Goal: Task Accomplishment & Management: Use online tool/utility

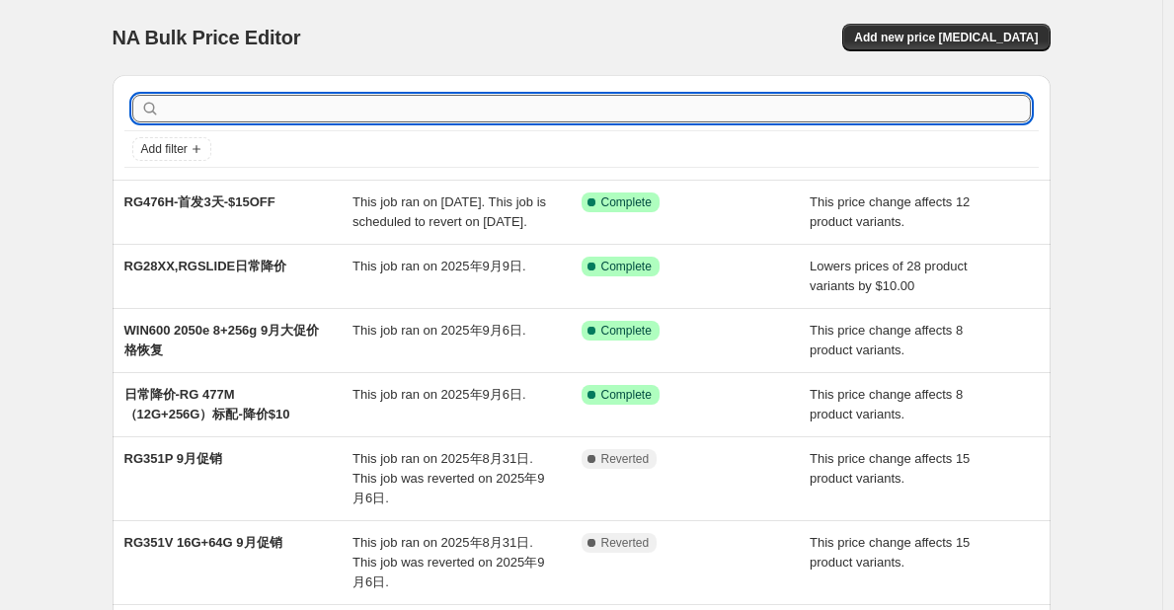
click at [431, 104] on input "text" at bounding box center [597, 109] width 867 height 28
type input "9yue"
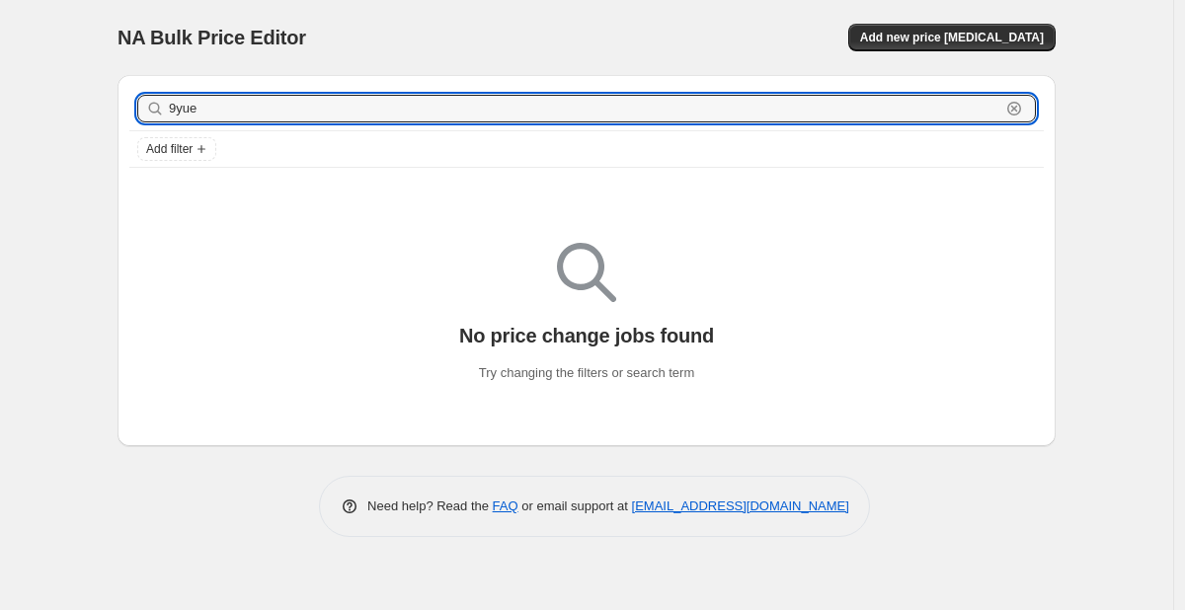
click at [431, 104] on input "9yue" at bounding box center [584, 109] width 831 height 28
type input "9"
type input "win"
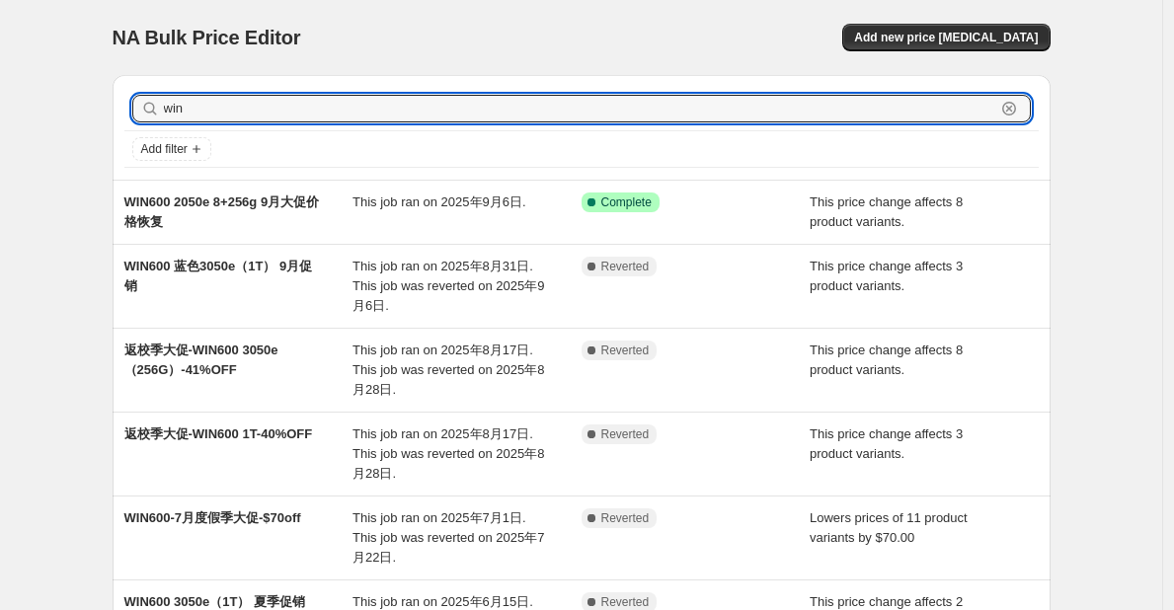
click at [431, 104] on input "win" at bounding box center [579, 109] width 831 height 28
type input "w"
type input "WIN600"
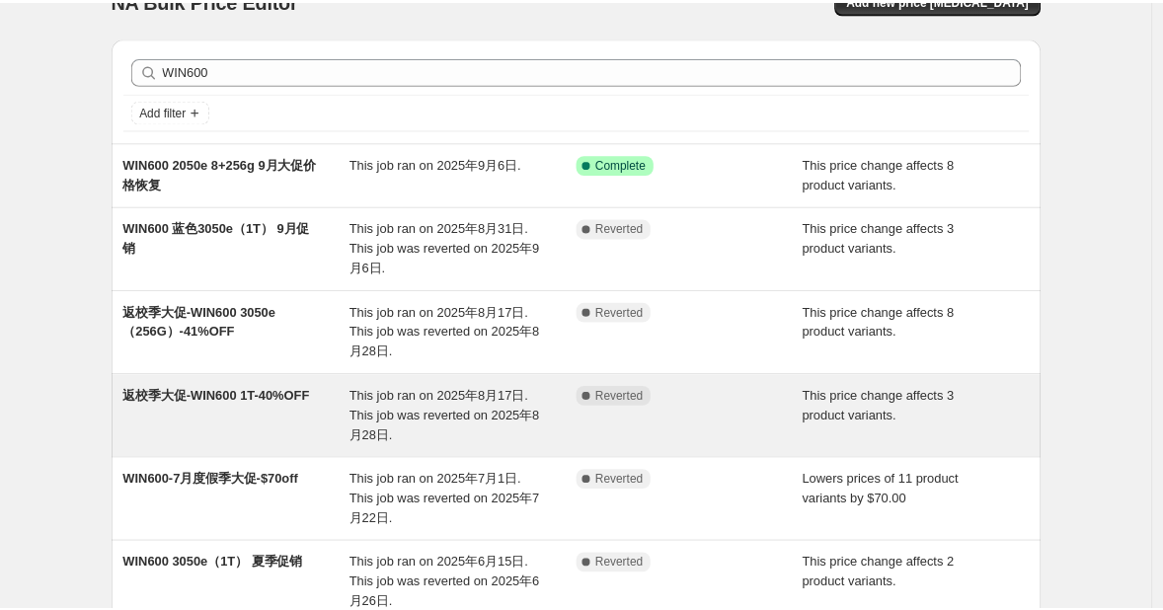
scroll to position [43, 0]
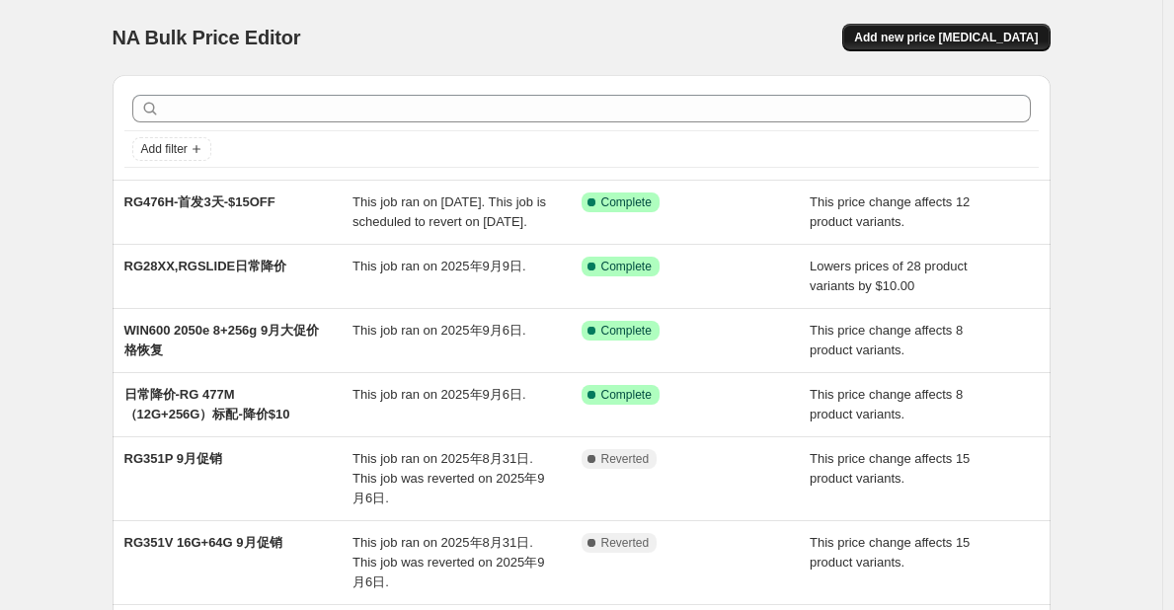
click at [955, 37] on span "Add new price [MEDICAL_DATA]" at bounding box center [946, 38] width 184 height 16
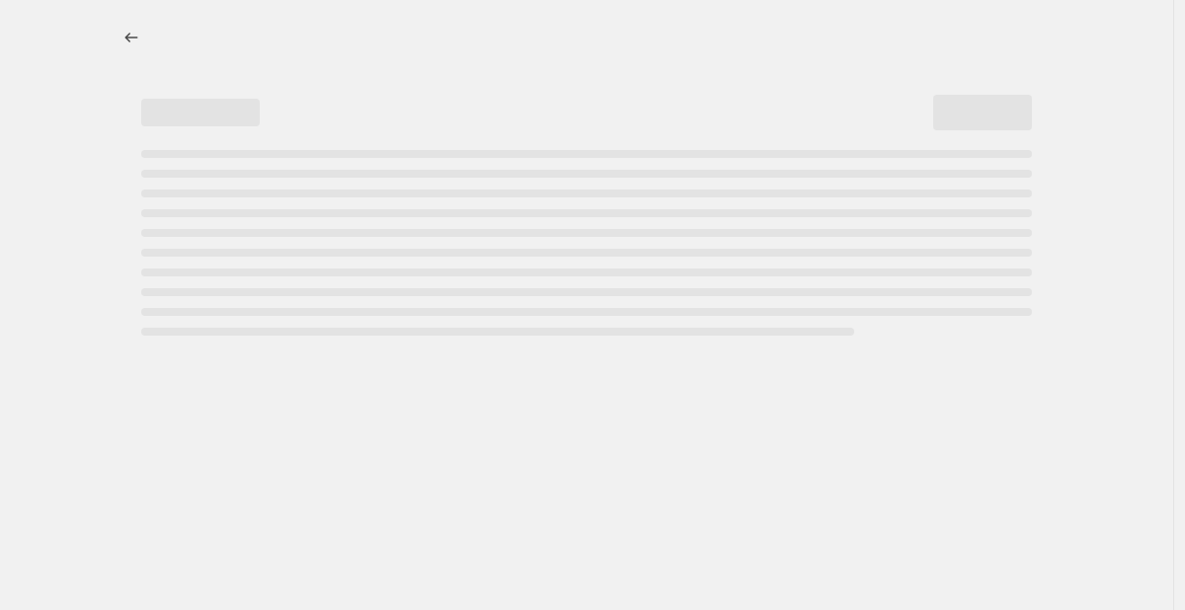
select select "percentage"
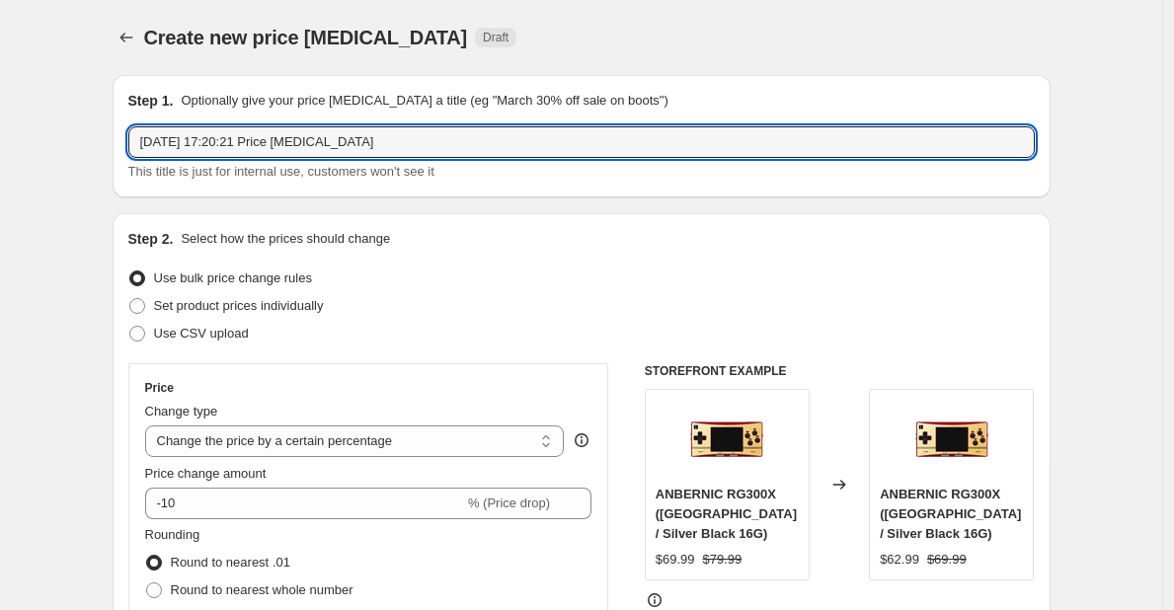
drag, startPoint x: 493, startPoint y: 131, endPoint x: 93, endPoint y: 135, distance: 399.8
type input "9"
paste input "黑色3050e（256G）"
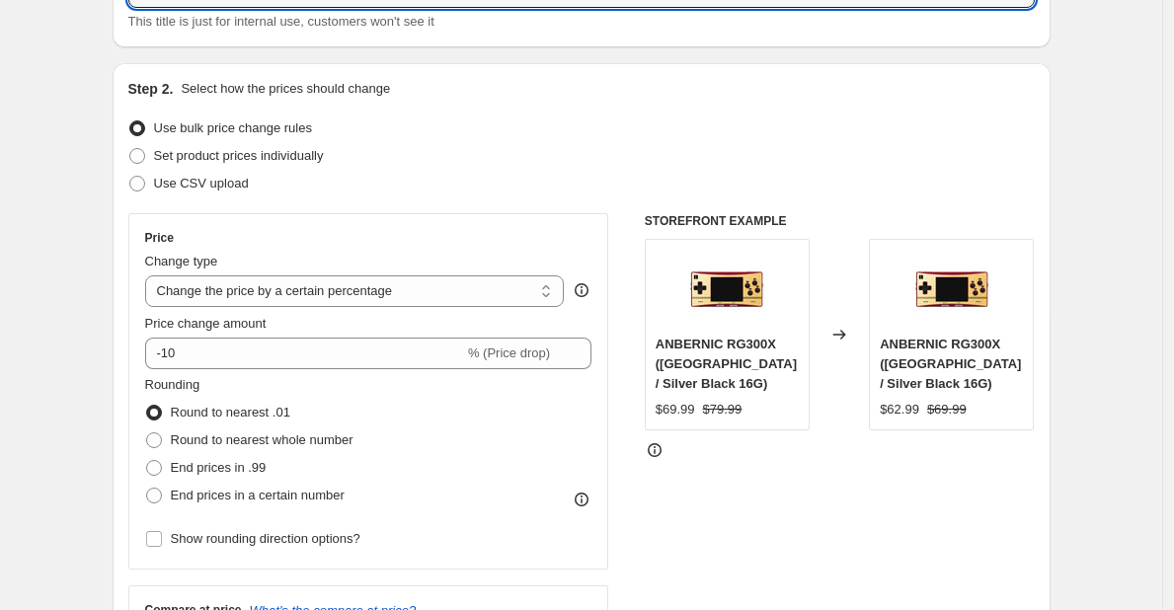
scroll to position [155, 0]
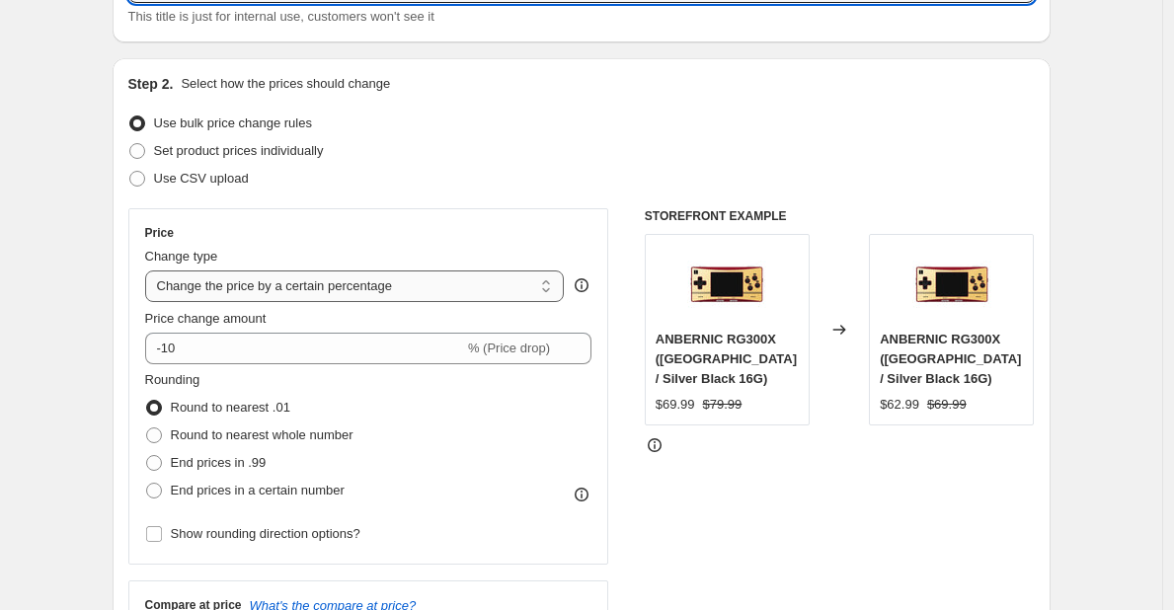
type input "闪购9月-WIN600-黑色3050e（256G）-42.5%OFF"
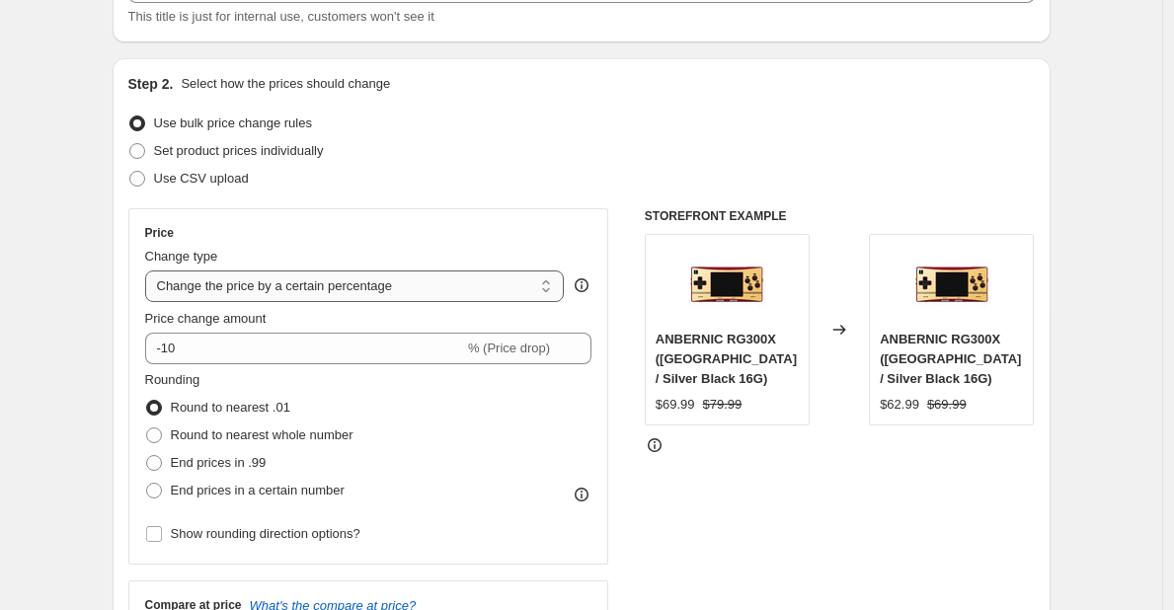
click at [407, 290] on select "Change the price to a certain amount Change the price by a certain amount Chang…" at bounding box center [355, 286] width 420 height 32
select select "pcap"
click at [150, 270] on select "Change the price to a certain amount Change the price by a certain amount Chang…" at bounding box center [355, 286] width 420 height 32
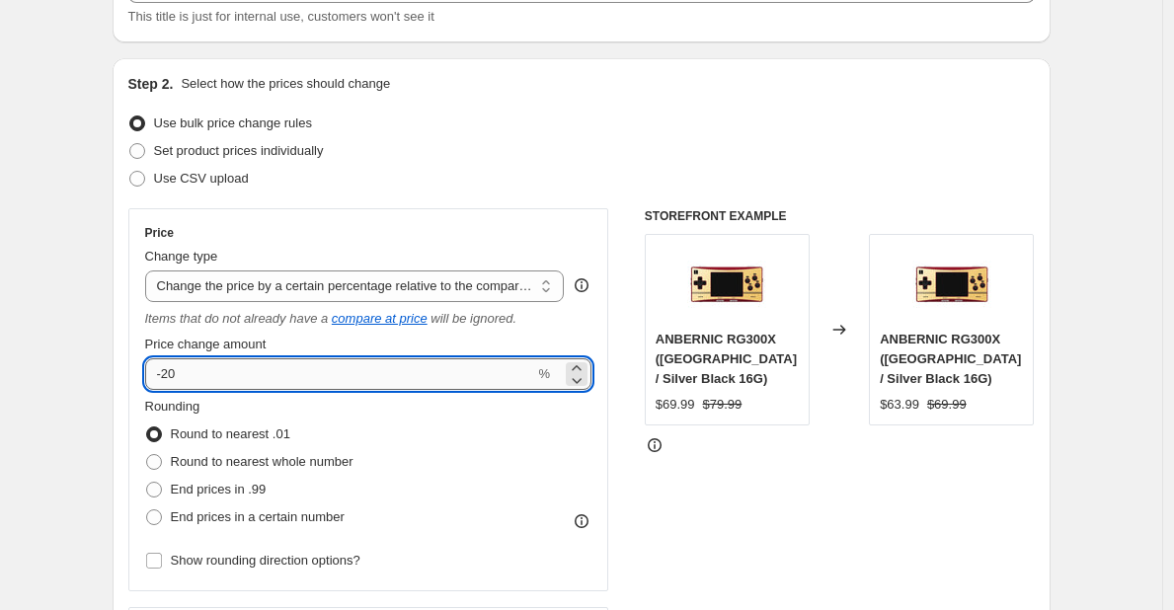
click at [217, 379] on input "-20" at bounding box center [340, 374] width 390 height 32
type input "-2"
type input "-6"
type input "-42.5"
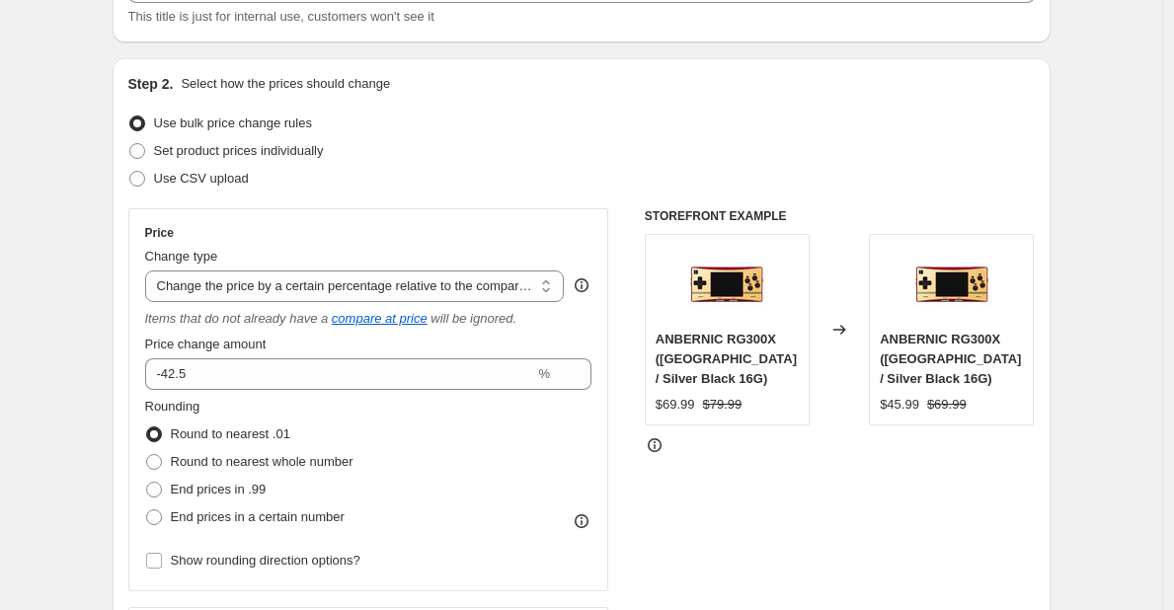
click at [497, 158] on div "Set product prices individually" at bounding box center [581, 151] width 906 height 28
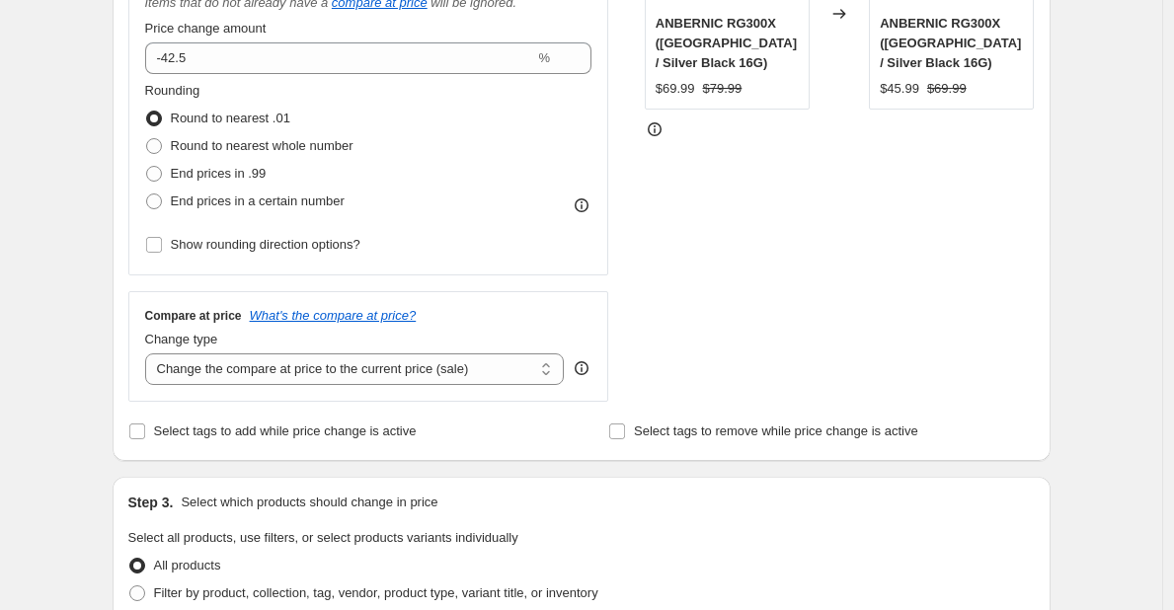
scroll to position [474, 0]
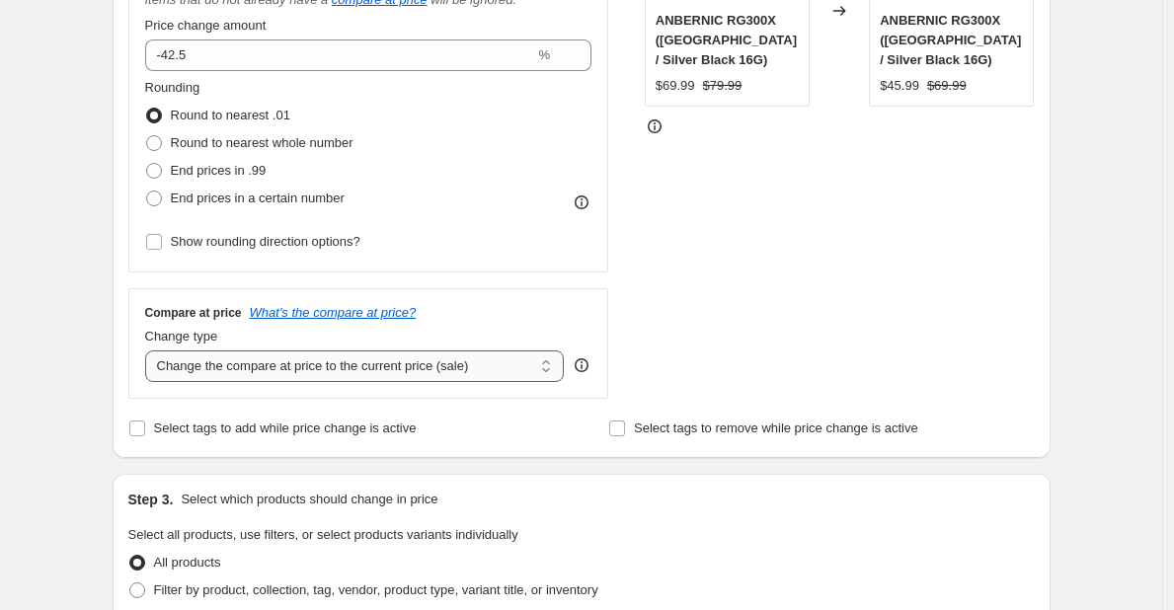
click at [385, 376] on select "Change the compare at price to the current price (sale) Change the compare at p…" at bounding box center [355, 366] width 420 height 32
select select "no_change"
click at [150, 351] on select "Change the compare at price to the current price (sale) Change the compare at p…" at bounding box center [355, 366] width 420 height 32
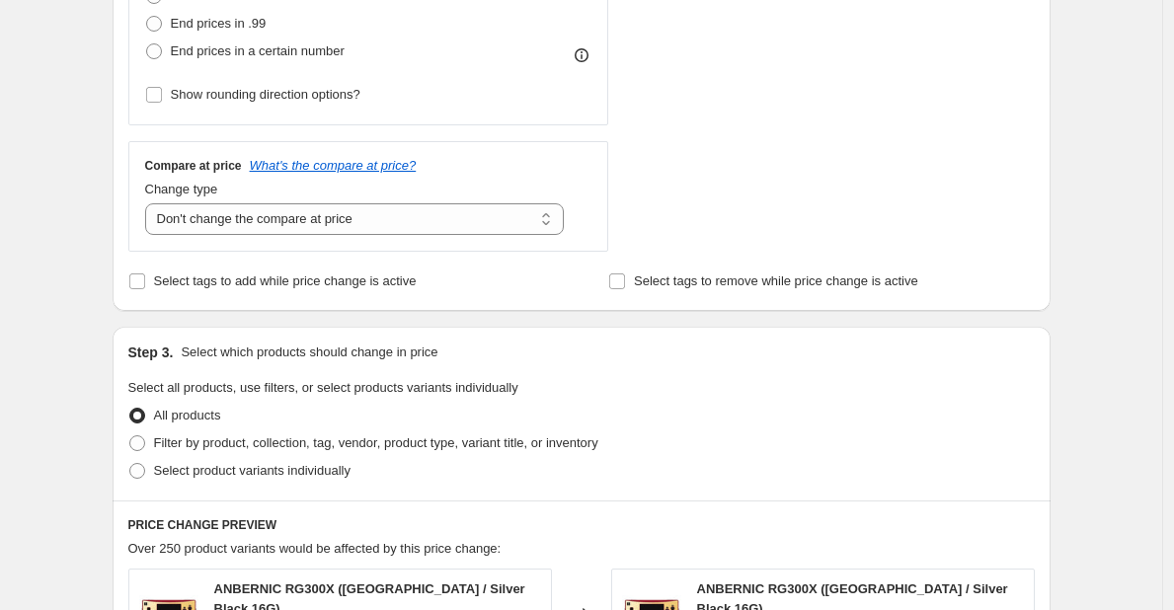
scroll to position [622, 0]
click at [289, 470] on span "Select product variants individually" at bounding box center [252, 469] width 196 height 15
click at [130, 463] on input "Select product variants individually" at bounding box center [129, 462] width 1 height 1
radio input "true"
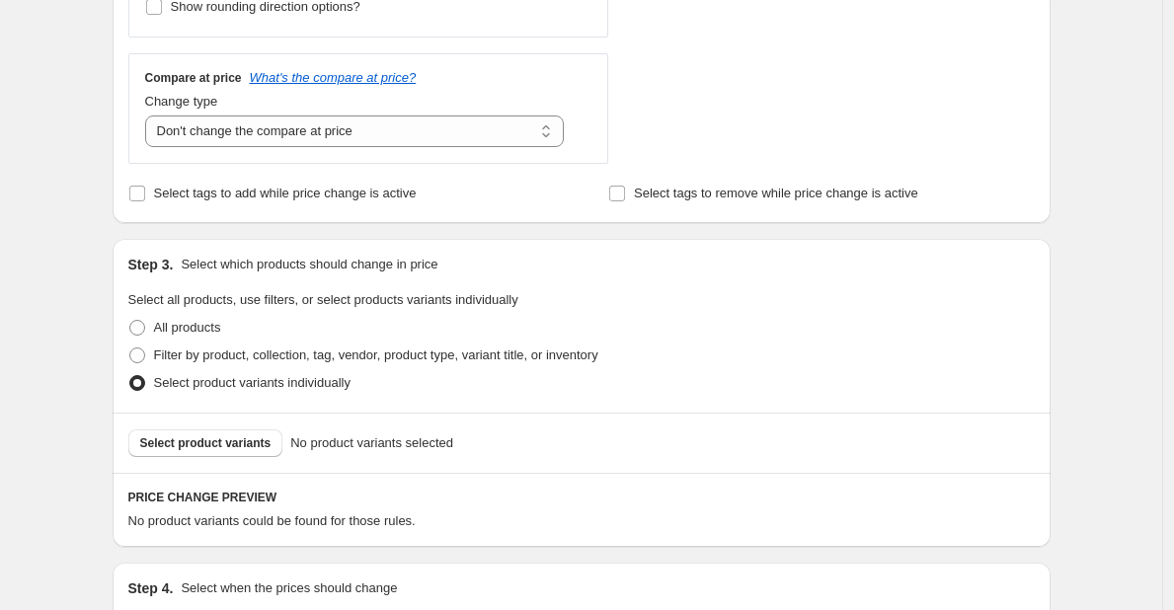
scroll to position [710, 0]
click at [255, 448] on span "Select product variants" at bounding box center [205, 442] width 131 height 16
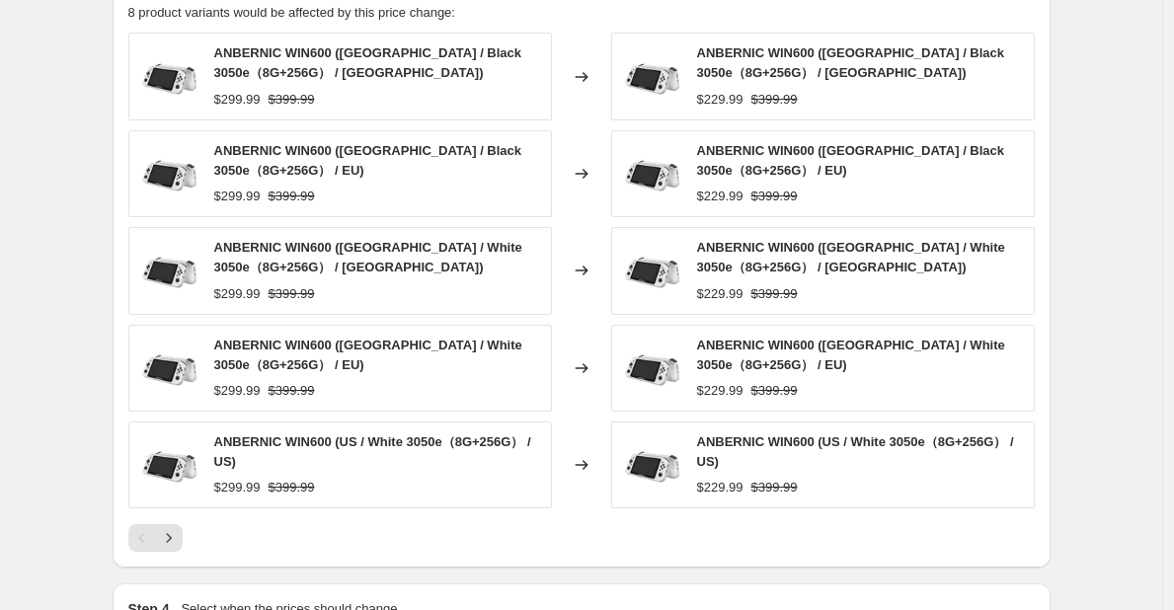
scroll to position [1218, 0]
click at [174, 541] on icon "Next" at bounding box center [169, 537] width 20 height 20
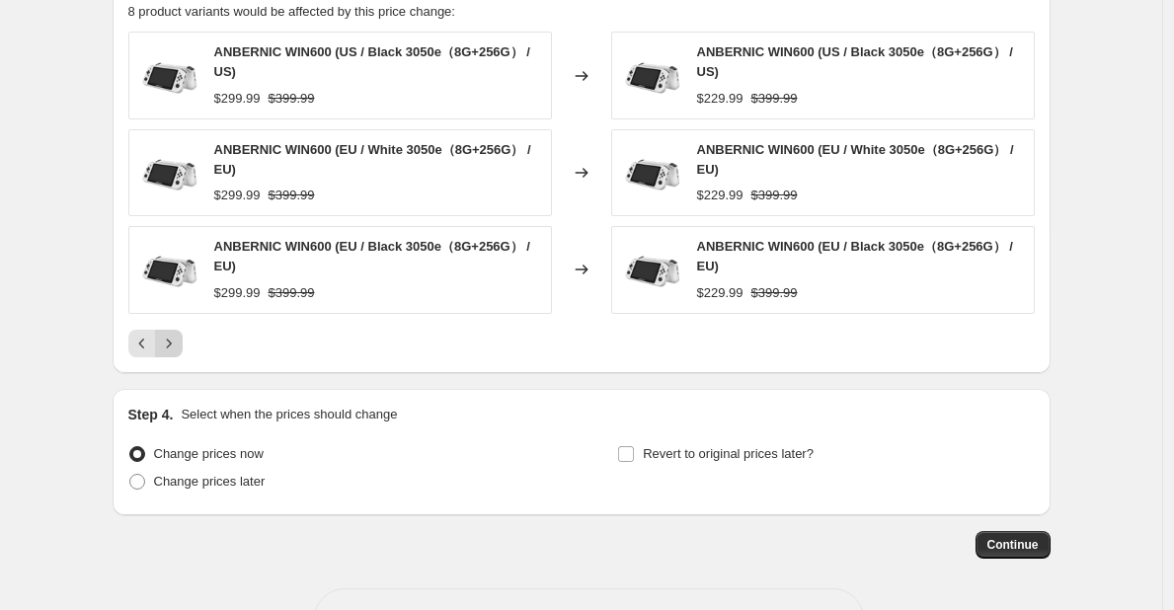
scroll to position [1288, 0]
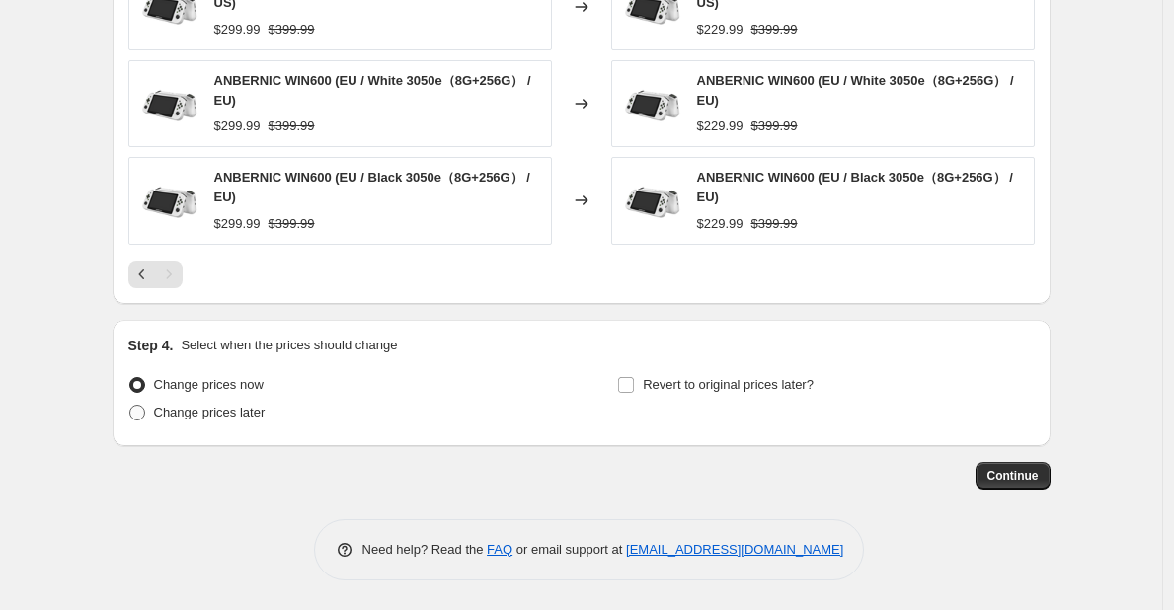
click at [201, 410] on span "Change prices later" at bounding box center [210, 412] width 112 height 15
click at [130, 406] on input "Change prices later" at bounding box center [129, 405] width 1 height 1
radio input "true"
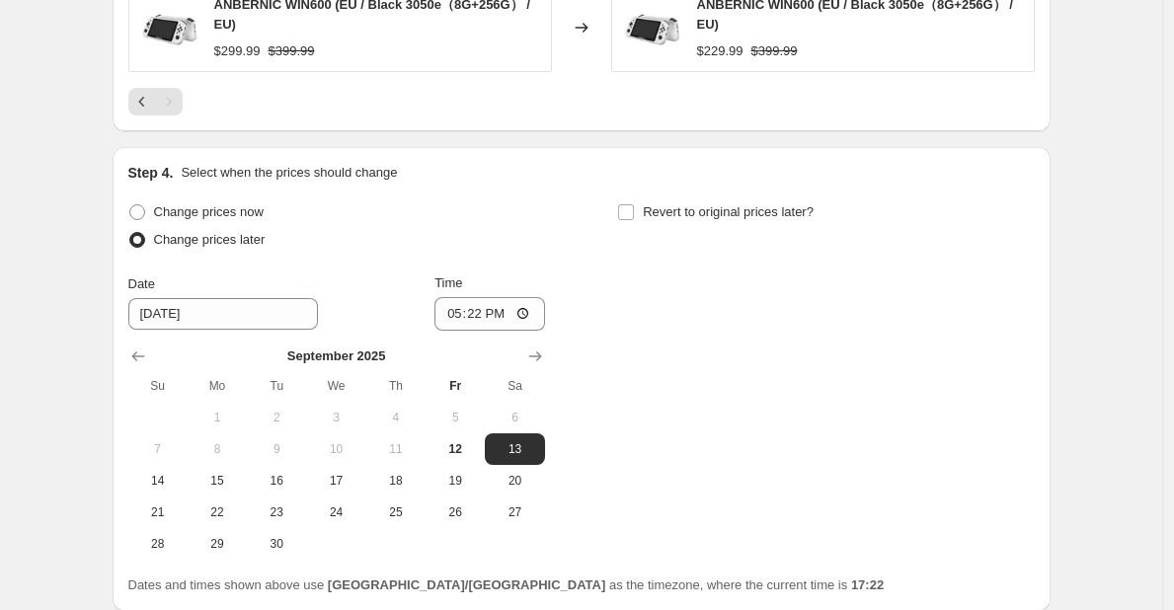
scroll to position [1484, 0]
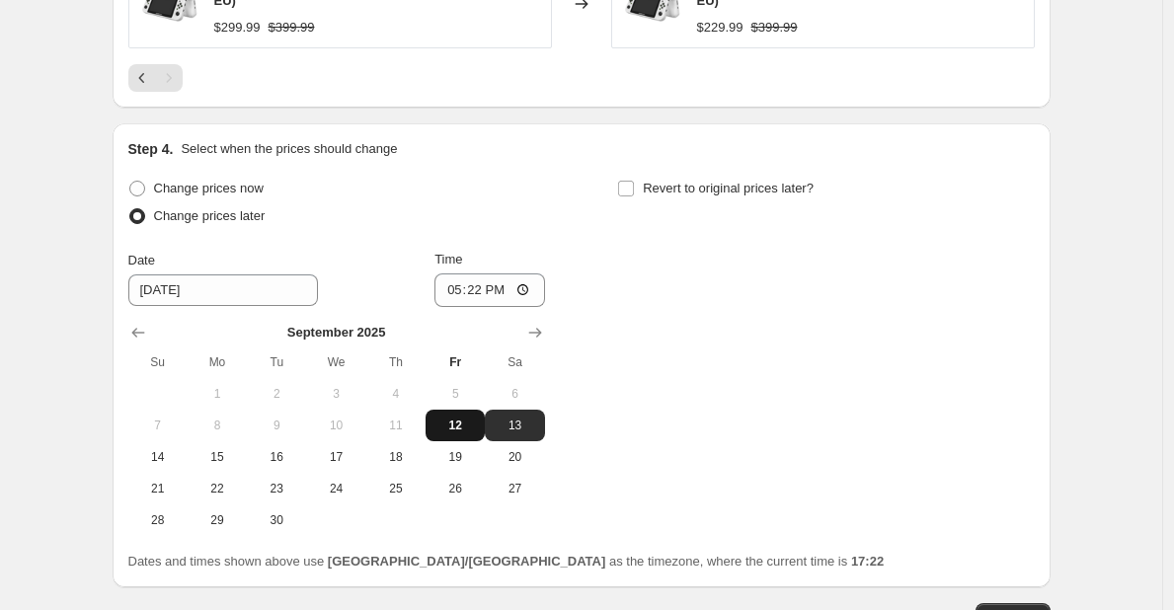
click at [468, 423] on span "12" at bounding box center [454, 426] width 43 height 16
type input "9/12/2025"
click at [483, 294] on input "17:22" at bounding box center [489, 290] width 111 height 34
type input "18:00"
click at [725, 180] on span "Revert to original prices later?" at bounding box center [728, 189] width 171 height 20
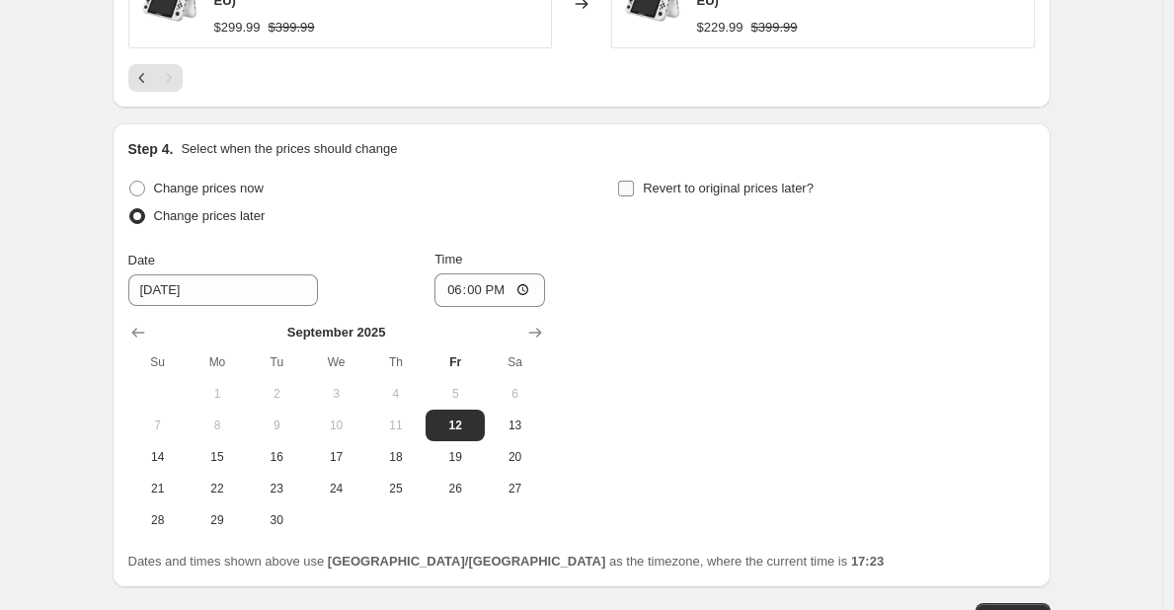
click at [634, 181] on input "Revert to original prices later?" at bounding box center [626, 189] width 16 height 16
checkbox input "true"
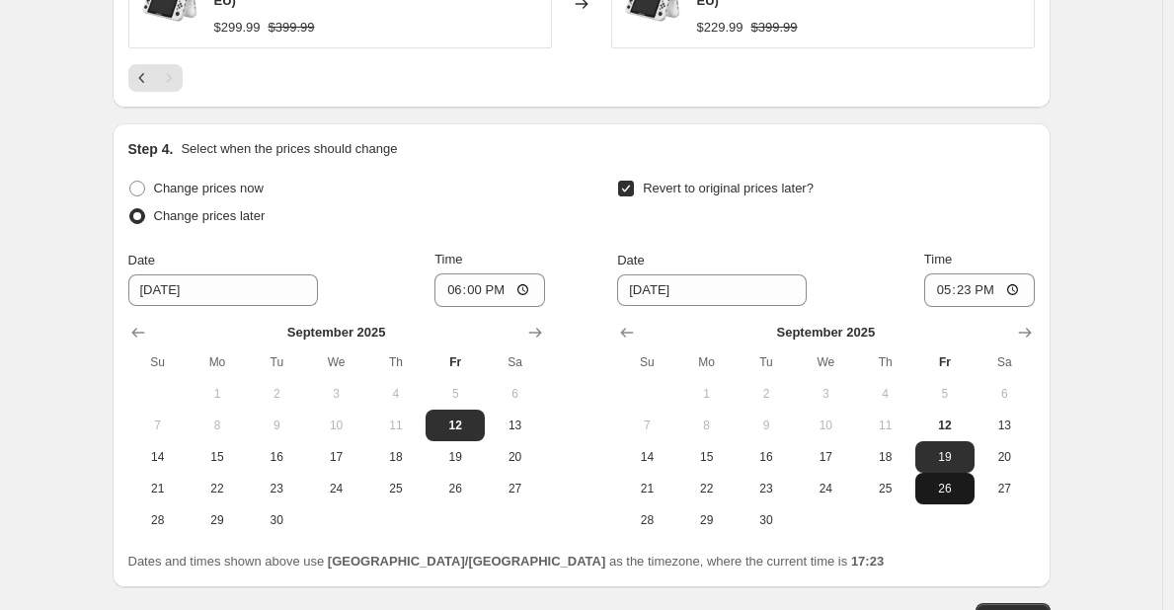
click at [948, 487] on span "26" at bounding box center [944, 489] width 43 height 16
type input "9/26/2025"
click at [968, 298] on input "17:23" at bounding box center [979, 290] width 111 height 34
type input "18:00"
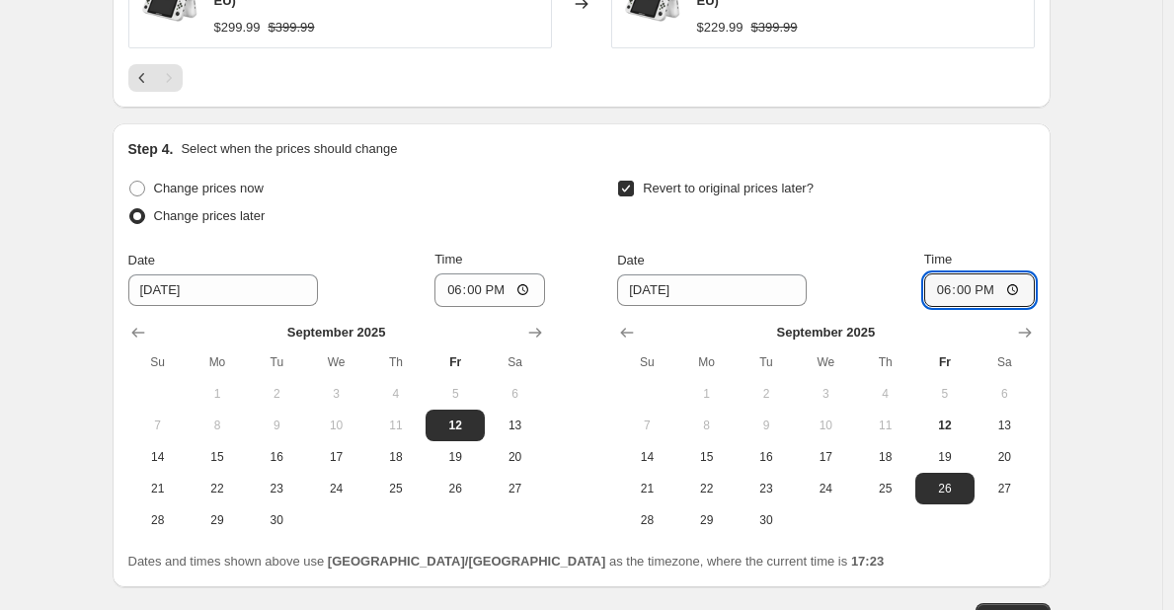
scroll to position [1586, 0]
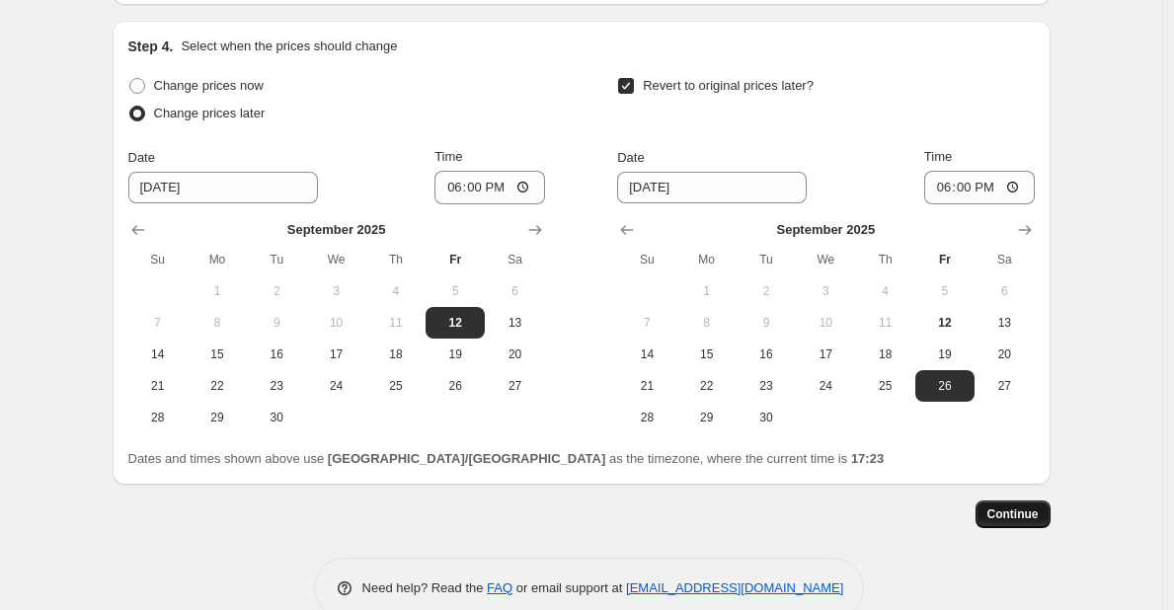
click at [1023, 506] on button "Continue" at bounding box center [1012, 515] width 75 height 28
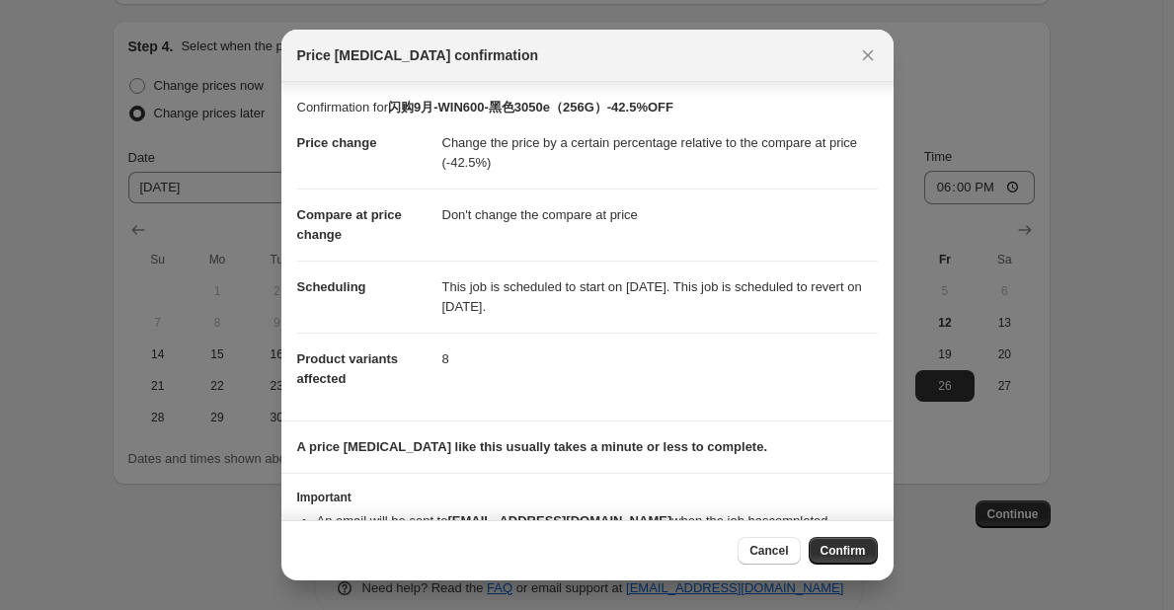
scroll to position [54, 0]
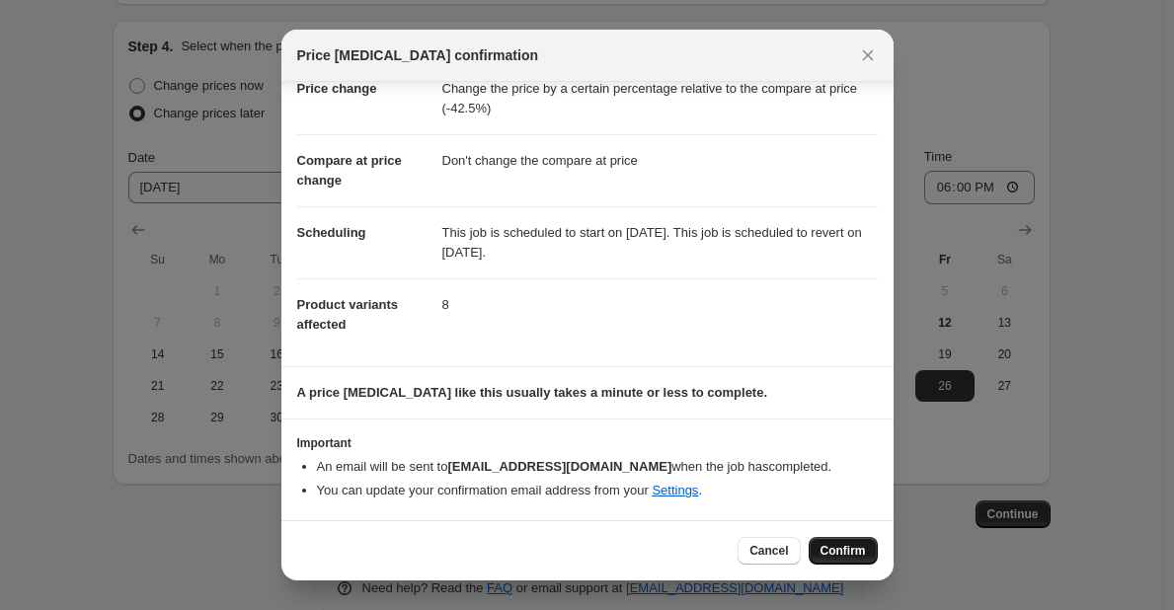
click at [852, 556] on span "Confirm" at bounding box center [842, 551] width 45 height 16
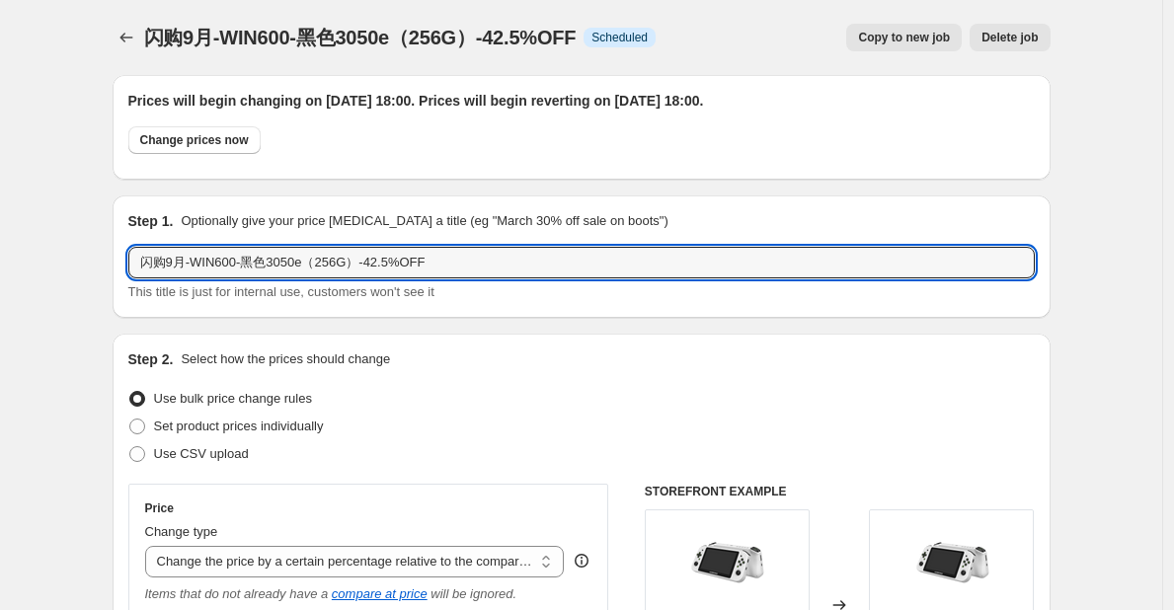
drag, startPoint x: 449, startPoint y: 265, endPoint x: 82, endPoint y: 287, distance: 367.9
click at [125, 34] on icon "Price change jobs" at bounding box center [126, 38] width 20 height 20
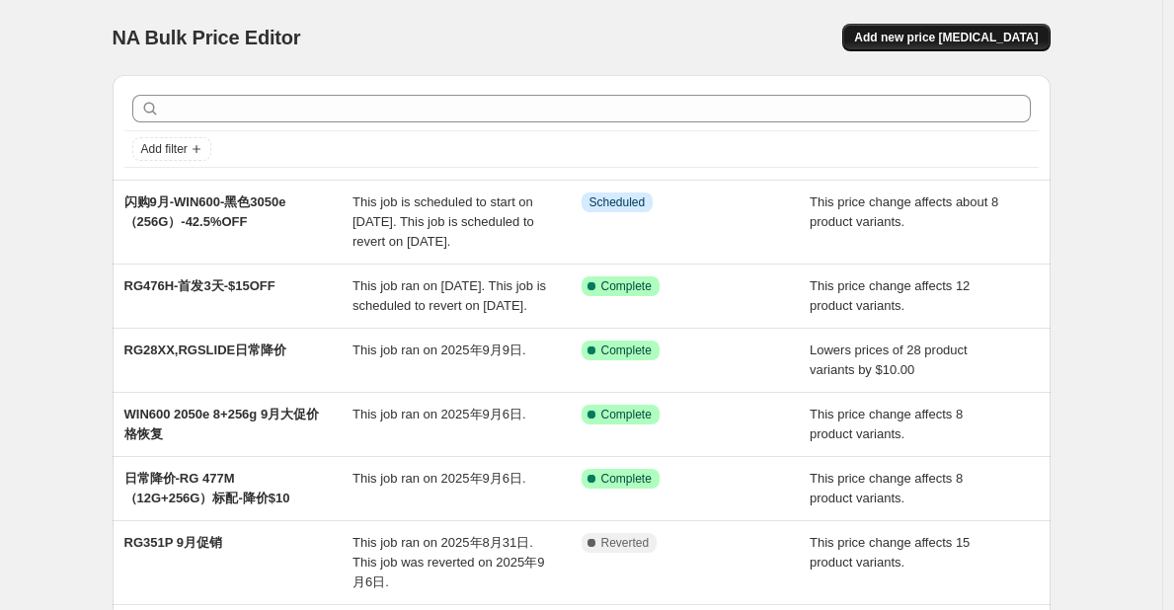
click at [945, 41] on span "Add new price change job" at bounding box center [946, 38] width 184 height 16
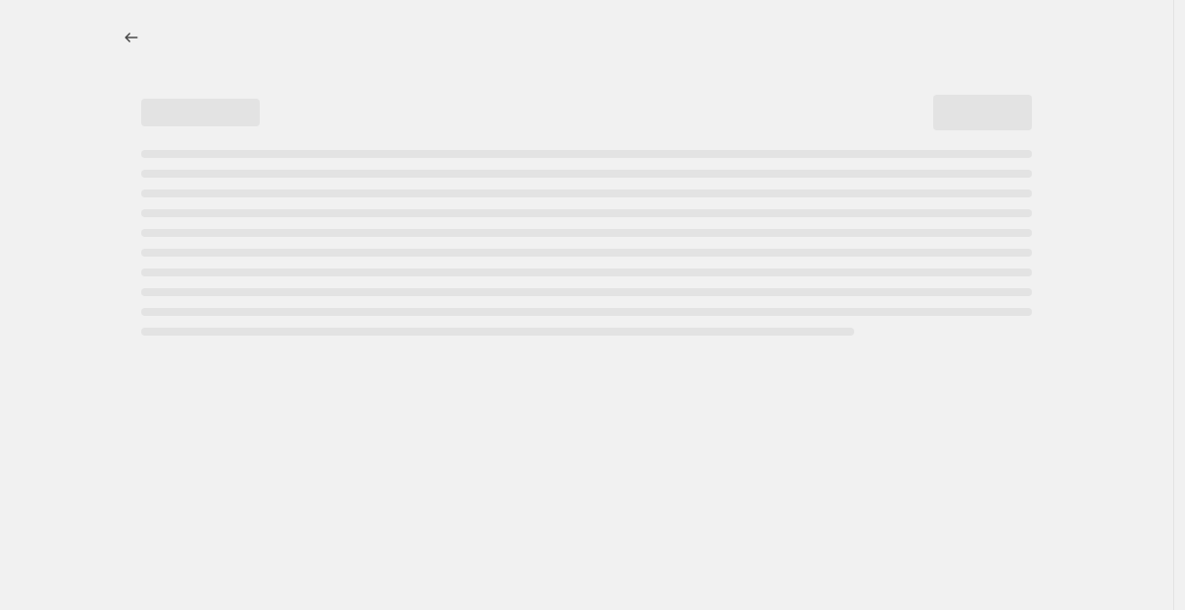
select select "percentage"
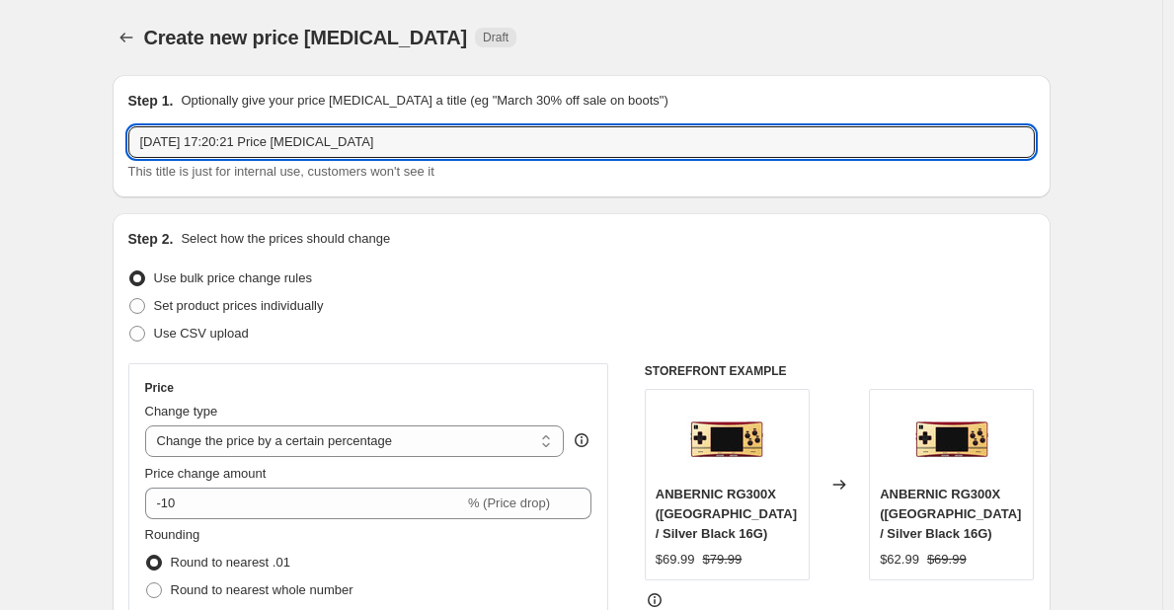
drag, startPoint x: 444, startPoint y: 143, endPoint x: 73, endPoint y: 179, distance: 372.9
paste input "闪购9月-WIN600-黑色3050e（256G）-42.5%OFF"
drag, startPoint x: 252, startPoint y: 145, endPoint x: 357, endPoint y: 144, distance: 105.6
click at [357, 144] on input "闪购9月-WIN600-黑色3050e（256G）-42.5%OFF" at bounding box center [581, 142] width 906 height 32
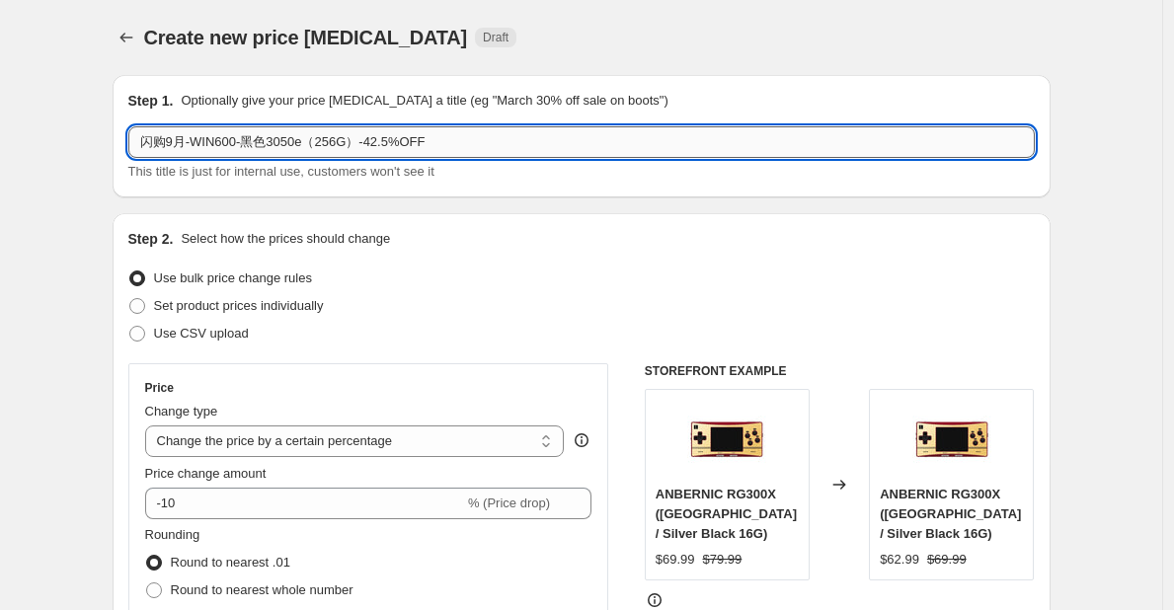
paste input "购9月-WIN600-黑色3050e（256G）-42.5%OFF"
drag, startPoint x: 247, startPoint y: 145, endPoint x: 461, endPoint y: 150, distance: 214.3
click at [461, 150] on input "闪购9月-WIN600-闪购9月-WIN600-黑色3050e（256G）-42.5%OFF-42.5%OFF" at bounding box center [581, 142] width 906 height 32
paste input "闪购9月-WIN600-黑色3050e（256G）-42.5%OFF"
drag, startPoint x: 526, startPoint y: 147, endPoint x: 247, endPoint y: 146, distance: 279.4
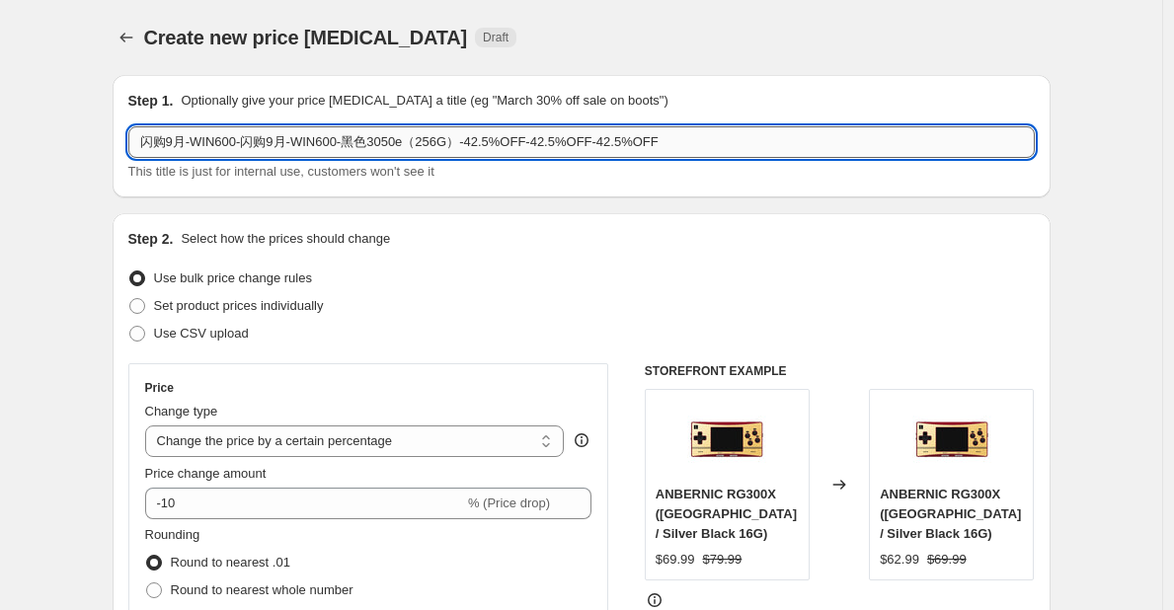
click at [247, 146] on input "闪购9月-WIN600-闪购9月-WIN600-黑色3050e（256G）-42.5%OFF-42.5%OFF-42.5%OFF" at bounding box center [581, 142] width 906 height 32
paste input "蓝色3050e（1T）"
drag, startPoint x: 472, startPoint y: 144, endPoint x: 407, endPoint y: 143, distance: 65.2
click at [407, 143] on input "闪购9月-WIN600-蓝色3050e（1T）-42.5%OFF-42.5%OFF" at bounding box center [581, 142] width 906 height 32
drag, startPoint x: 375, startPoint y: 141, endPoint x: 356, endPoint y: 144, distance: 19.0
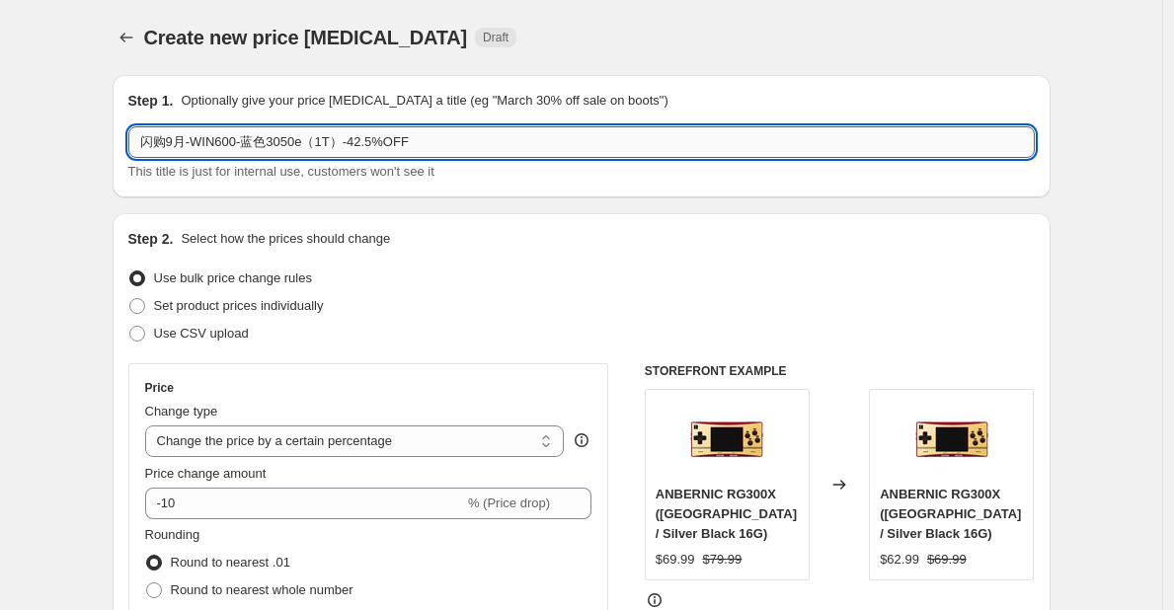
click at [356, 144] on input "闪购9月-WIN600-蓝色3050e（1T）-42.5%OFF" at bounding box center [581, 142] width 906 height 32
type input "闪购9月-WIN600-蓝色3050e（1T）-41%OFF"
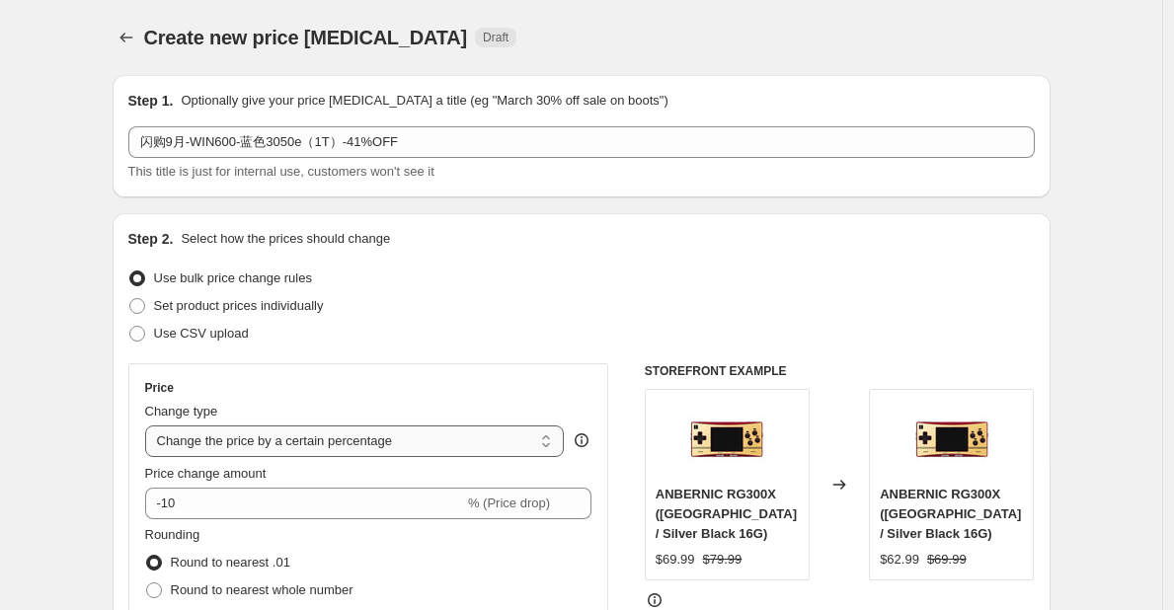
click at [318, 452] on select "Change the price to a certain amount Change the price by a certain amount Chang…" at bounding box center [355, 441] width 420 height 32
select select "pcap"
click at [150, 425] on select "Change the price to a certain amount Change the price by a certain amount Chang…" at bounding box center [355, 441] width 420 height 32
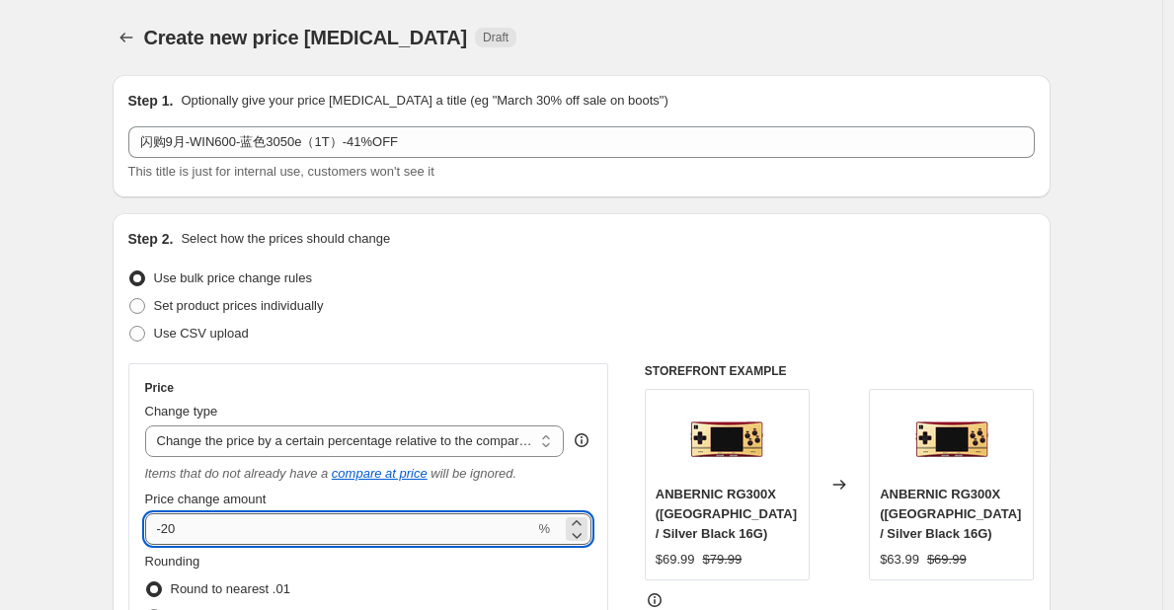
click at [240, 536] on input "-20" at bounding box center [340, 529] width 390 height 32
type input "-2"
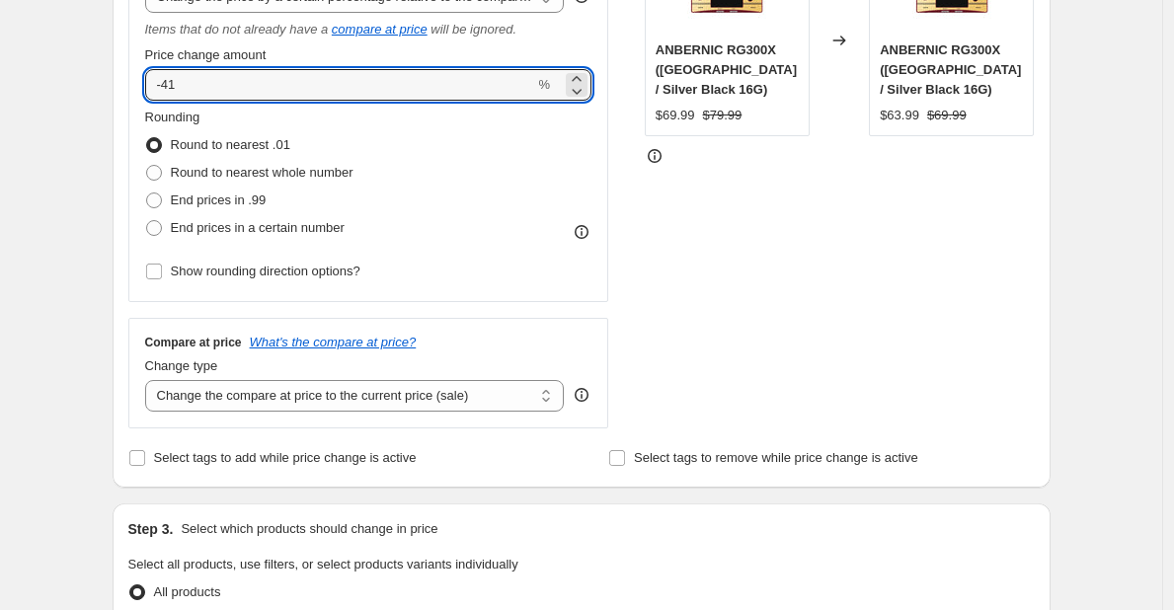
scroll to position [445, 0]
type input "-41"
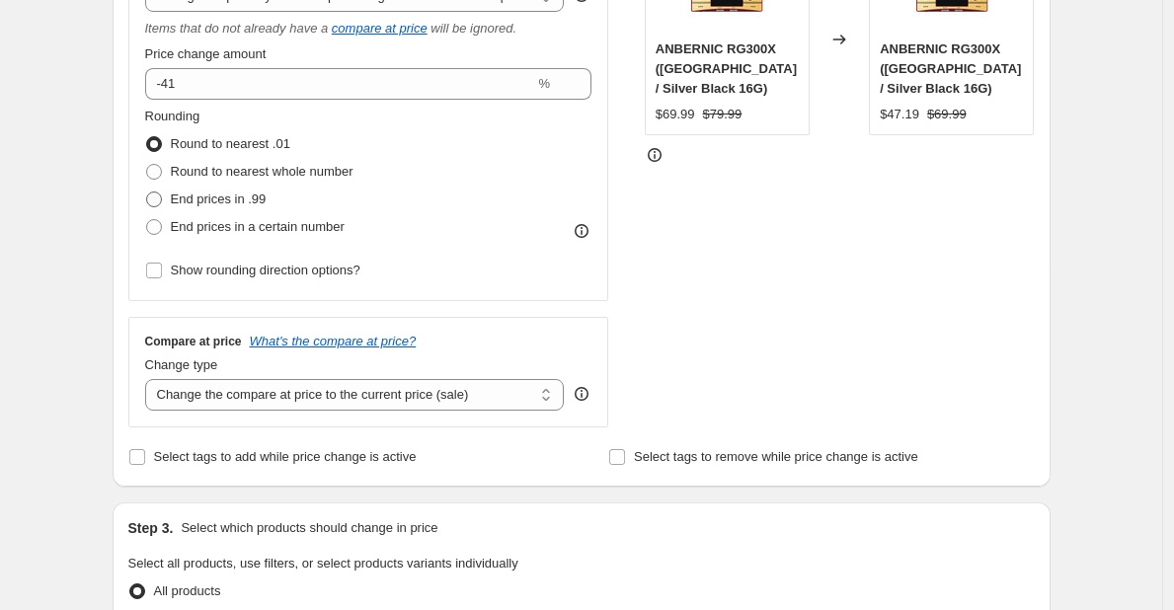
click at [253, 194] on span "End prices in .99" at bounding box center [219, 199] width 96 height 15
click at [147, 193] on input "End prices in .99" at bounding box center [146, 192] width 1 height 1
radio input "true"
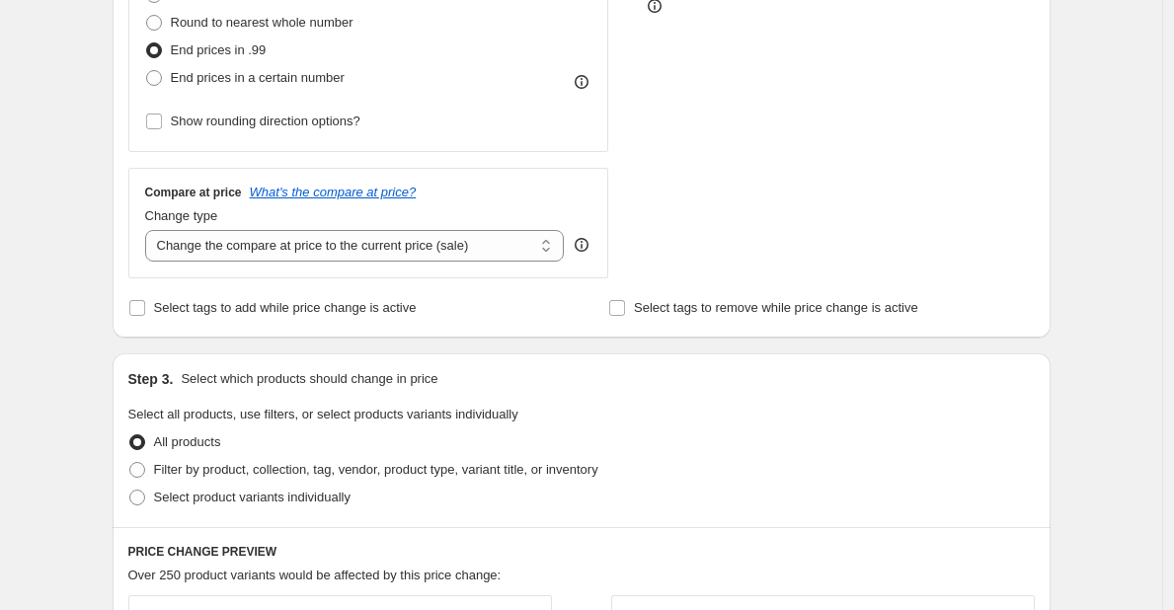
scroll to position [596, 0]
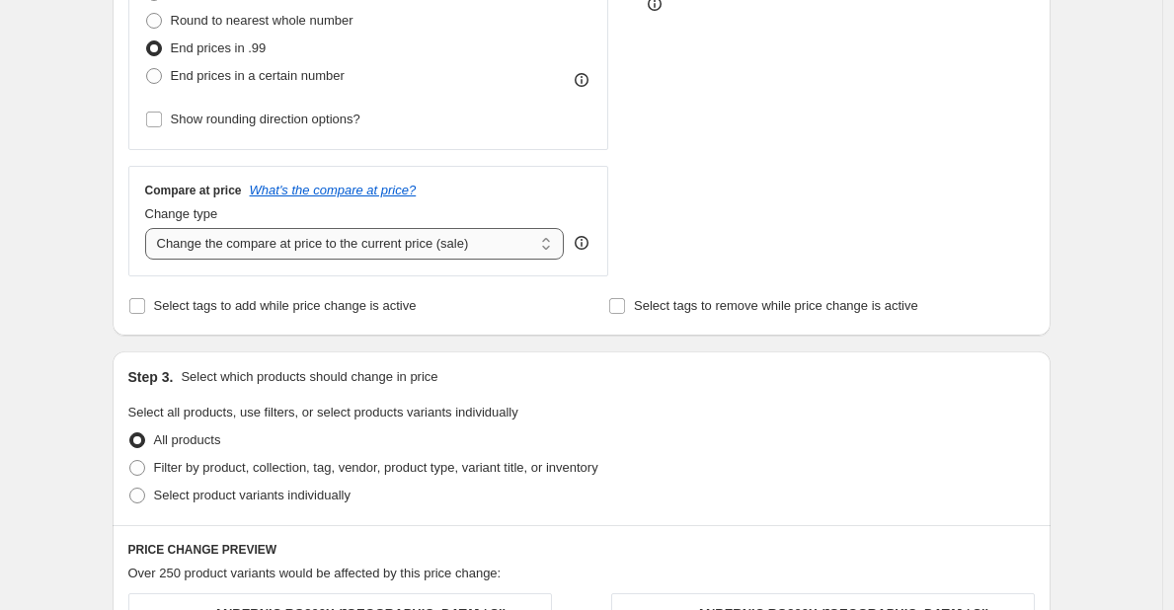
click at [251, 255] on select "Change the compare at price to the current price (sale) Change the compare at p…" at bounding box center [355, 244] width 420 height 32
select select "no_change"
click at [150, 229] on select "Change the compare at price to the current price (sale) Change the compare at p…" at bounding box center [355, 244] width 420 height 32
click at [266, 488] on span "Select product variants individually" at bounding box center [252, 495] width 196 height 15
click at [130, 488] on input "Select product variants individually" at bounding box center [129, 488] width 1 height 1
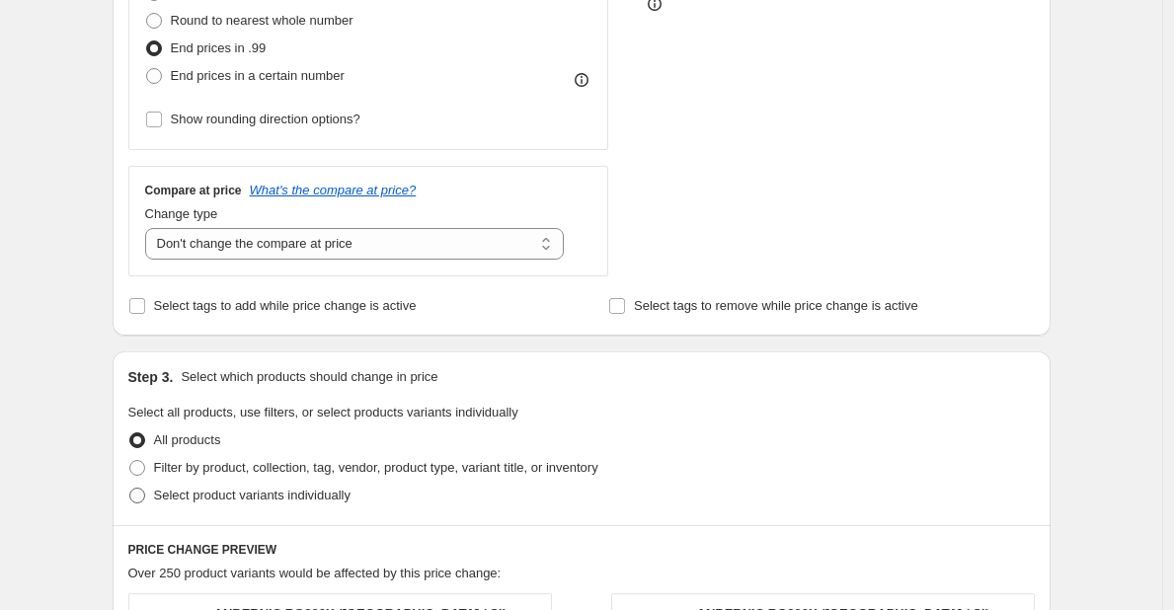
radio input "true"
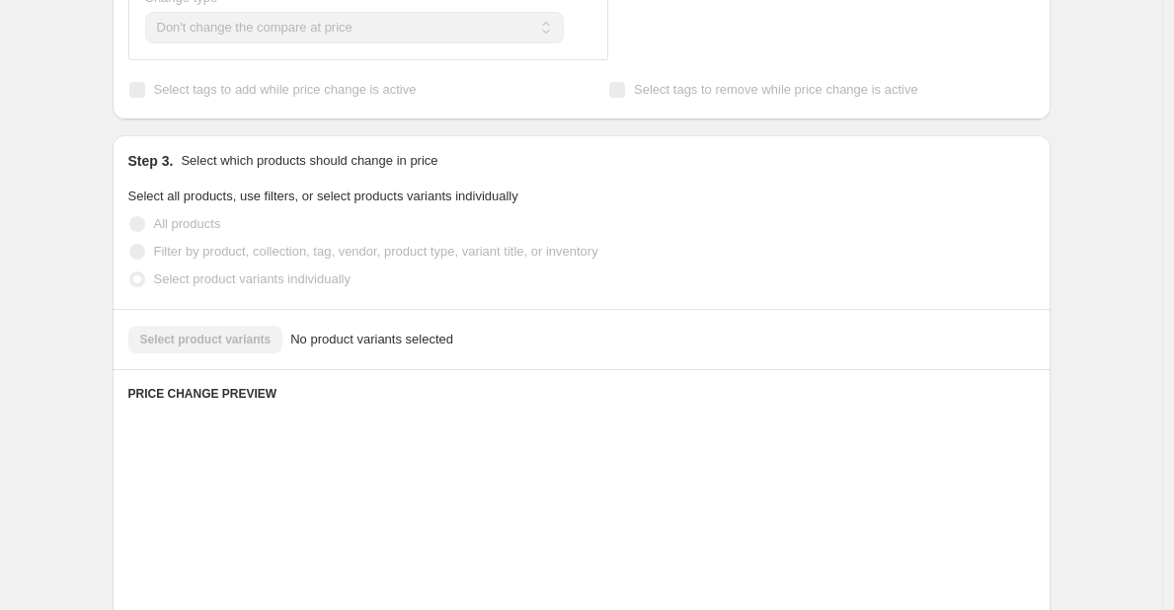
scroll to position [813, 0]
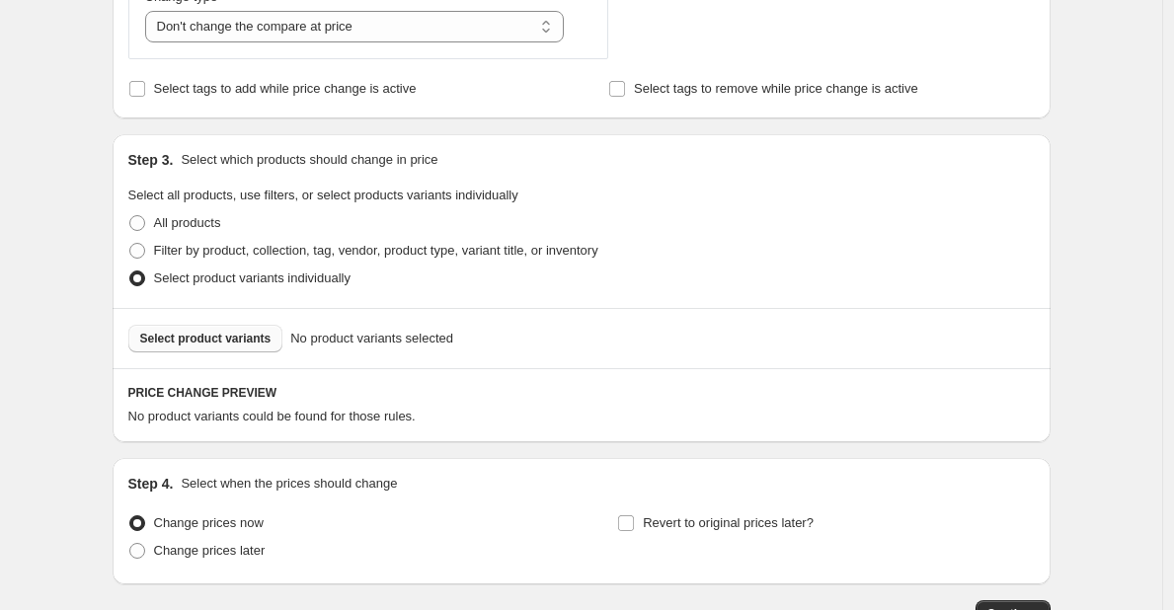
click at [254, 330] on button "Select product variants" at bounding box center [205, 339] width 155 height 28
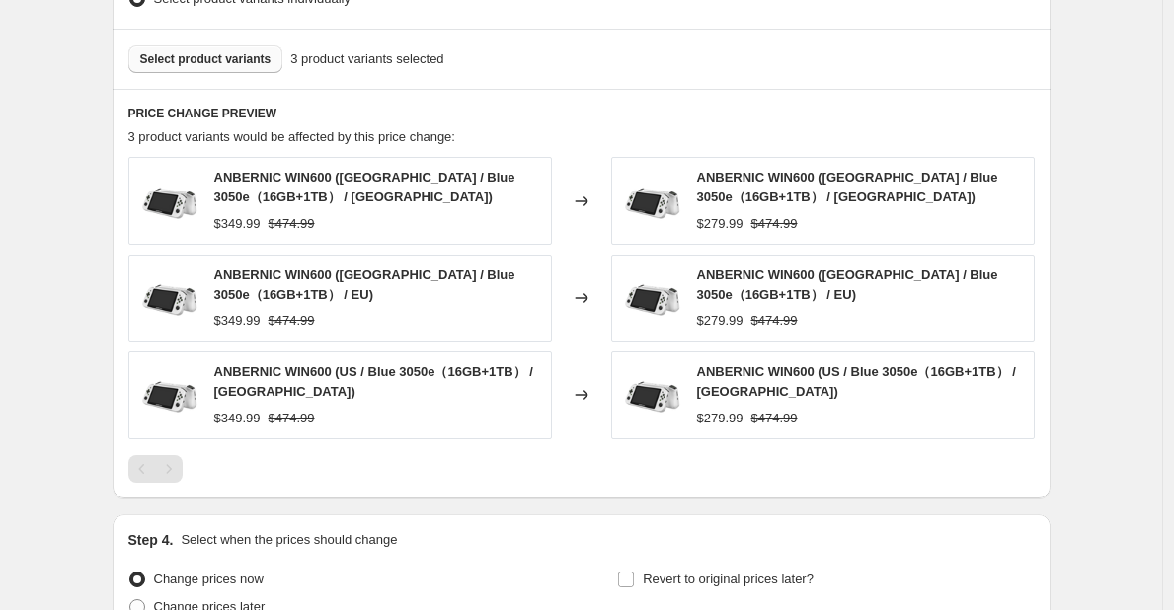
scroll to position [1094, 0]
click at [246, 63] on span "Select product variants" at bounding box center [205, 58] width 131 height 16
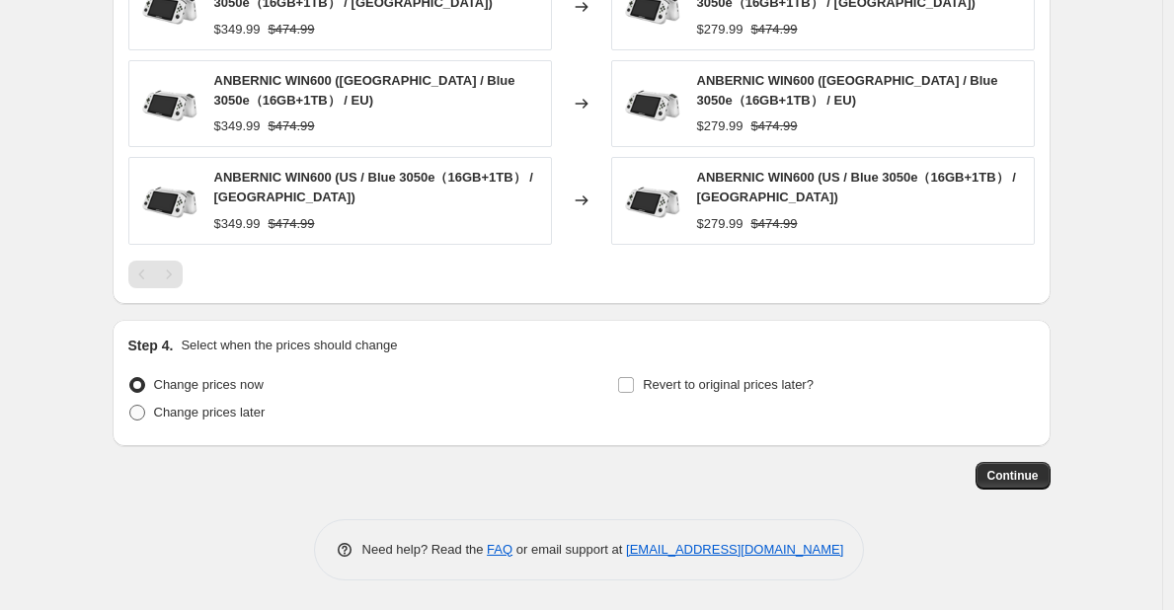
click at [208, 420] on span "Change prices later" at bounding box center [210, 412] width 112 height 15
click at [130, 406] on input "Change prices later" at bounding box center [129, 405] width 1 height 1
radio input "true"
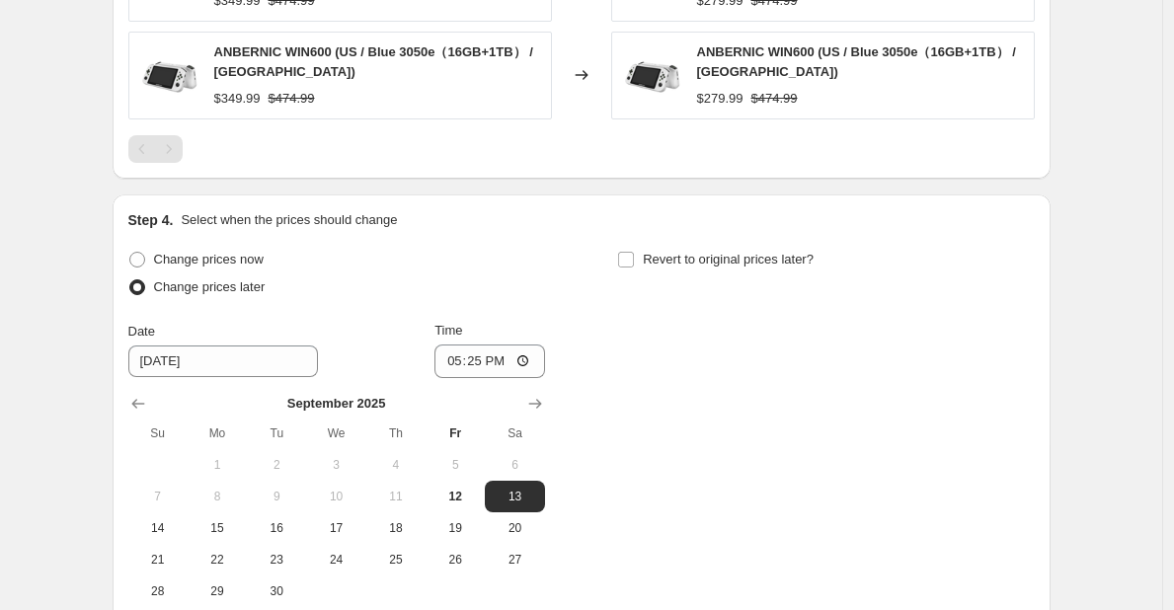
scroll to position [1416, 0]
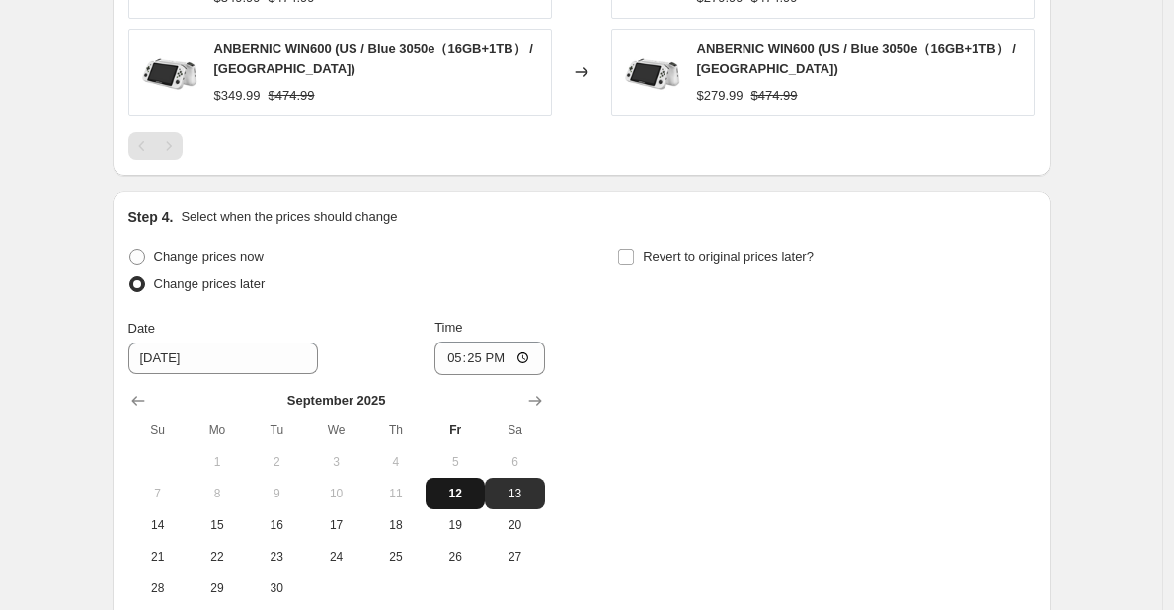
click at [456, 501] on span "12" at bounding box center [454, 494] width 43 height 16
type input "9/12/2025"
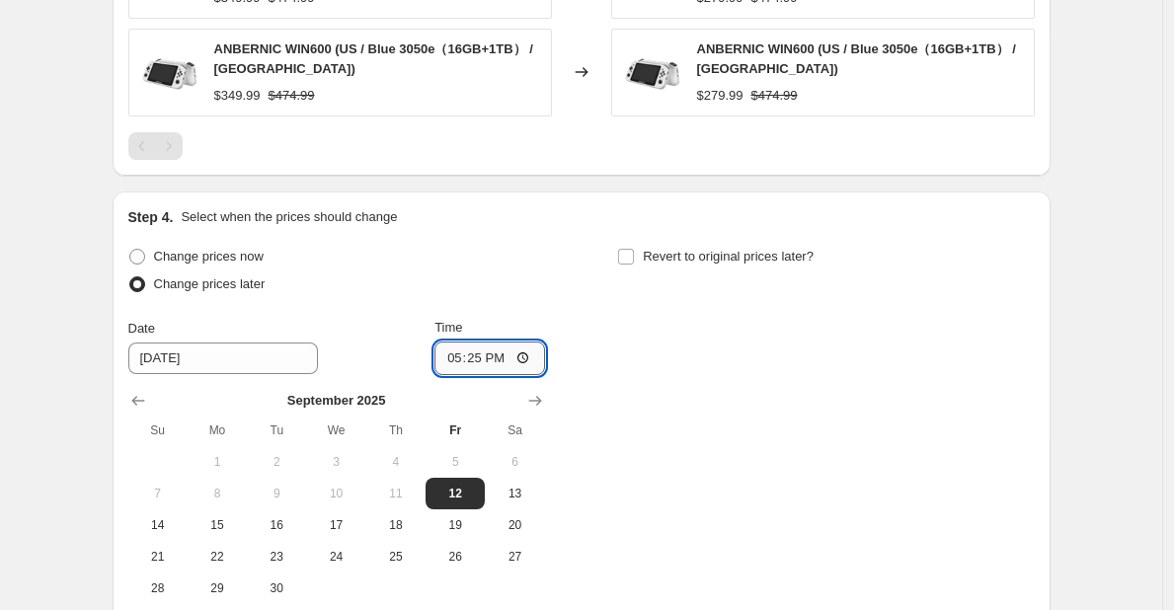
click at [485, 355] on input "17:25" at bounding box center [489, 359] width 111 height 34
type input "18:00"
click at [671, 262] on span "Revert to original prices later?" at bounding box center [728, 256] width 171 height 15
click at [634, 262] on input "Revert to original prices later?" at bounding box center [626, 257] width 16 height 16
checkbox input "true"
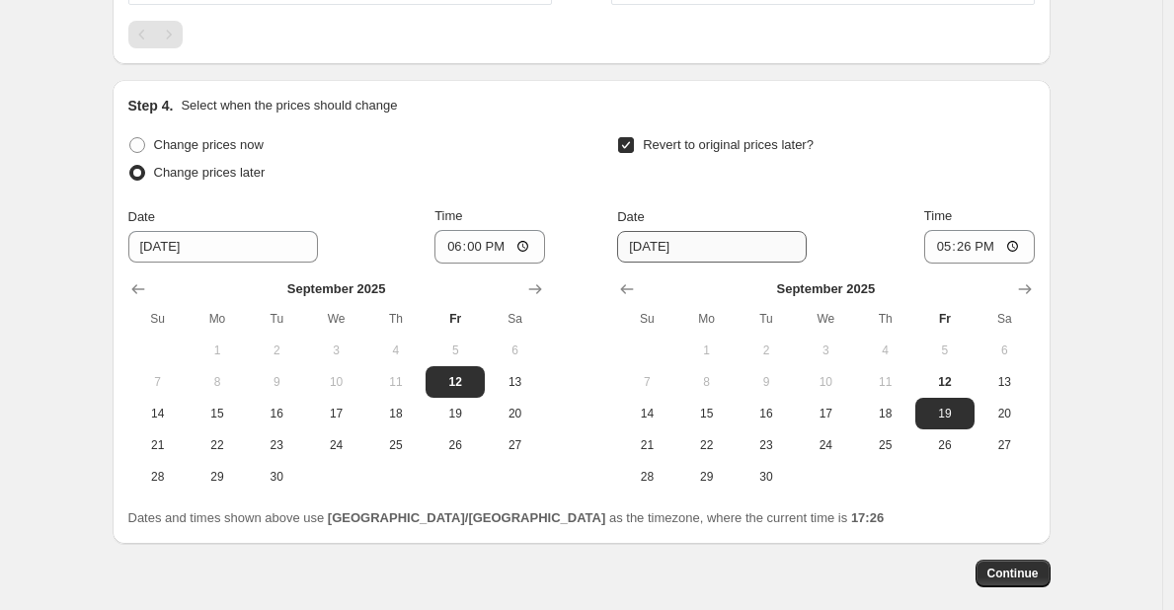
scroll to position [1528, 0]
click at [944, 447] on span "26" at bounding box center [944, 444] width 43 height 16
type input "9/26/2025"
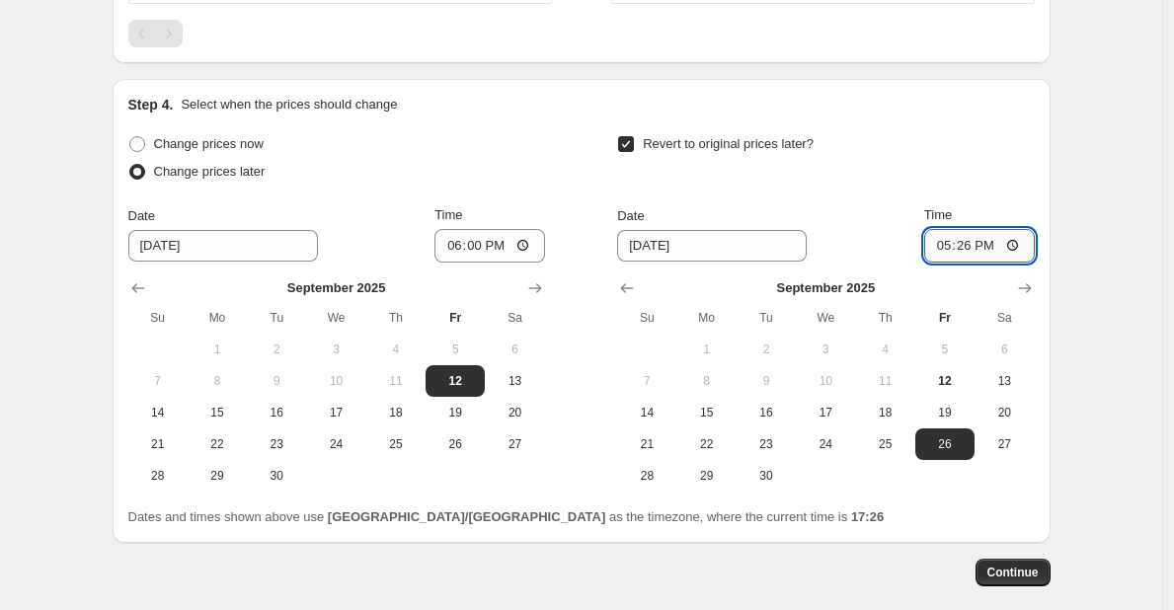
click at [972, 236] on input "17:26" at bounding box center [979, 246] width 111 height 34
type input "18:00"
click at [1007, 142] on div "Revert to original prices later?" at bounding box center [825, 159] width 417 height 59
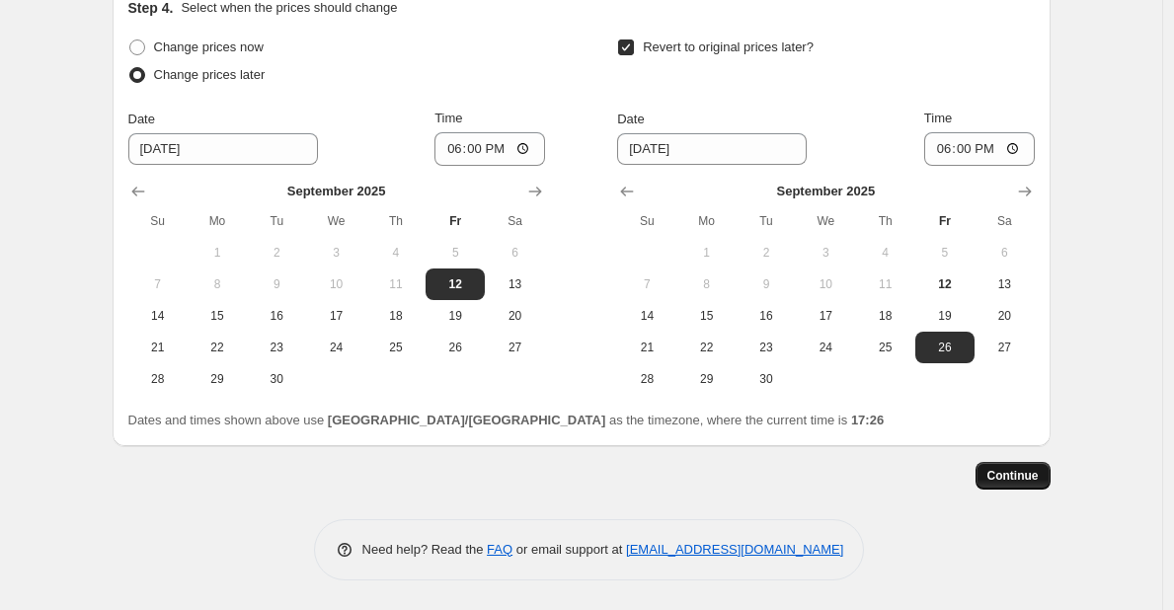
click at [1006, 473] on span "Continue" at bounding box center [1012, 476] width 51 height 16
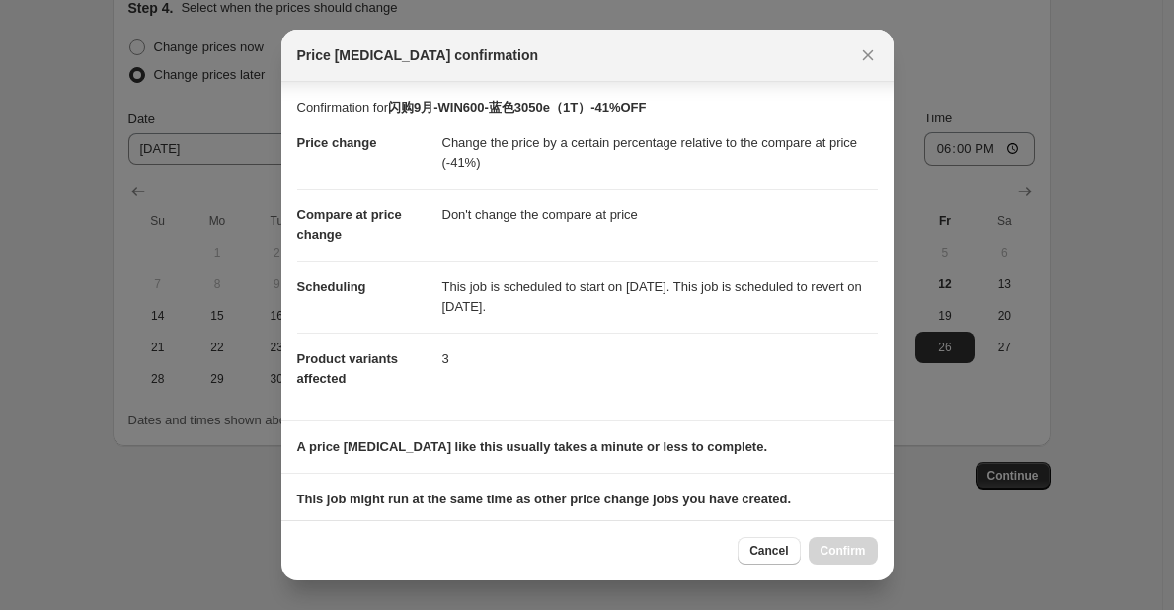
scroll to position [237, 0]
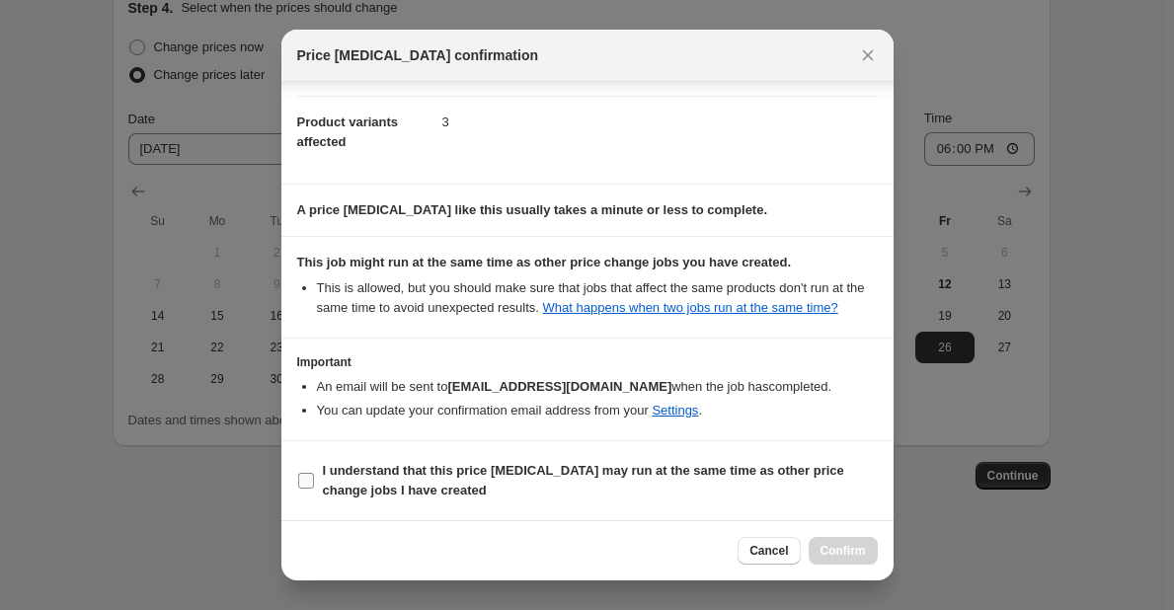
click at [558, 476] on b "I understand that this price change job may run at the same time as other price…" at bounding box center [583, 480] width 521 height 35
click at [314, 476] on input "I understand that this price change job may run at the same time as other price…" at bounding box center [306, 481] width 16 height 16
checkbox input "true"
click at [825, 544] on span "Confirm" at bounding box center [842, 551] width 45 height 16
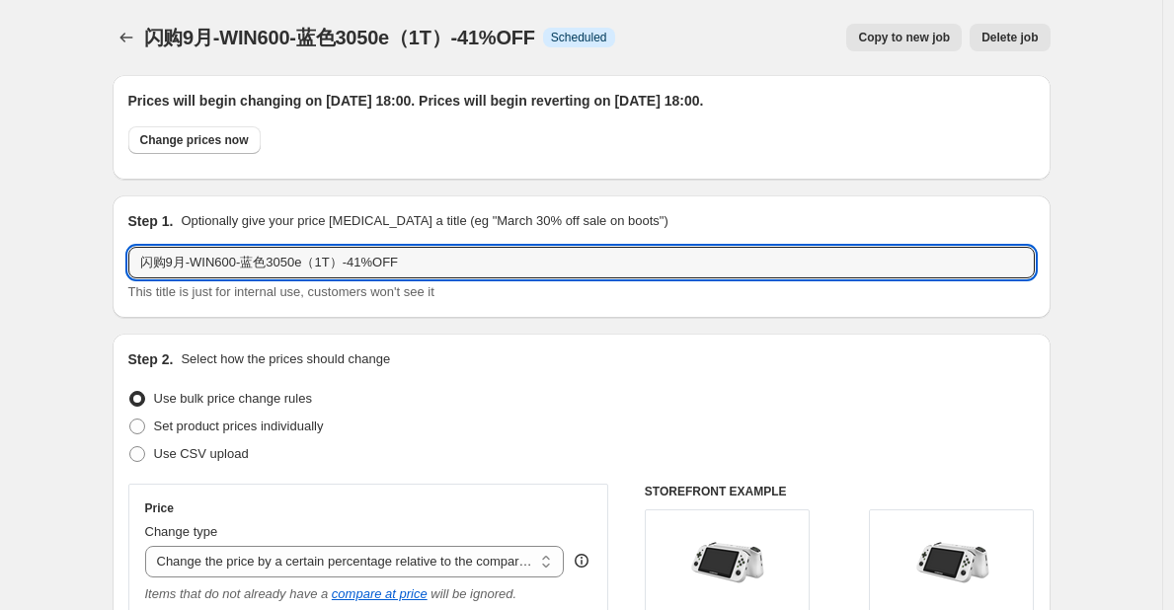
drag, startPoint x: 196, startPoint y: 265, endPoint x: 122, endPoint y: 269, distance: 74.1
click at [122, 269] on div "Step 1. Optionally give your price change job a title (eg "March 30% off sale o…" at bounding box center [582, 256] width 938 height 122
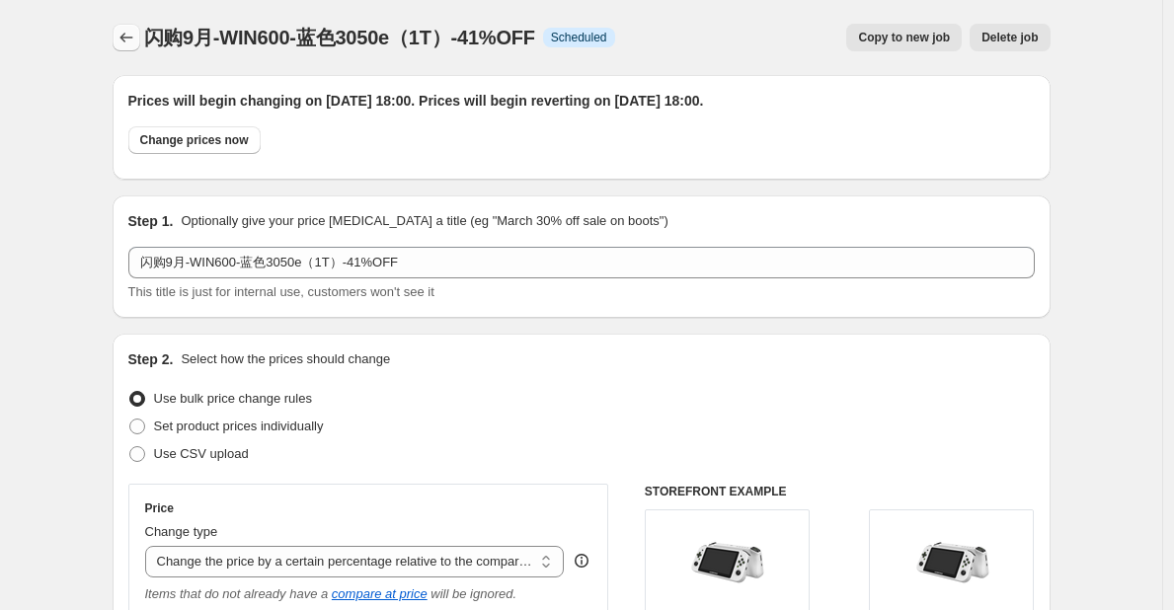
click at [132, 38] on icon "Price change jobs" at bounding box center [126, 38] width 20 height 20
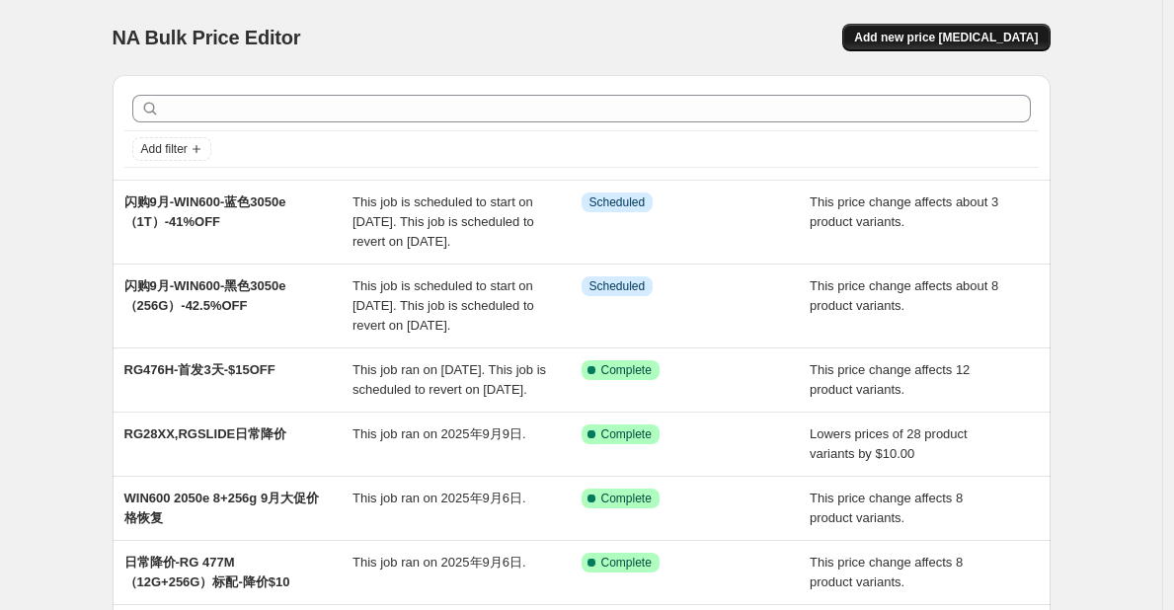
click at [965, 37] on span "Add new price change job" at bounding box center [946, 38] width 184 height 16
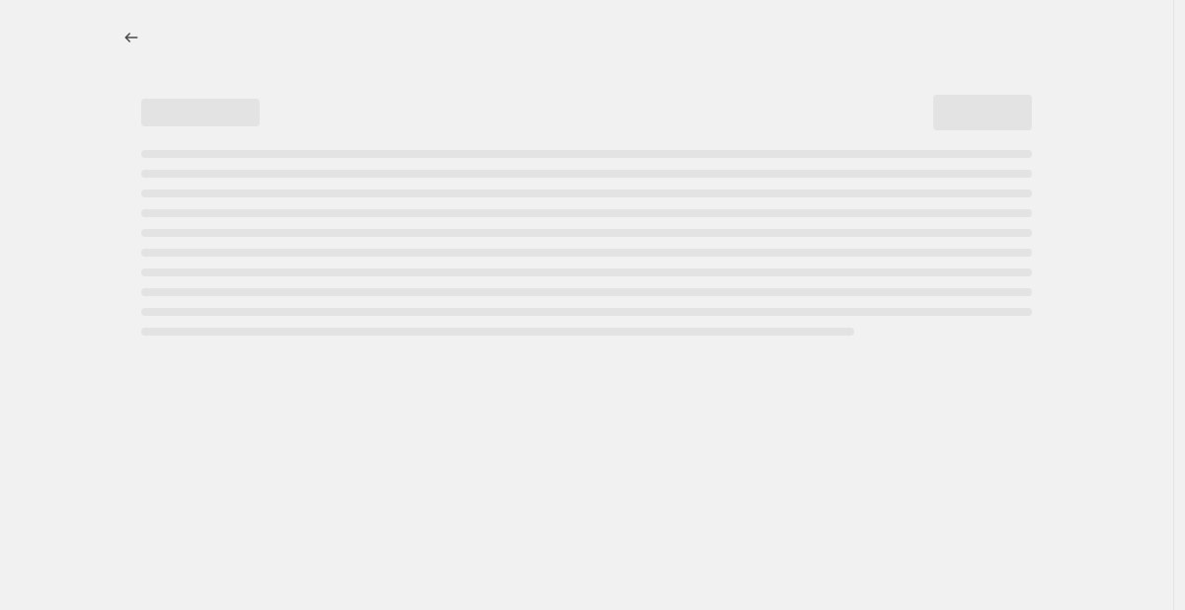
select select "percentage"
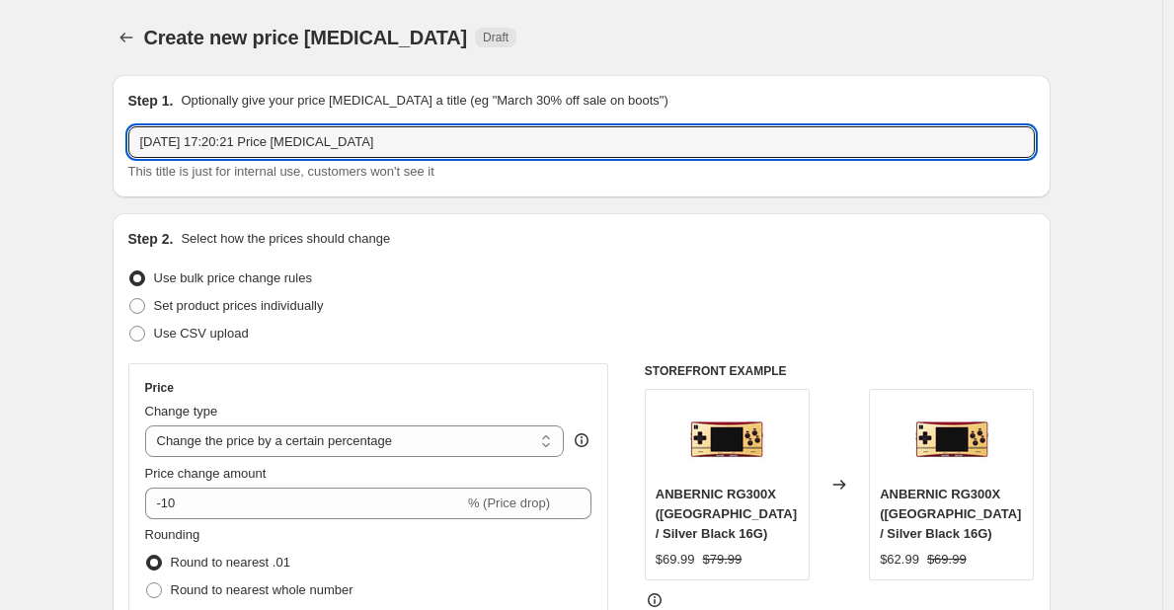
drag, startPoint x: 438, startPoint y: 140, endPoint x: 40, endPoint y: 148, distance: 397.9
paste input "闪购9月-"
type input "闪购9月-"
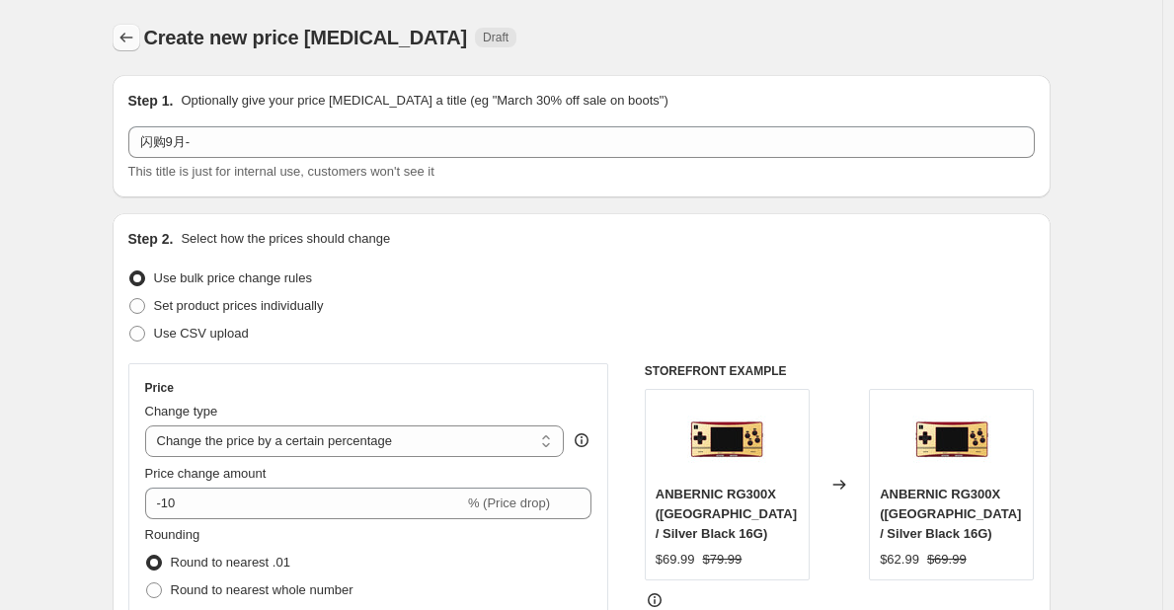
click at [136, 36] on icon "Price change jobs" at bounding box center [126, 38] width 20 height 20
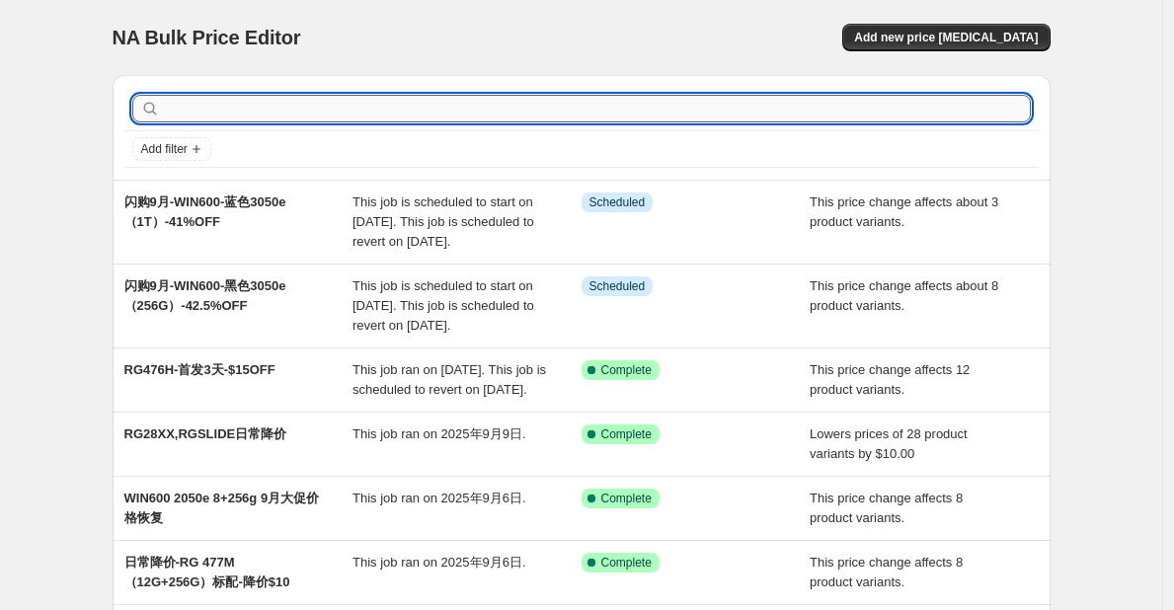
click at [267, 104] on input "text" at bounding box center [597, 109] width 867 height 28
type input "r"
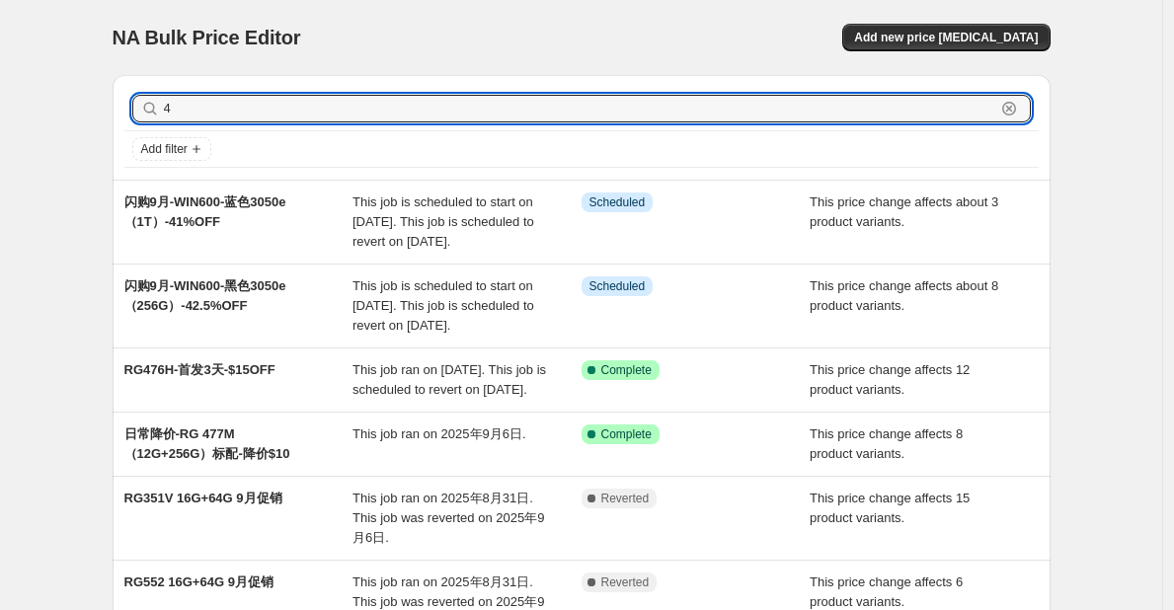
click at [267, 104] on input "4" at bounding box center [579, 109] width 831 height 28
type input "405M"
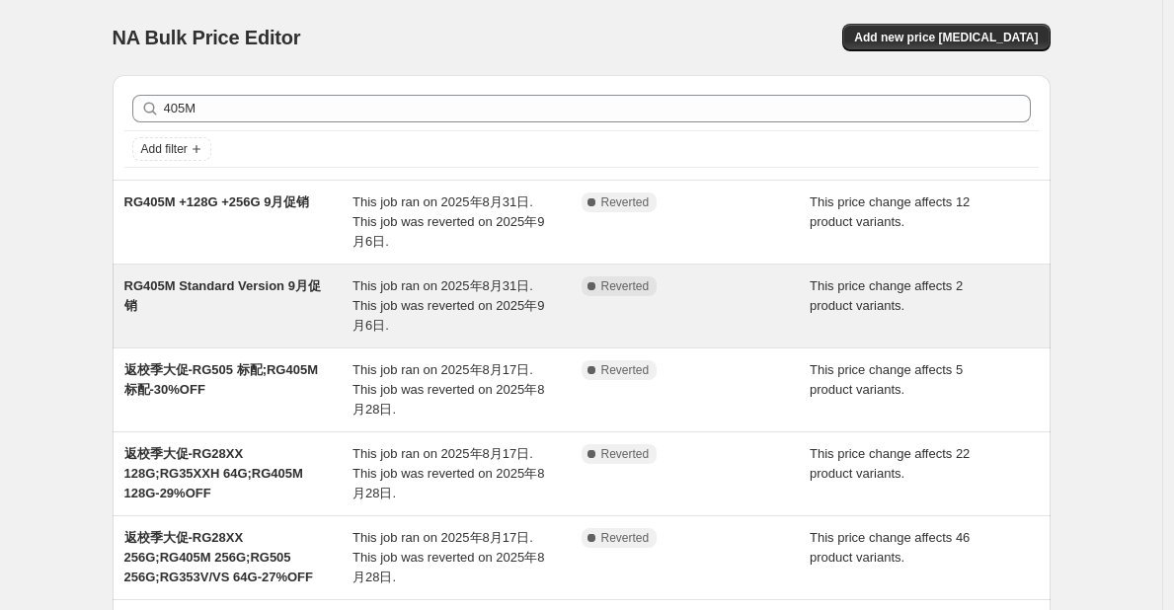
click at [291, 291] on span "RG405M Standard Version 9月促销" at bounding box center [222, 295] width 196 height 35
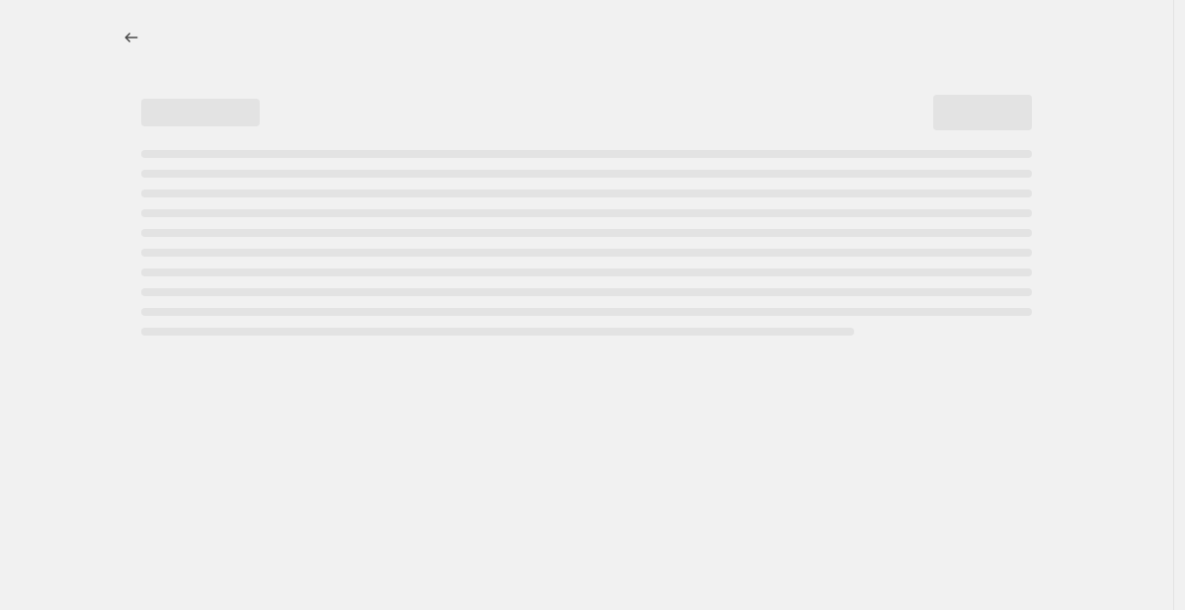
select select "pcap"
select select "no_change"
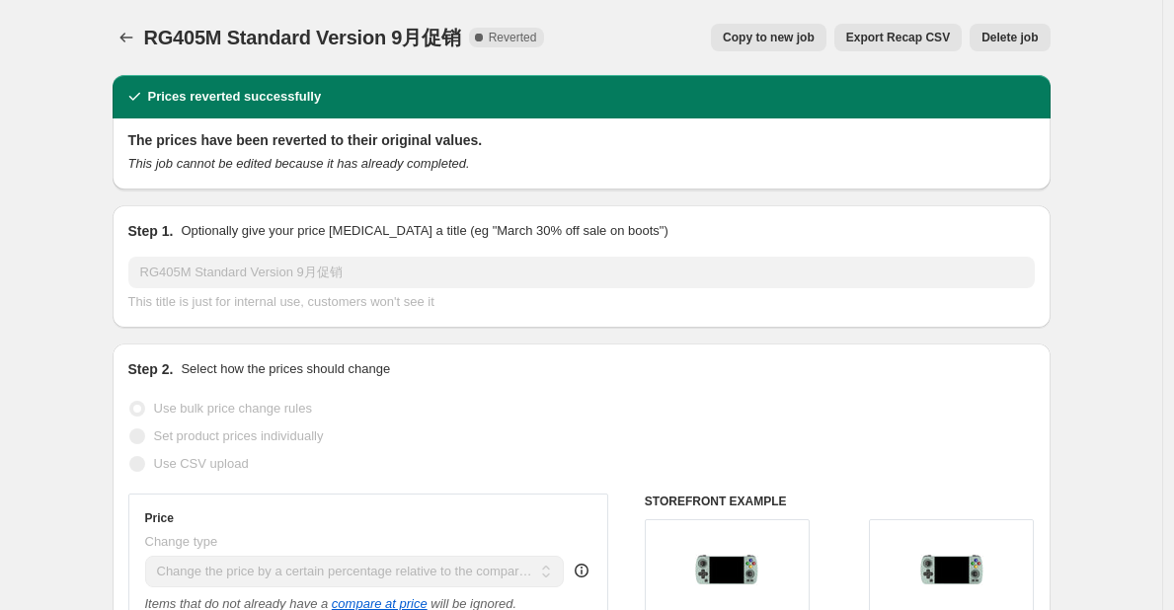
click at [799, 28] on button "Copy to new job" at bounding box center [769, 38] width 116 height 28
select select "pcap"
select select "no_change"
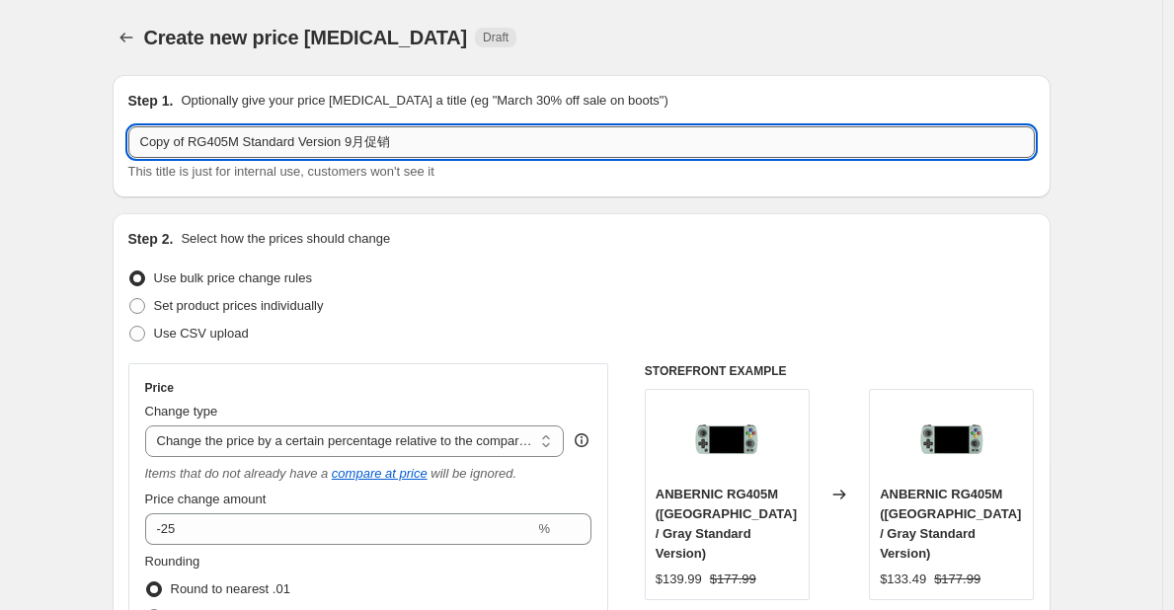
drag, startPoint x: 195, startPoint y: 151, endPoint x: 140, endPoint y: 151, distance: 55.3
click at [140, 151] on input "Copy of RG405M Standard Version 9月促销" at bounding box center [581, 142] width 906 height 32
drag, startPoint x: 414, startPoint y: 136, endPoint x: 348, endPoint y: 140, distance: 65.3
click at [348, 140] on input "闪购9月-RG405M Standard Version 9月促销" at bounding box center [581, 142] width 906 height 32
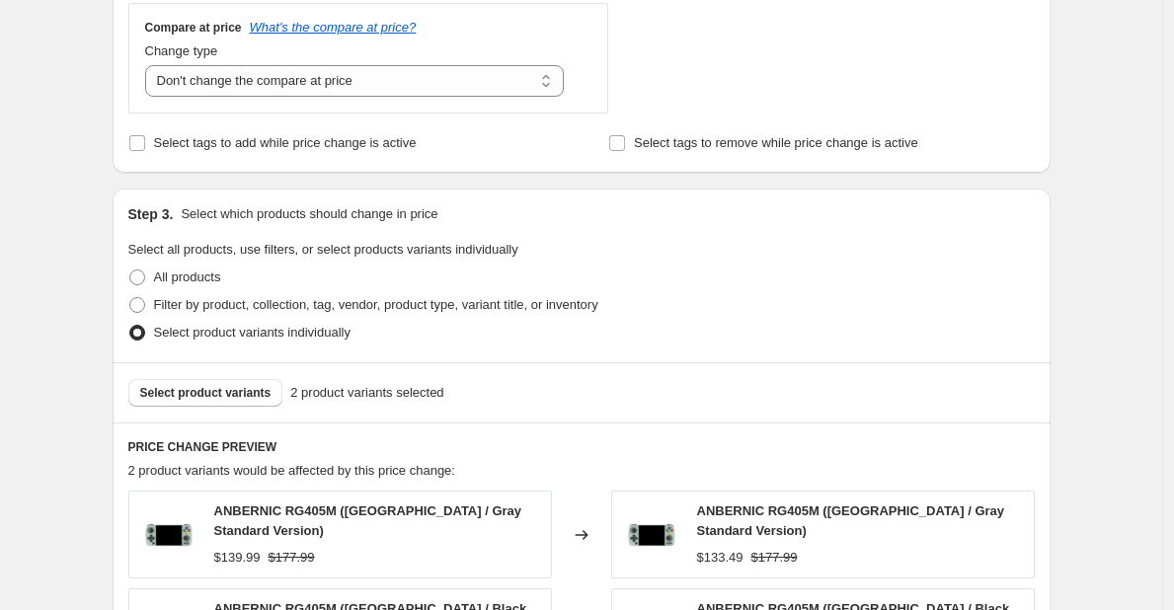
scroll to position [760, 0]
type input "闪购9月-RG405M Standard Version -25%OFF"
click at [250, 400] on span "Select product variants" at bounding box center [205, 392] width 131 height 16
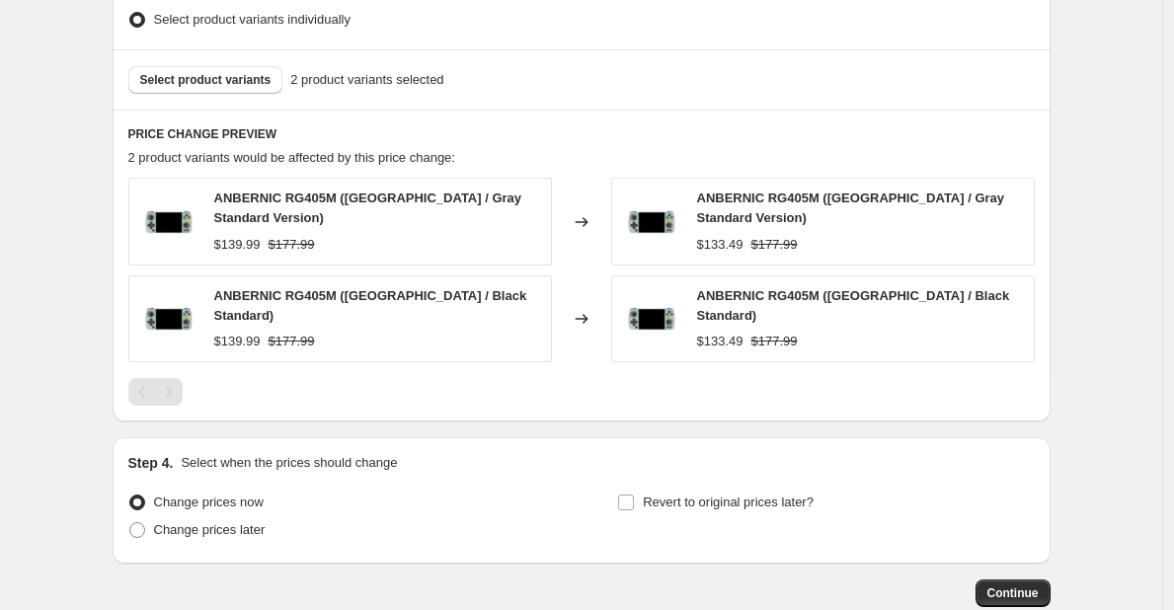
scroll to position [1179, 0]
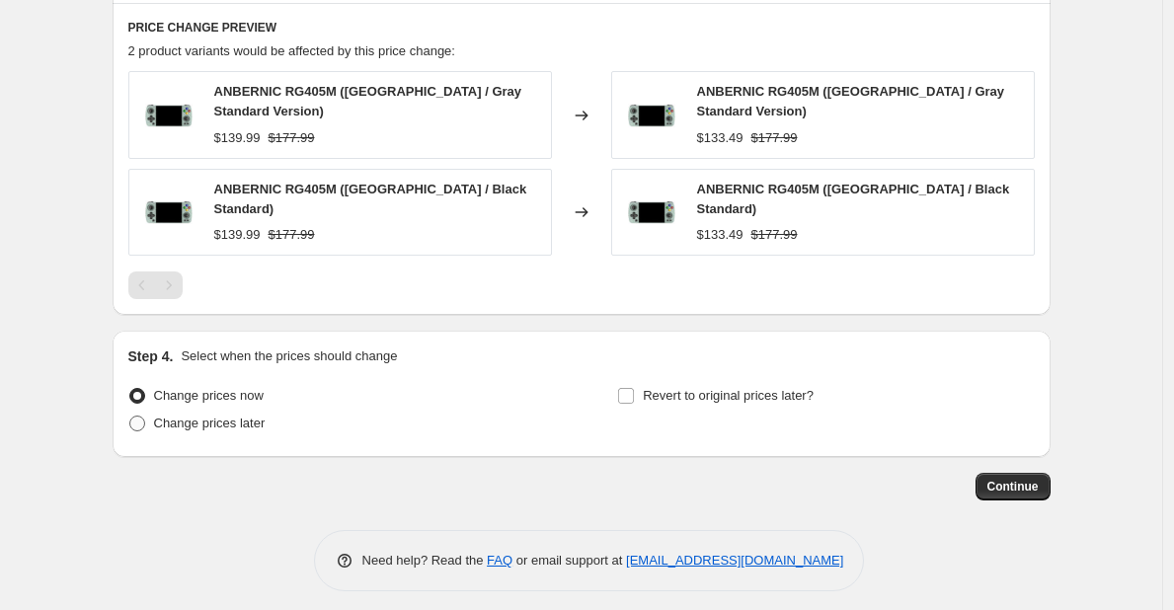
click at [232, 416] on span "Change prices later" at bounding box center [210, 423] width 112 height 15
click at [130, 416] on input "Change prices later" at bounding box center [129, 416] width 1 height 1
radio input "true"
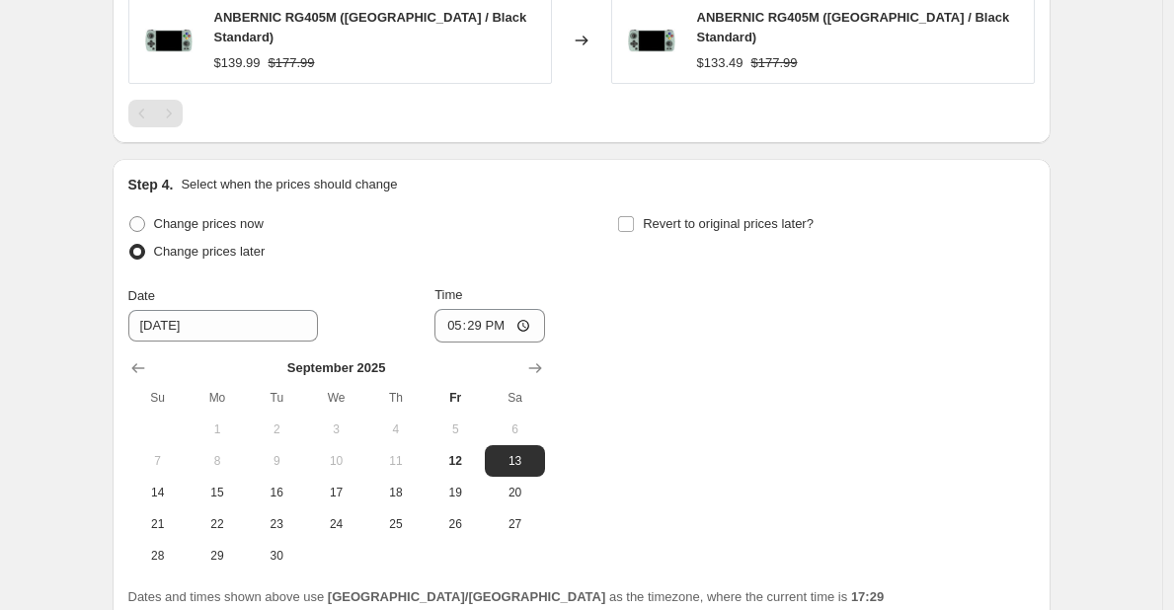
scroll to position [1355, 0]
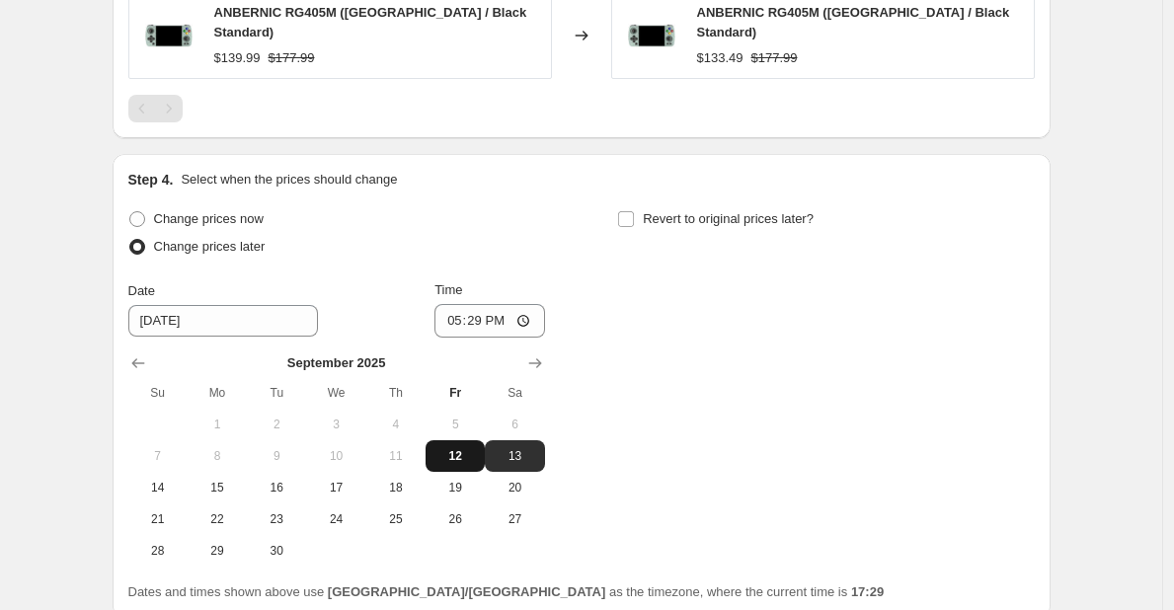
click at [460, 448] on span "12" at bounding box center [454, 456] width 43 height 16
type input "9/12/2025"
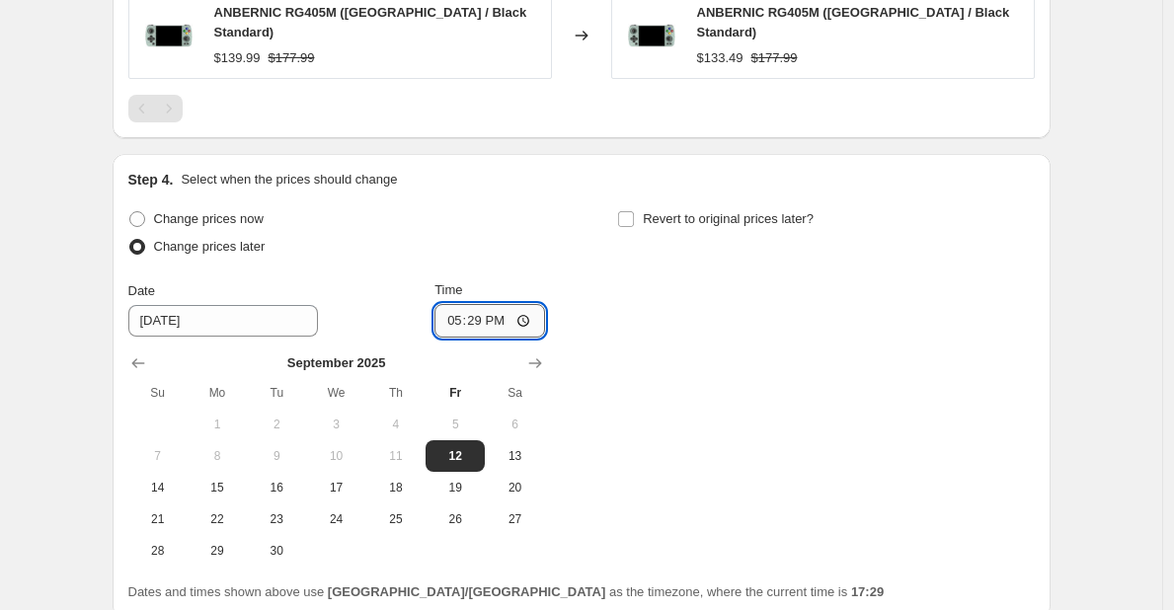
click at [487, 308] on input "17:29" at bounding box center [489, 321] width 111 height 34
type input "18:00"
click at [652, 214] on span "Revert to original prices later?" at bounding box center [728, 218] width 171 height 15
click at [634, 214] on input "Revert to original prices later?" at bounding box center [626, 219] width 16 height 16
checkbox input "true"
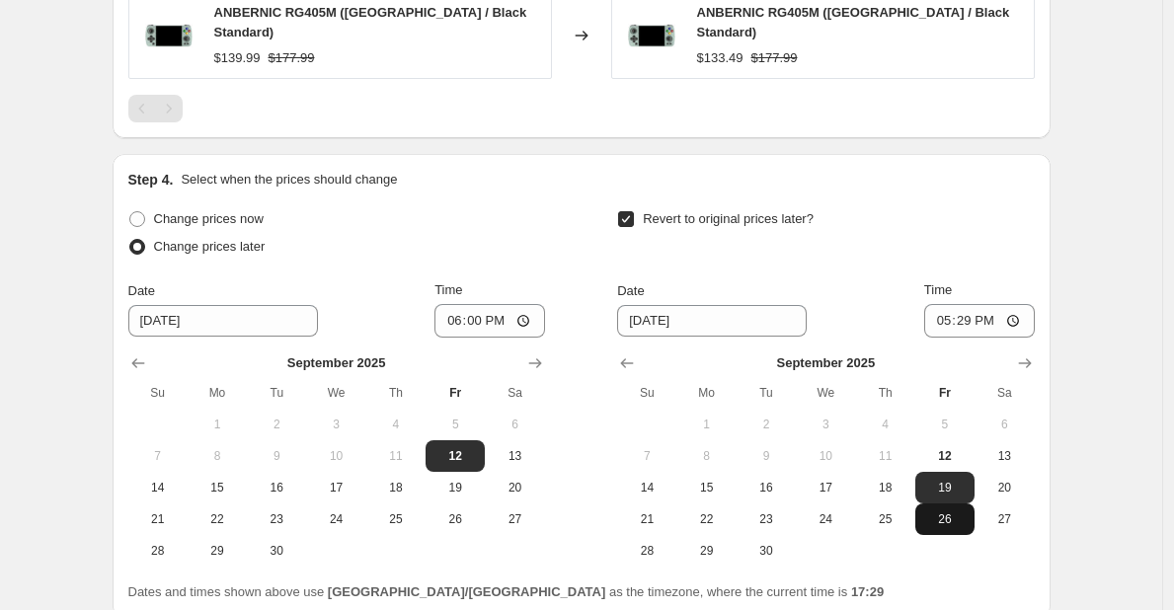
click at [962, 520] on button "26" at bounding box center [944, 519] width 59 height 32
type input "9/26/2025"
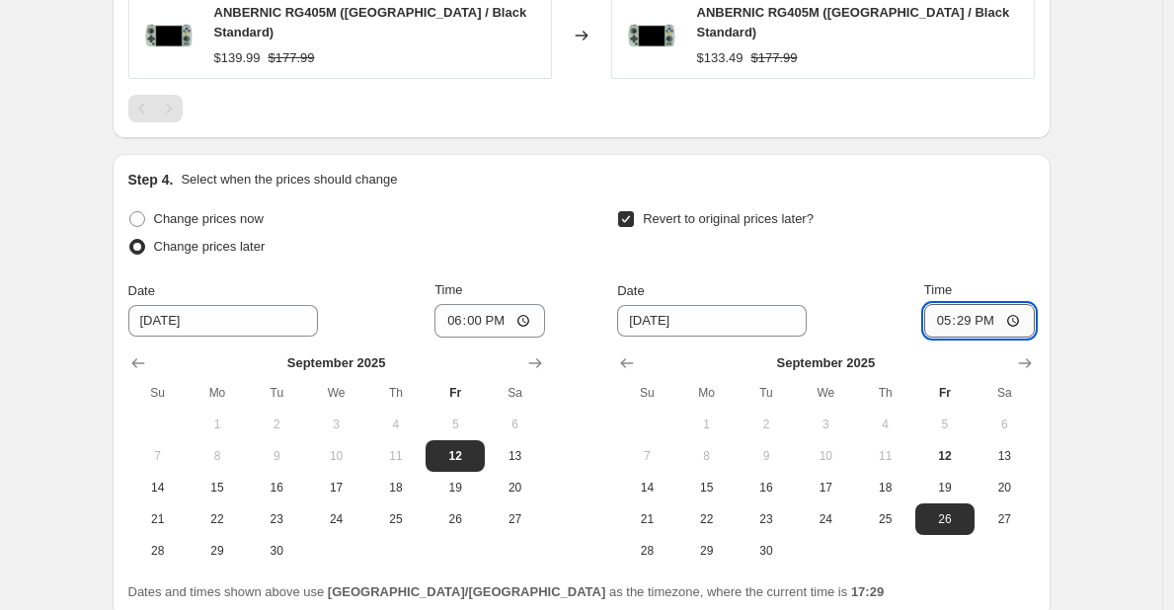
click at [974, 318] on input "17:29" at bounding box center [979, 321] width 111 height 34
type input "18:00"
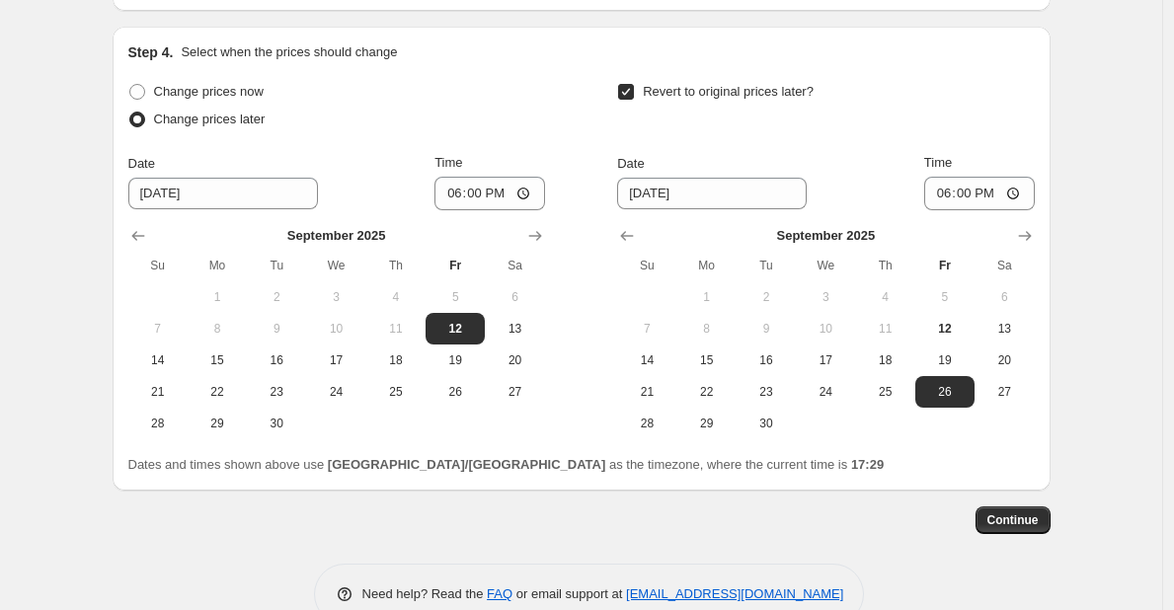
scroll to position [1490, 0]
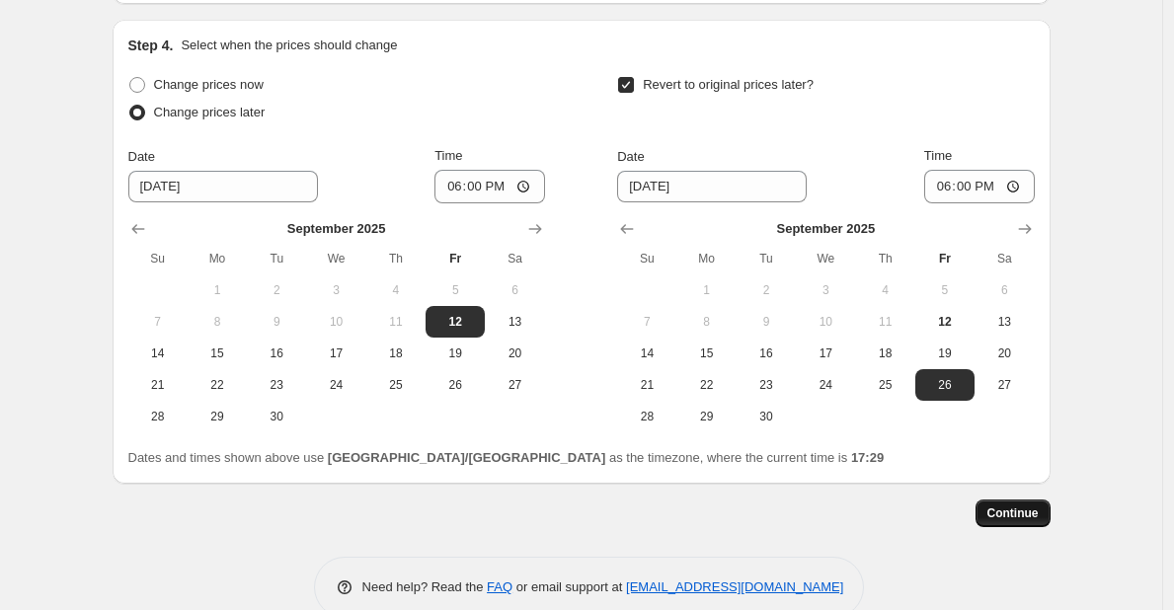
click at [1027, 505] on span "Continue" at bounding box center [1012, 513] width 51 height 16
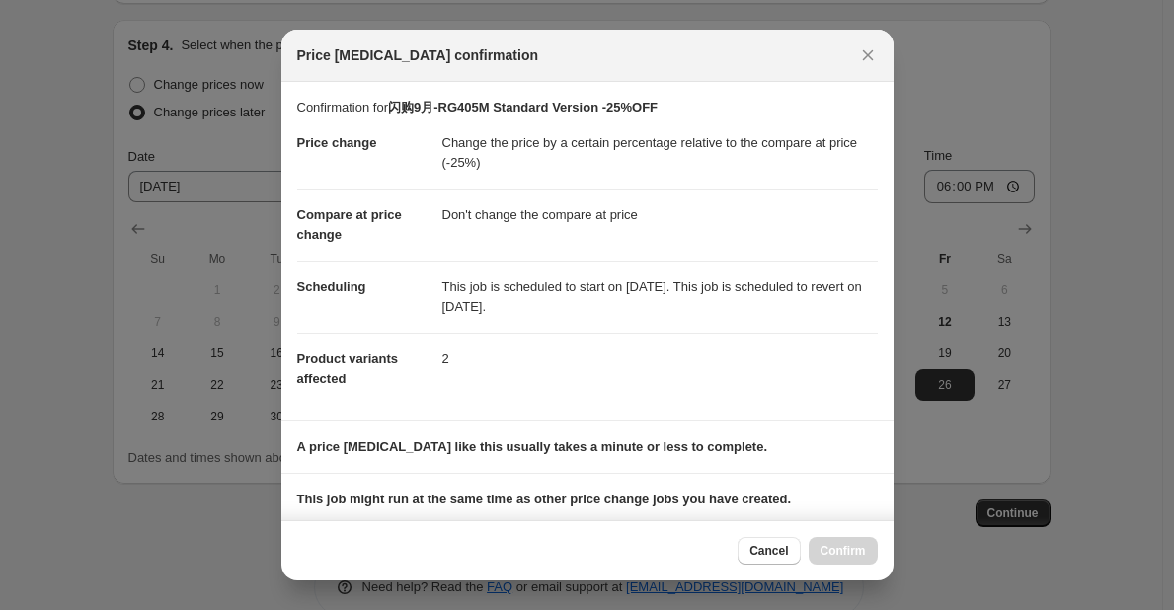
scroll to position [237, 0]
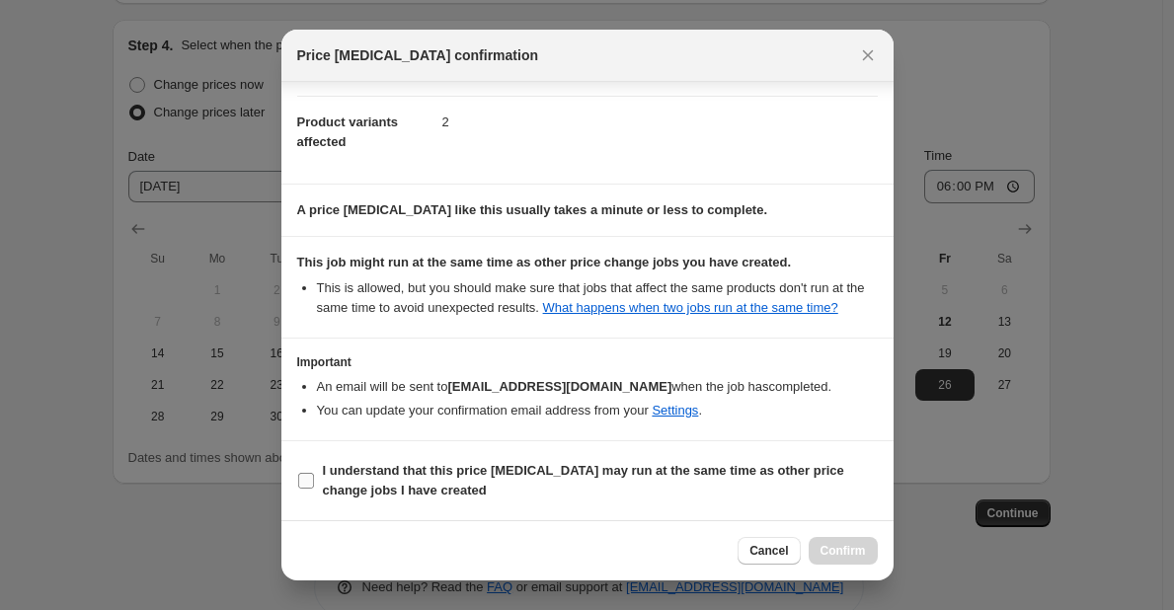
click at [557, 466] on b "I understand that this price change job may run at the same time as other price…" at bounding box center [583, 480] width 521 height 35
click at [314, 473] on input "I understand that this price change job may run at the same time as other price…" at bounding box center [306, 481] width 16 height 16
checkbox input "true"
click at [832, 555] on span "Confirm" at bounding box center [842, 551] width 45 height 16
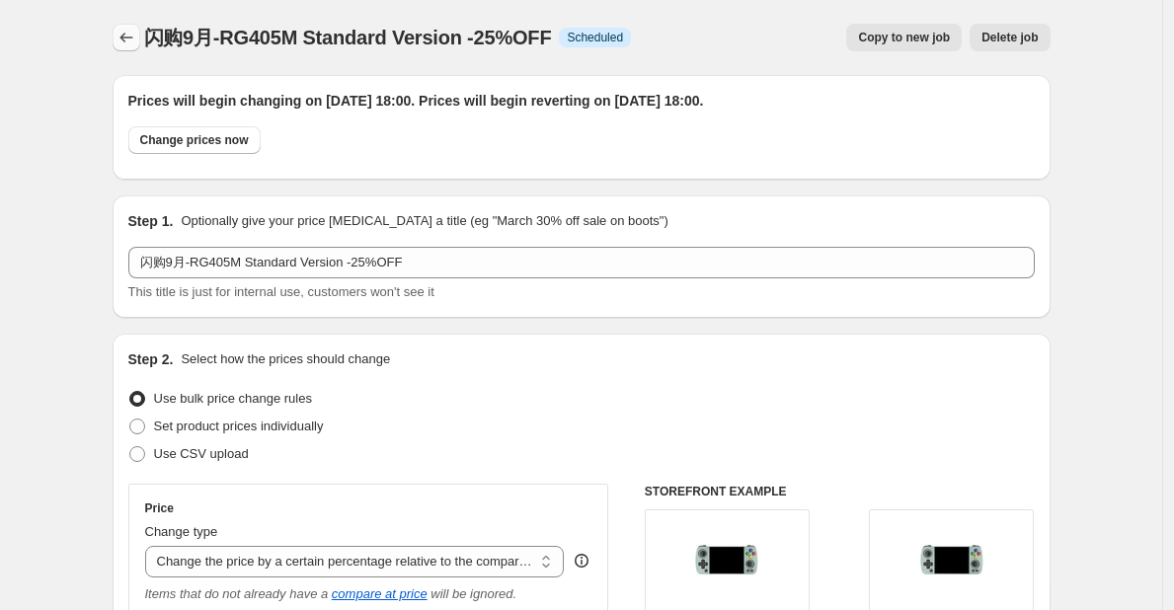
click at [133, 45] on icon "Price change jobs" at bounding box center [126, 38] width 20 height 20
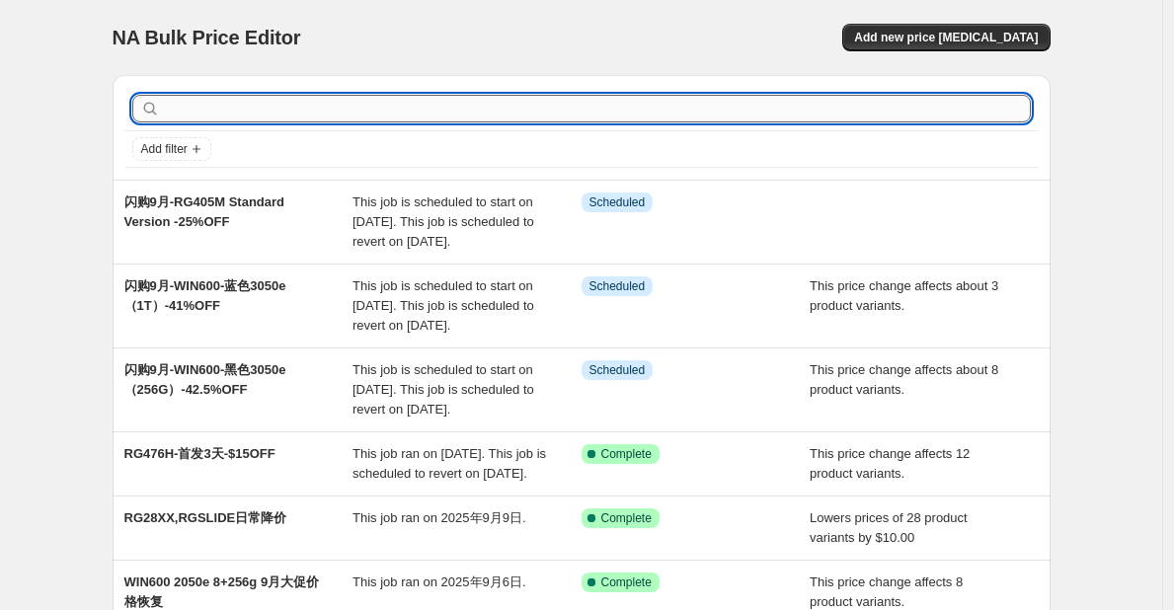
click at [270, 96] on input "text" at bounding box center [597, 109] width 867 height 28
type input "405M"
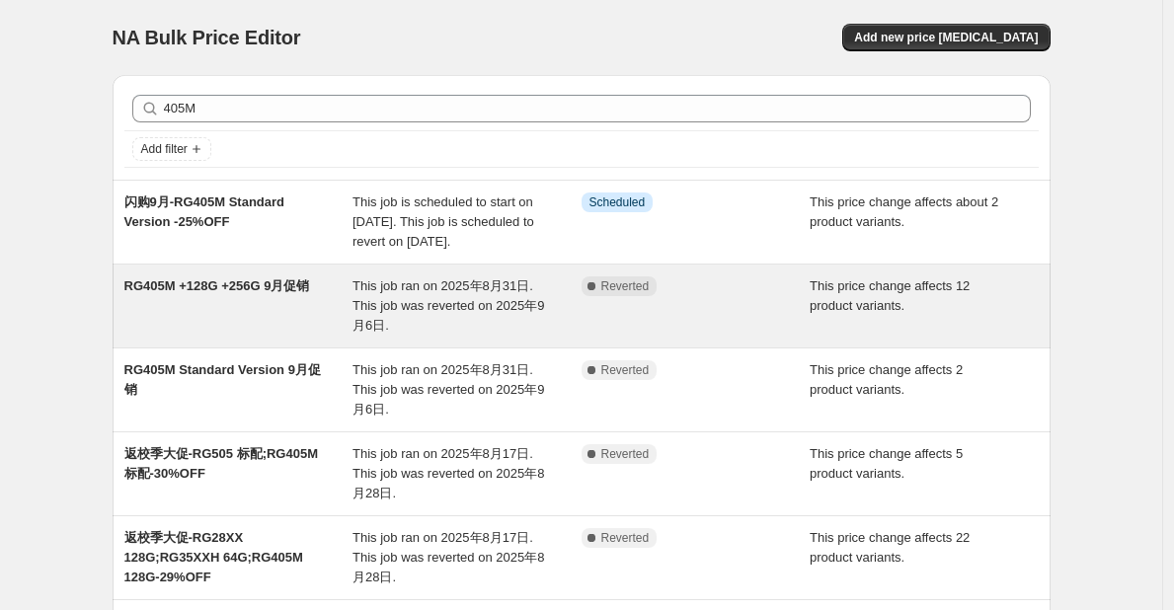
click at [292, 293] on span "RG405M +128G +256G 9月促销" at bounding box center [217, 285] width 186 height 15
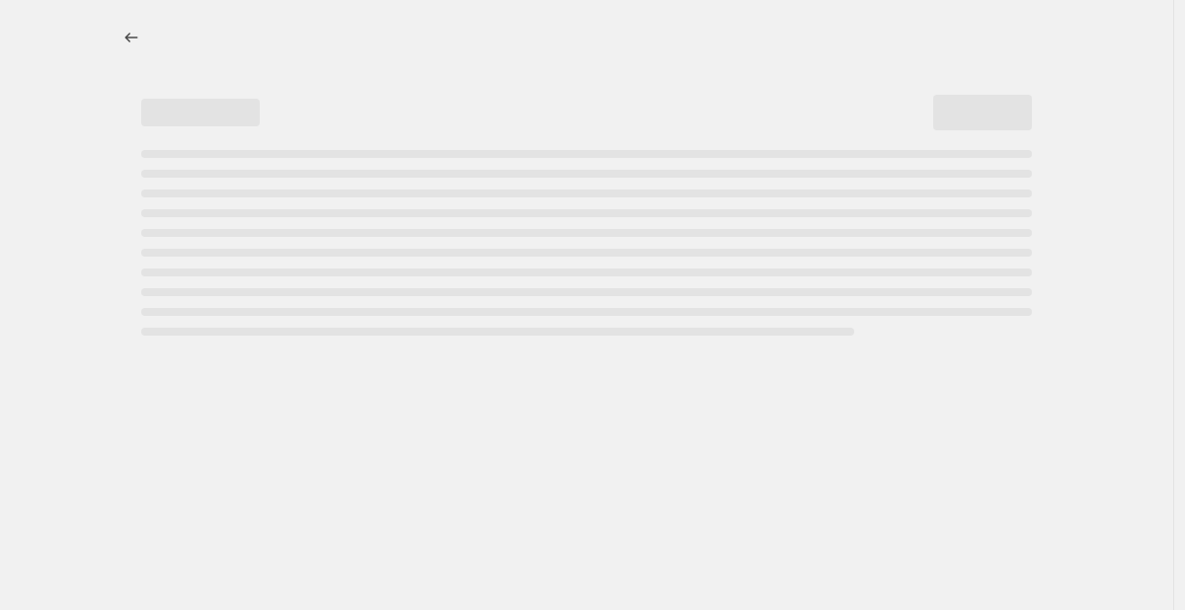
select select "pcap"
select select "no_change"
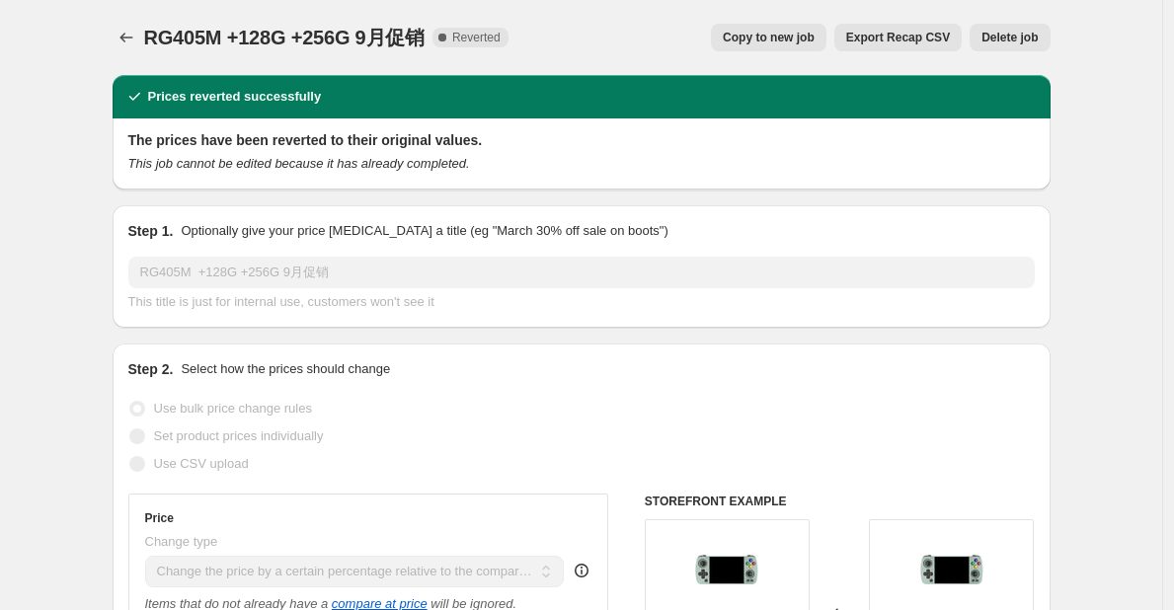
click at [814, 42] on span "Copy to new job" at bounding box center [769, 38] width 92 height 16
select select "pcap"
select select "no_change"
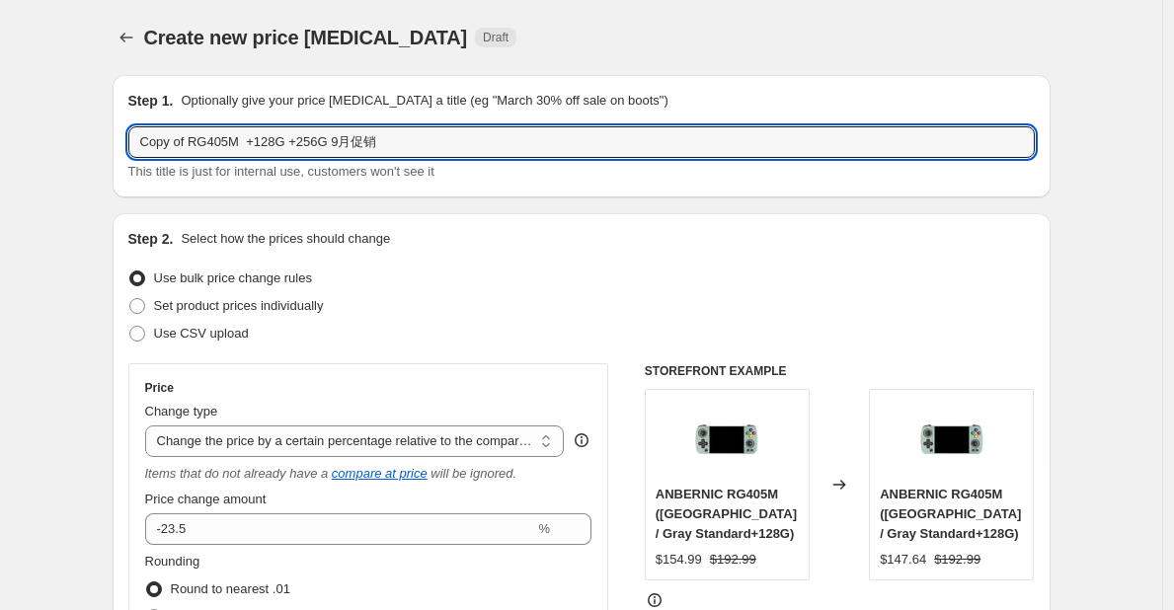
drag, startPoint x: 193, startPoint y: 150, endPoint x: 77, endPoint y: 146, distance: 116.6
drag, startPoint x: 331, startPoint y: 141, endPoint x: 453, endPoint y: 173, distance: 126.4
click at [453, 173] on div "闪购9月-RG405M +128G +256G 9月促销 This title is just for internal use, customers won…" at bounding box center [581, 153] width 906 height 55
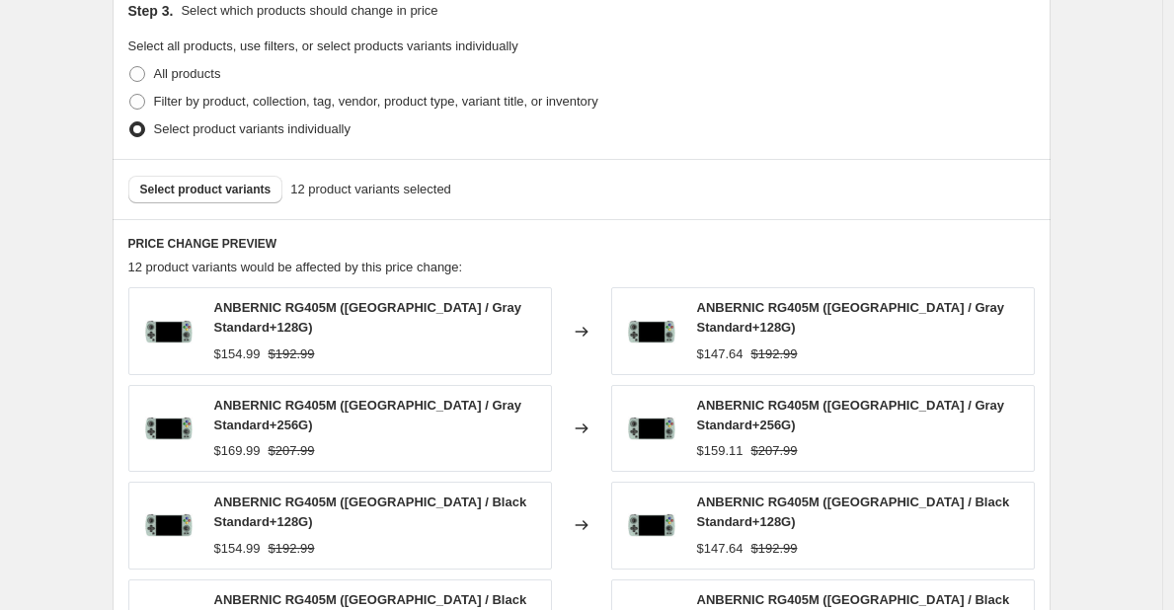
scroll to position [964, 0]
type input "闪购9月-RG405M +128G +256G-23.5%OFF"
click at [245, 189] on span "Select product variants" at bounding box center [205, 189] width 131 height 16
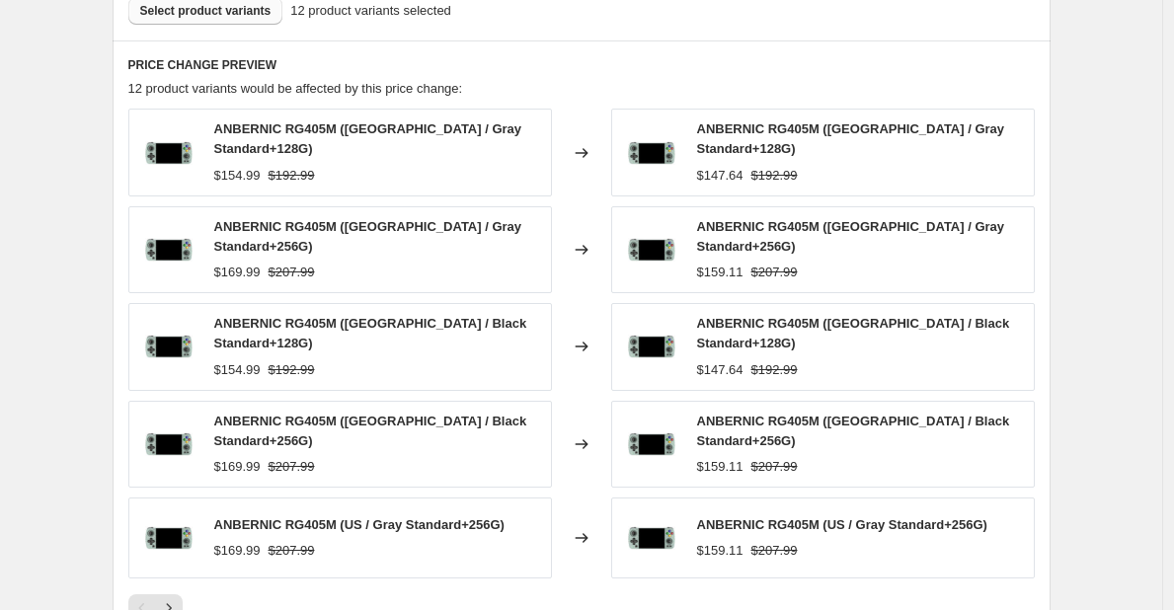
scroll to position [1163, 0]
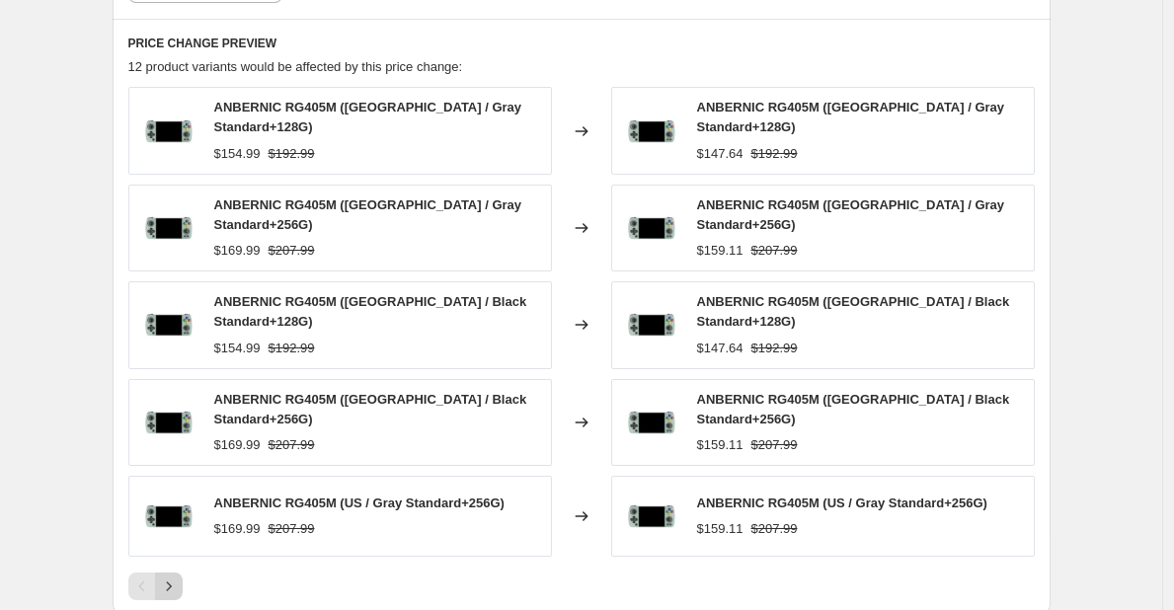
click at [176, 577] on icon "Next" at bounding box center [169, 587] width 20 height 20
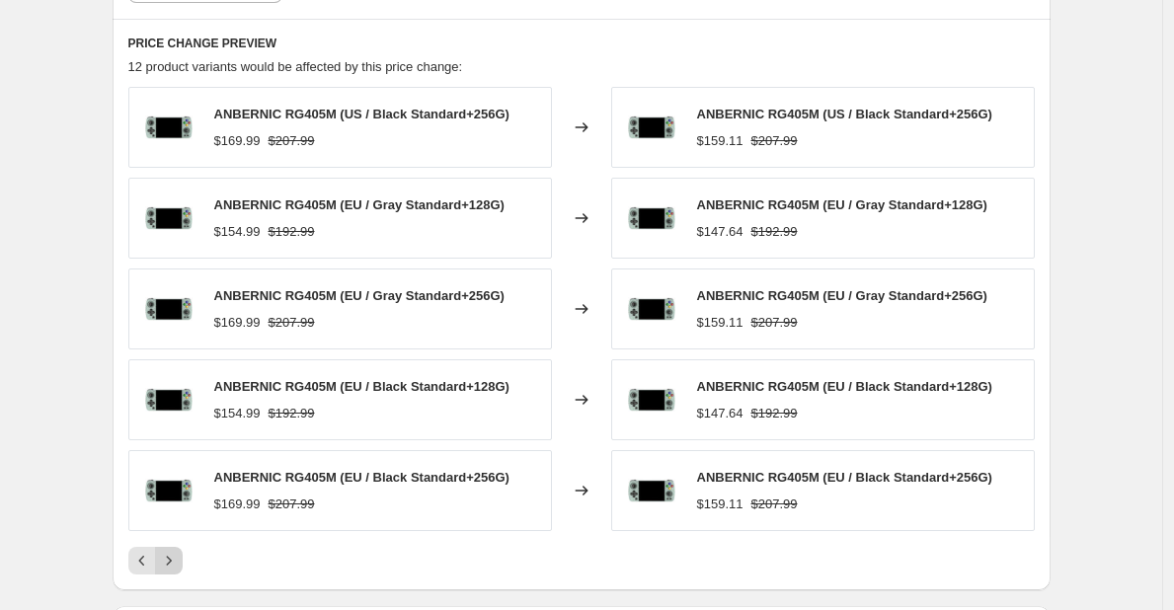
click at [176, 561] on icon "Next" at bounding box center [169, 561] width 20 height 20
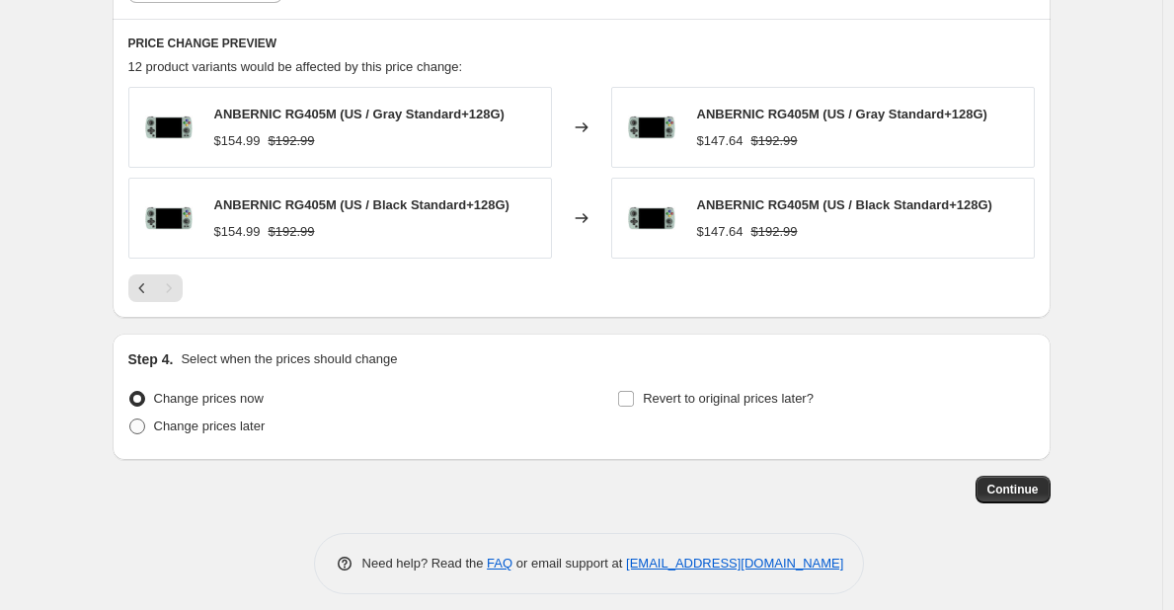
click at [244, 432] on span "Change prices later" at bounding box center [210, 426] width 112 height 15
click at [130, 420] on input "Change prices later" at bounding box center [129, 419] width 1 height 1
radio input "true"
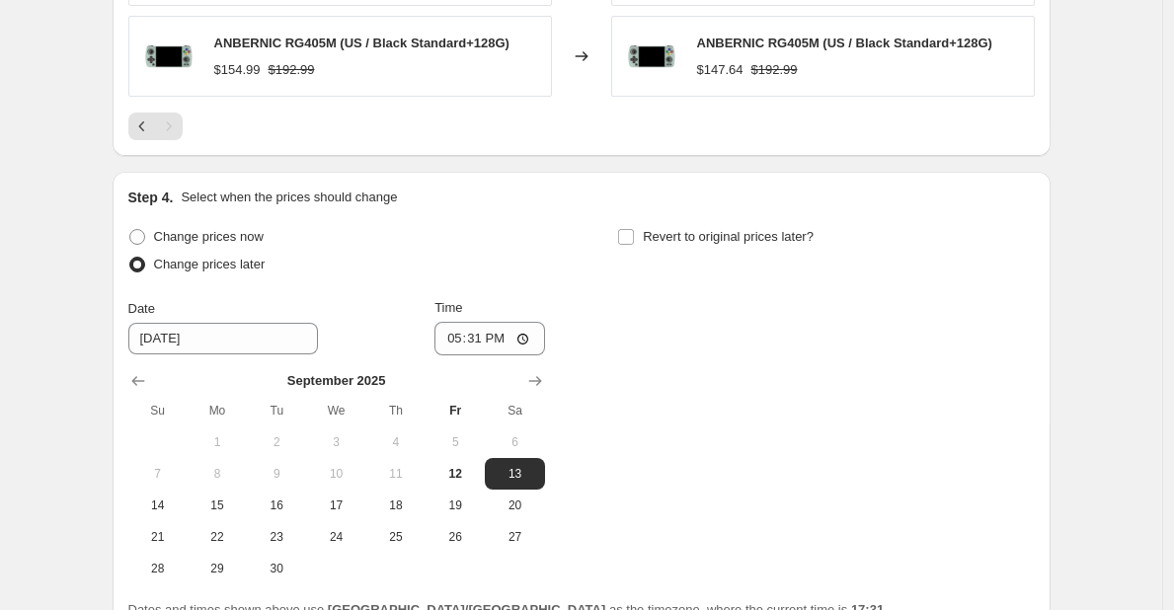
scroll to position [1326, 0]
click at [478, 486] on button "12" at bounding box center [454, 473] width 59 height 32
type input "9/12/2025"
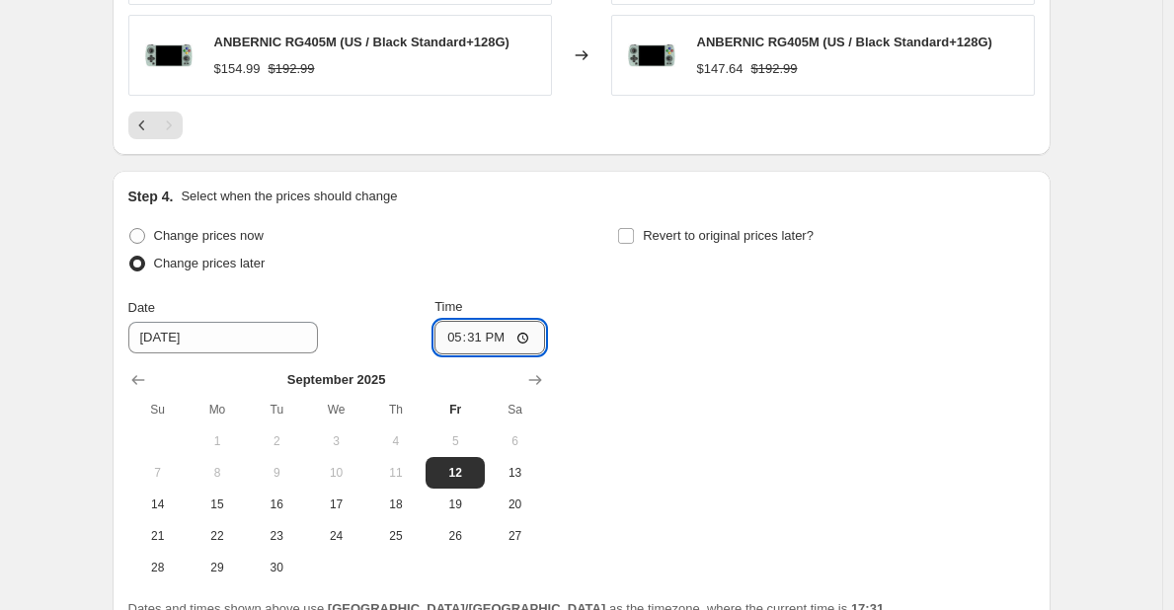
click at [491, 345] on input "17:31" at bounding box center [489, 338] width 111 height 34
type input "18:00"
click at [673, 242] on span "Revert to original prices later?" at bounding box center [728, 235] width 171 height 15
click at [634, 242] on input "Revert to original prices later?" at bounding box center [626, 236] width 16 height 16
checkbox input "true"
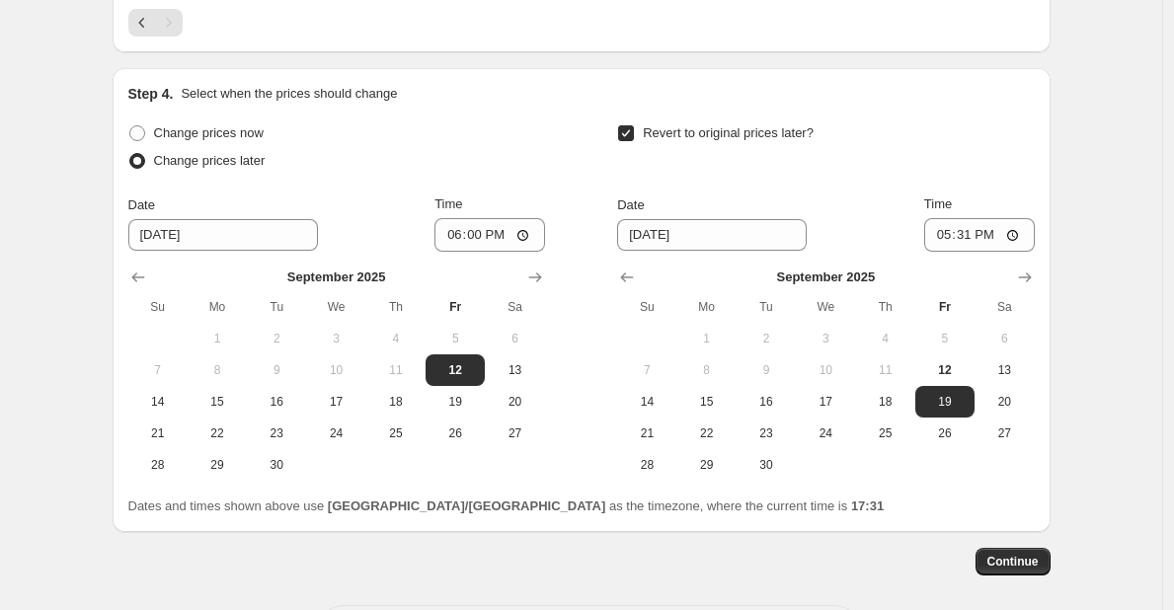
scroll to position [1429, 0]
click at [952, 430] on span "26" at bounding box center [944, 433] width 43 height 16
type input "9/26/2025"
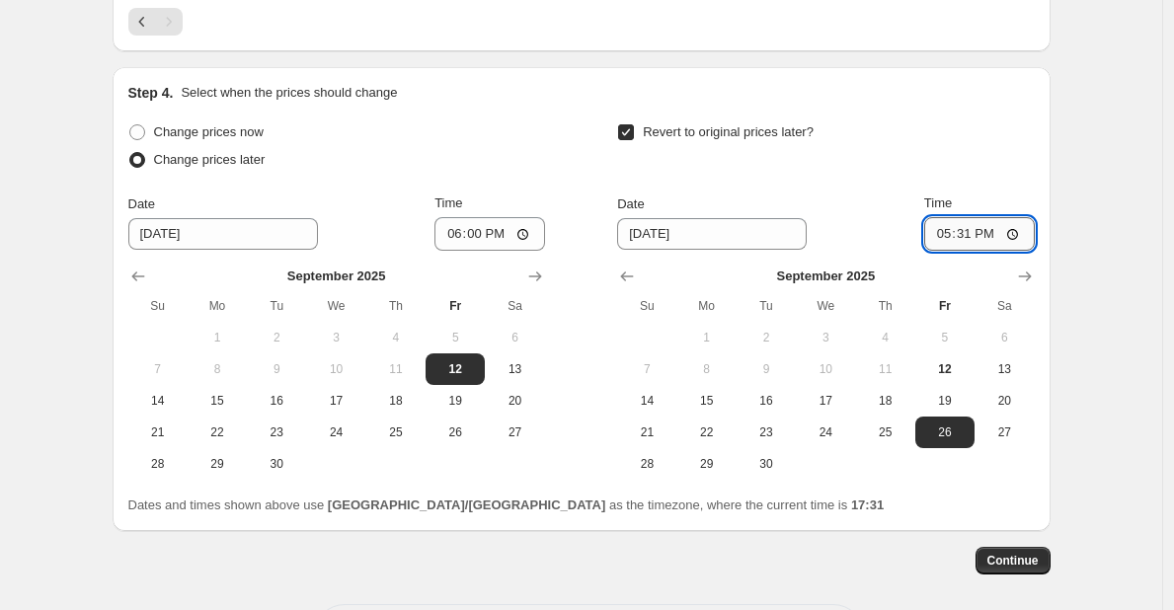
click at [974, 239] on input "17:31" at bounding box center [979, 234] width 111 height 34
type input "18:00"
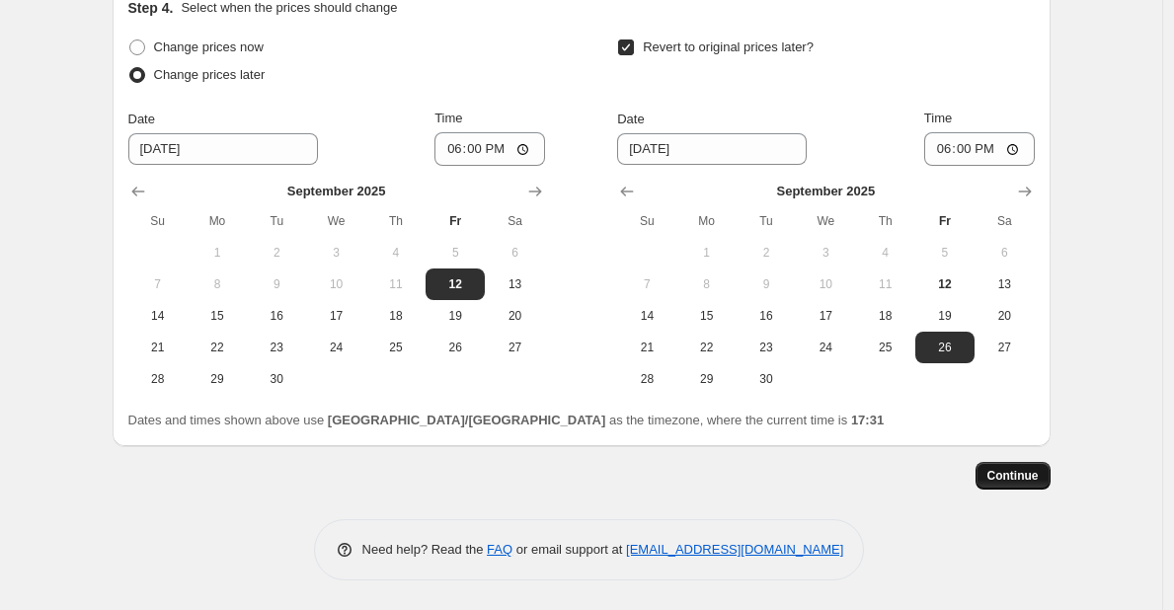
click at [1004, 471] on span "Continue" at bounding box center [1012, 476] width 51 height 16
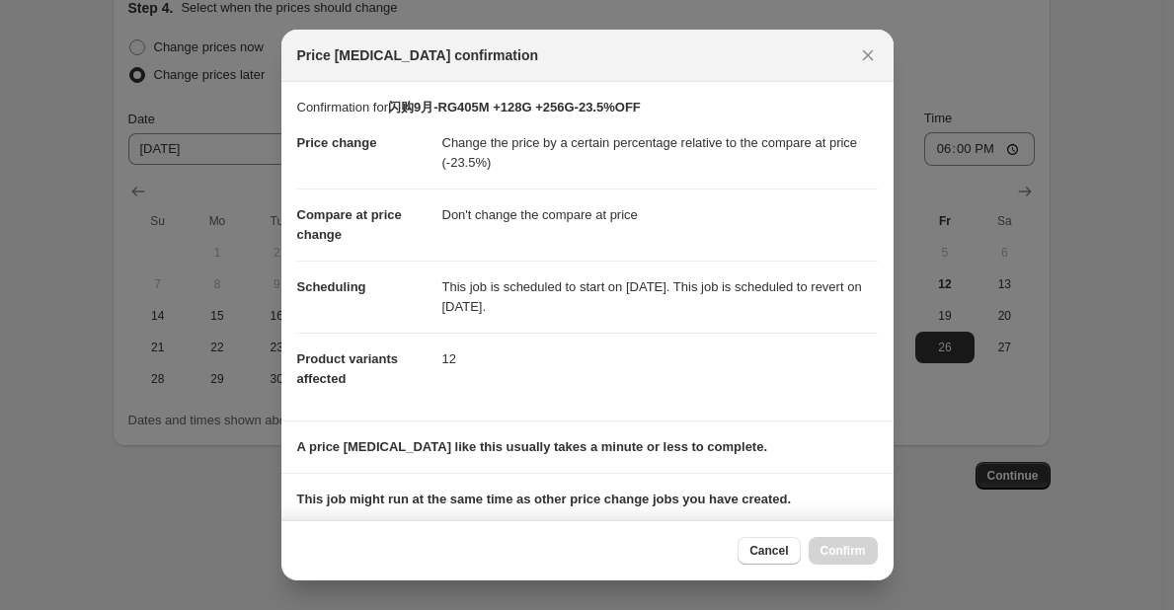
scroll to position [237, 0]
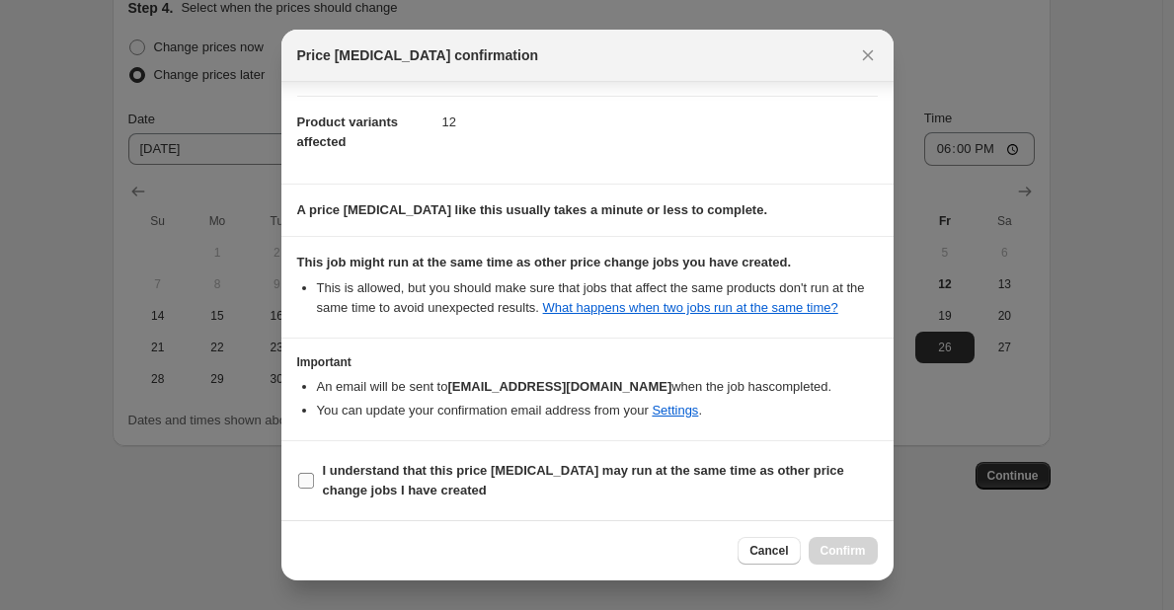
click at [561, 471] on b "I understand that this price change job may run at the same time as other price…" at bounding box center [583, 480] width 521 height 35
click at [314, 473] on input "I understand that this price change job may run at the same time as other price…" at bounding box center [306, 481] width 16 height 16
checkbox input "true"
click at [857, 556] on span "Confirm" at bounding box center [842, 551] width 45 height 16
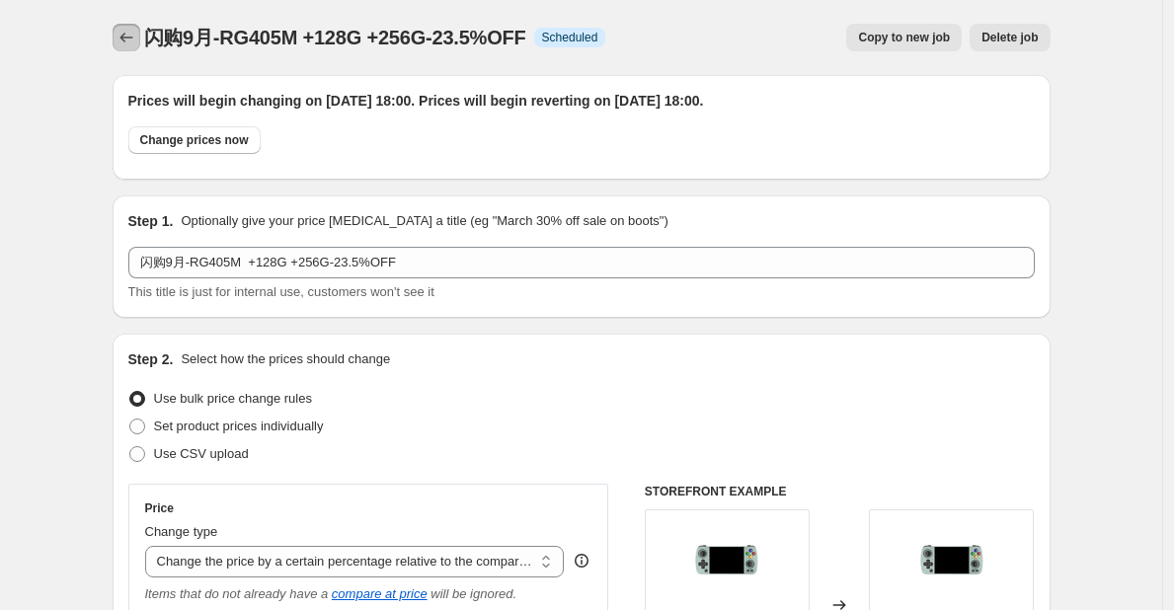
click at [126, 36] on icon "Price change jobs" at bounding box center [126, 38] width 20 height 20
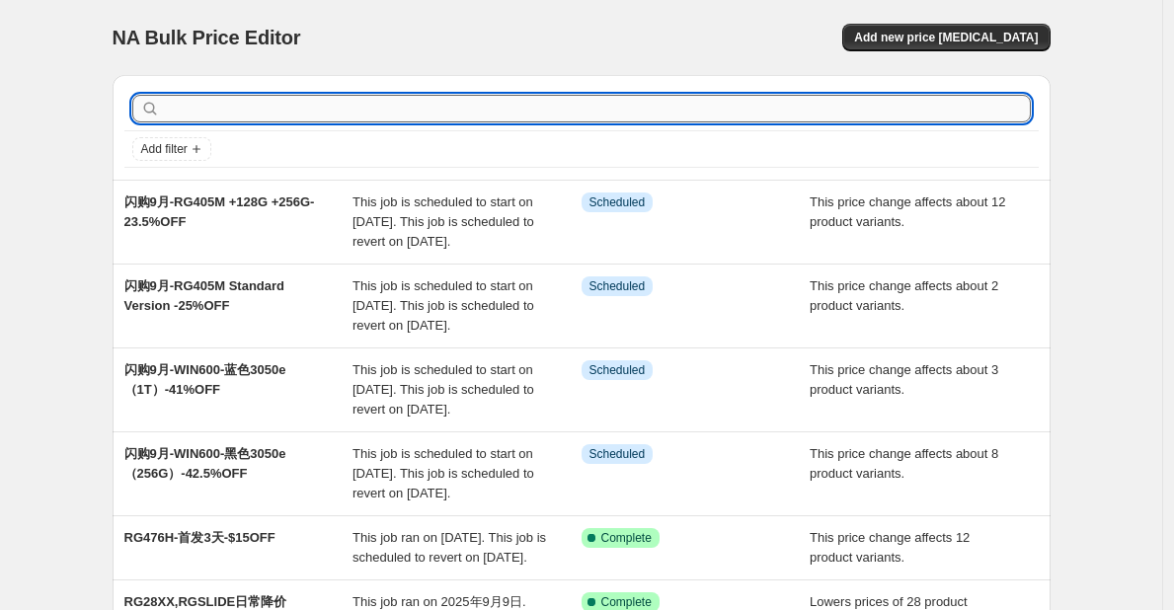
click at [260, 114] on input "text" at bounding box center [597, 109] width 867 height 28
type input "405V"
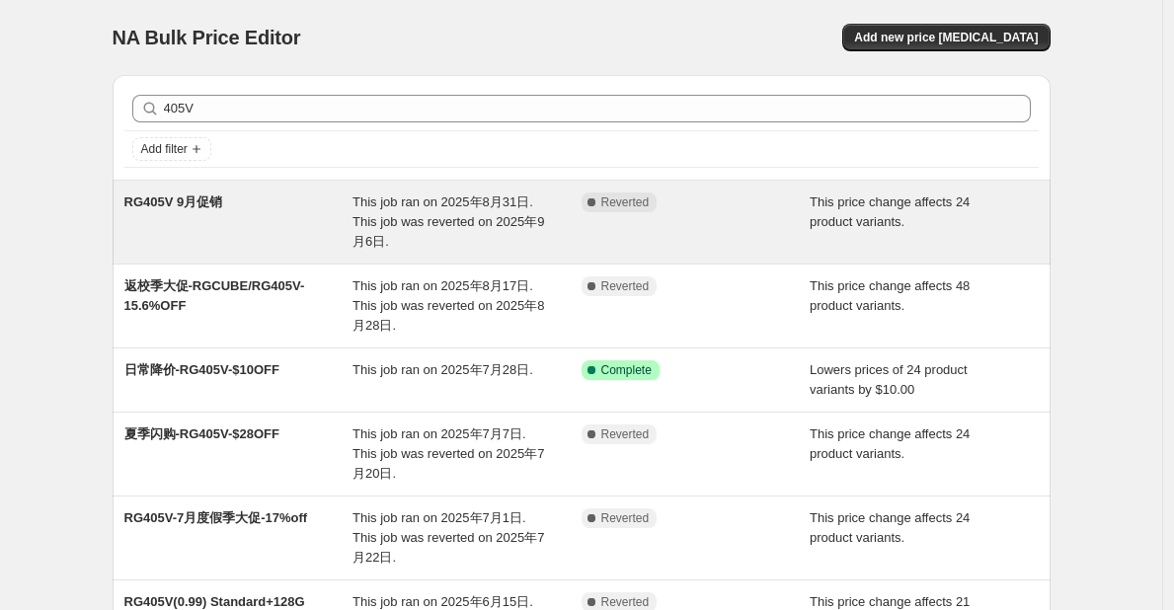
click at [209, 197] on span "RG405V 9月促销" at bounding box center [173, 201] width 99 height 15
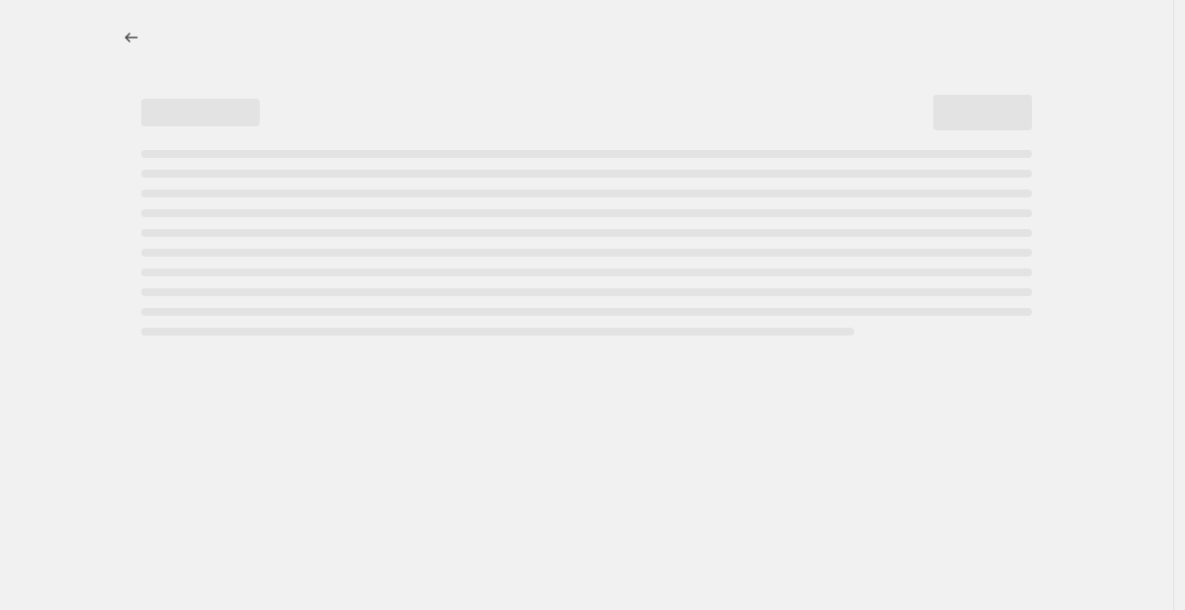
select select "pcap"
select select "no_change"
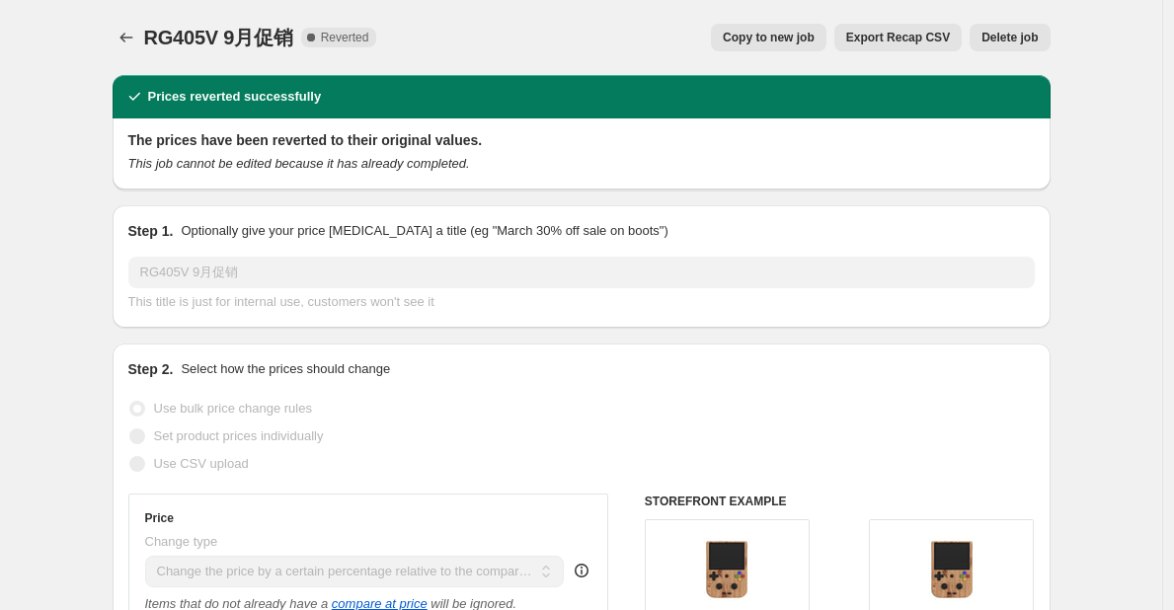
click at [798, 43] on span "Copy to new job" at bounding box center [769, 38] width 92 height 16
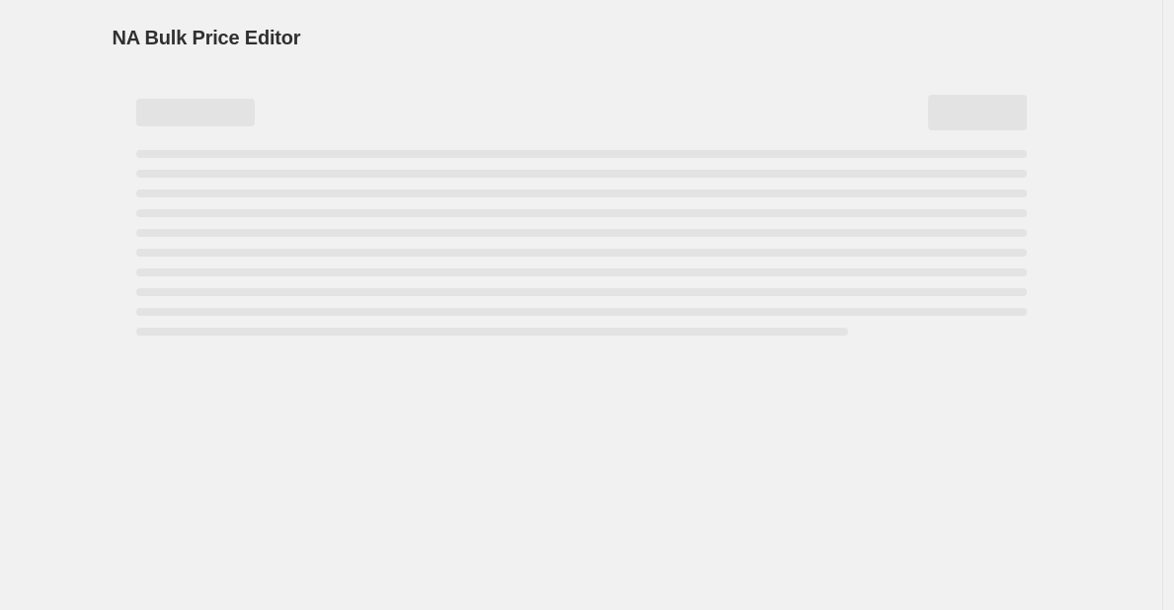
select select "pcap"
select select "no_change"
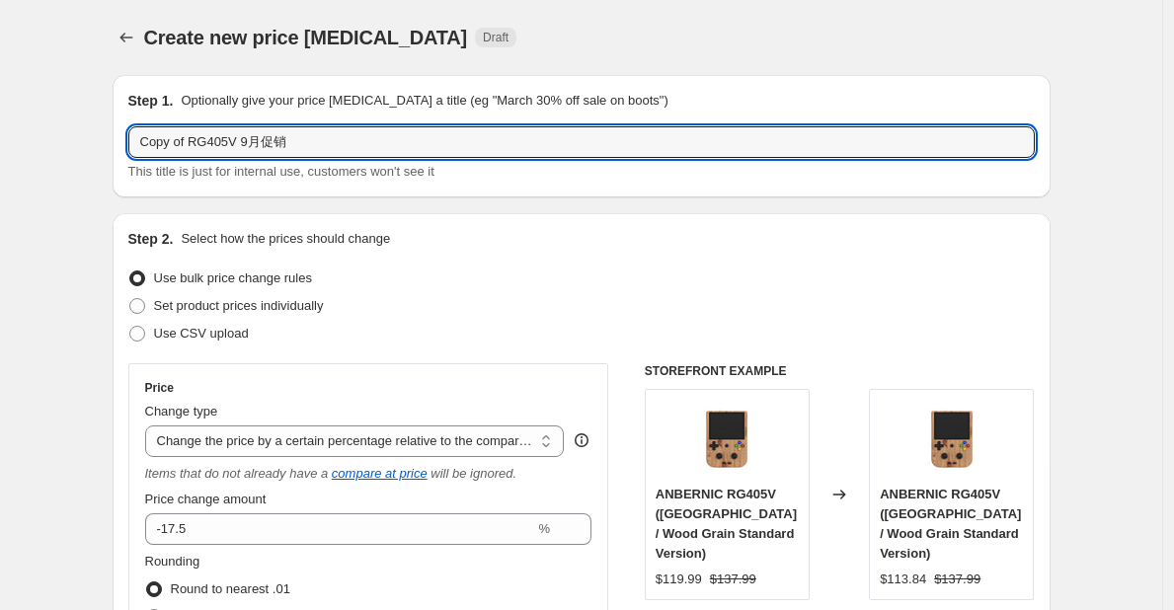
drag, startPoint x: 194, startPoint y: 149, endPoint x: 110, endPoint y: 141, distance: 85.3
click at [146, 139] on input "9月RG405V 9月促销" at bounding box center [581, 142] width 906 height 32
click at [191, 146] on input "闪购9月RG405V 9月促销" at bounding box center [581, 142] width 906 height 32
drag, startPoint x: 245, startPoint y: 148, endPoint x: 322, endPoint y: 148, distance: 77.0
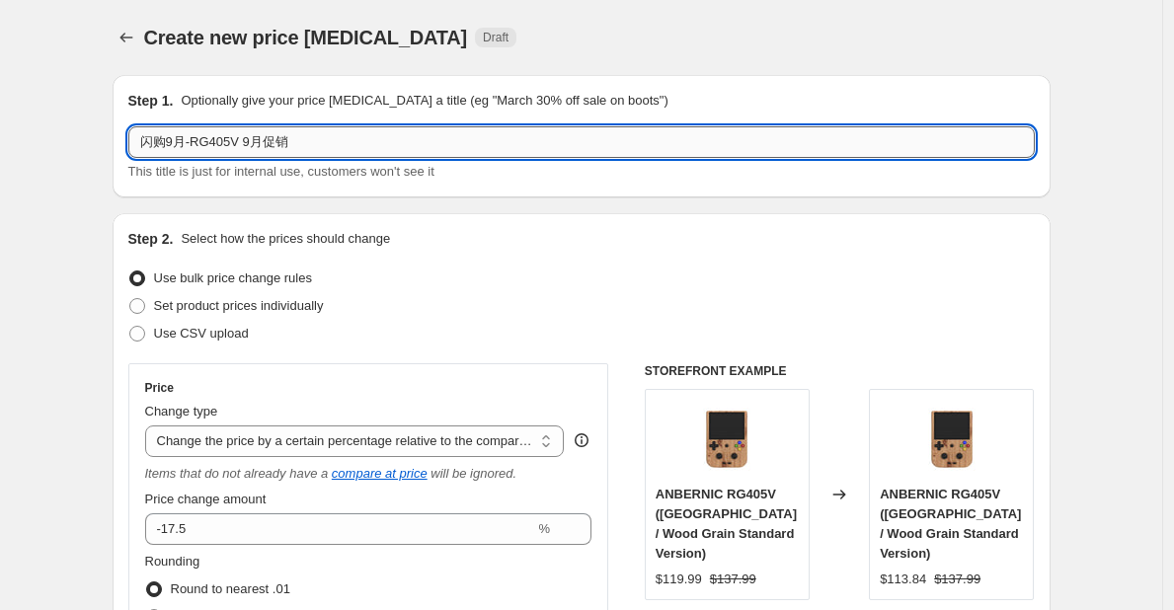
click at [322, 148] on input "闪购9月-RG405V 9月促销" at bounding box center [581, 142] width 906 height 32
click at [276, 145] on input "闪购9月-RG405V-17。5OFF" at bounding box center [581, 142] width 906 height 32
click at [272, 145] on input "闪购9月-RG405V-17。5OFF" at bounding box center [581, 142] width 906 height 32
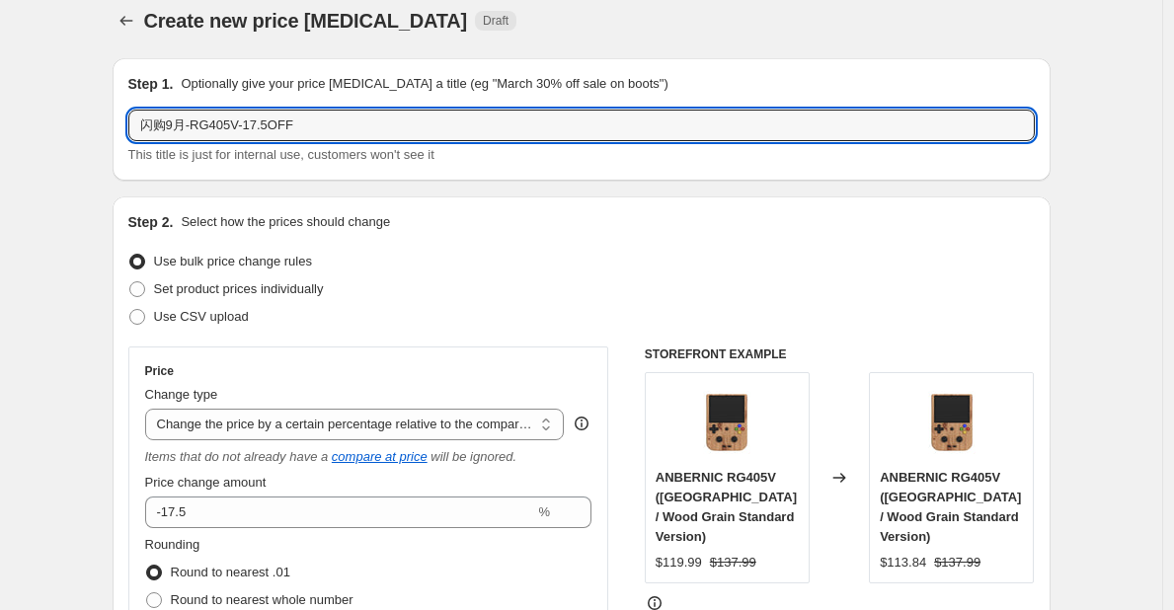
scroll to position [21, 0]
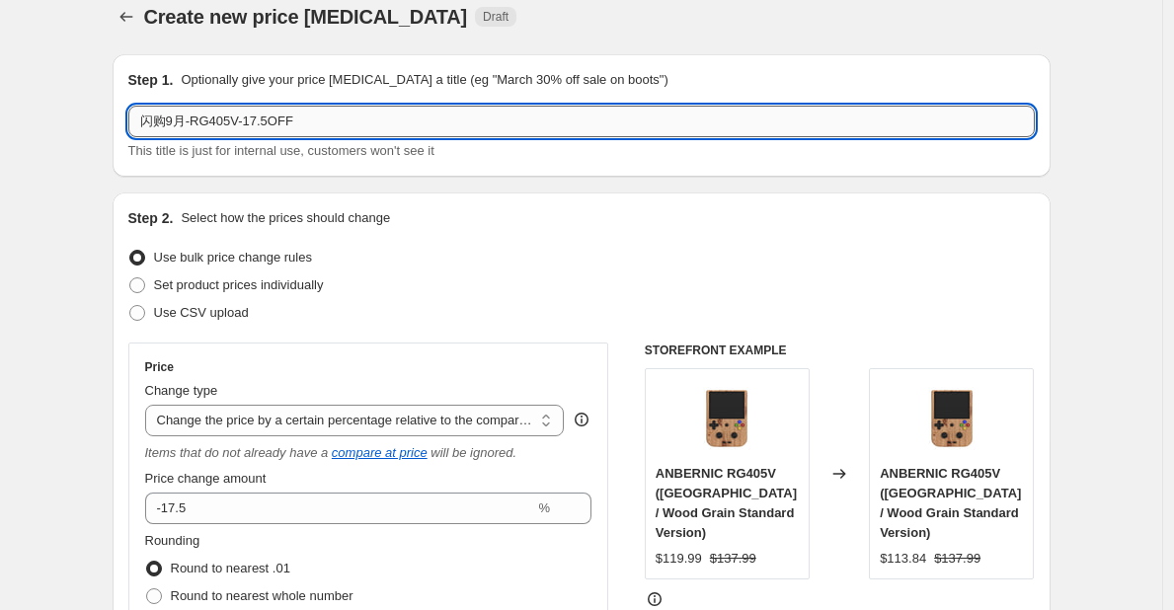
click at [271, 124] on input "闪购9月-RG405V-17.5OFF" at bounding box center [581, 122] width 906 height 32
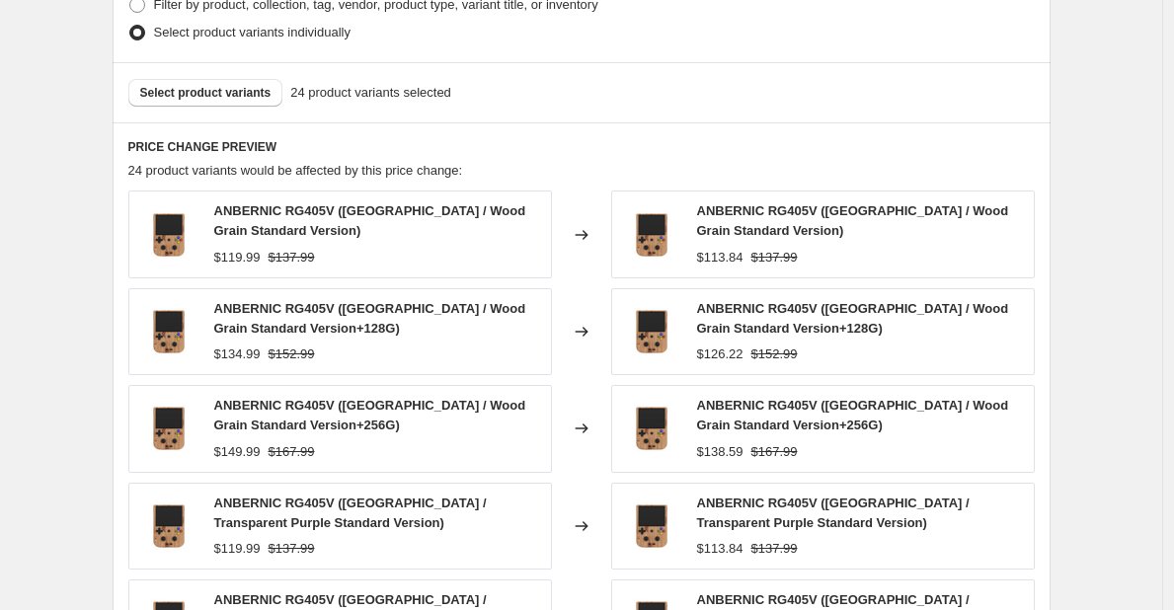
scroll to position [1060, 0]
type input "闪购9月-RG405V-17.5%OFF"
click at [197, 80] on button "Select product variants" at bounding box center [205, 92] width 155 height 28
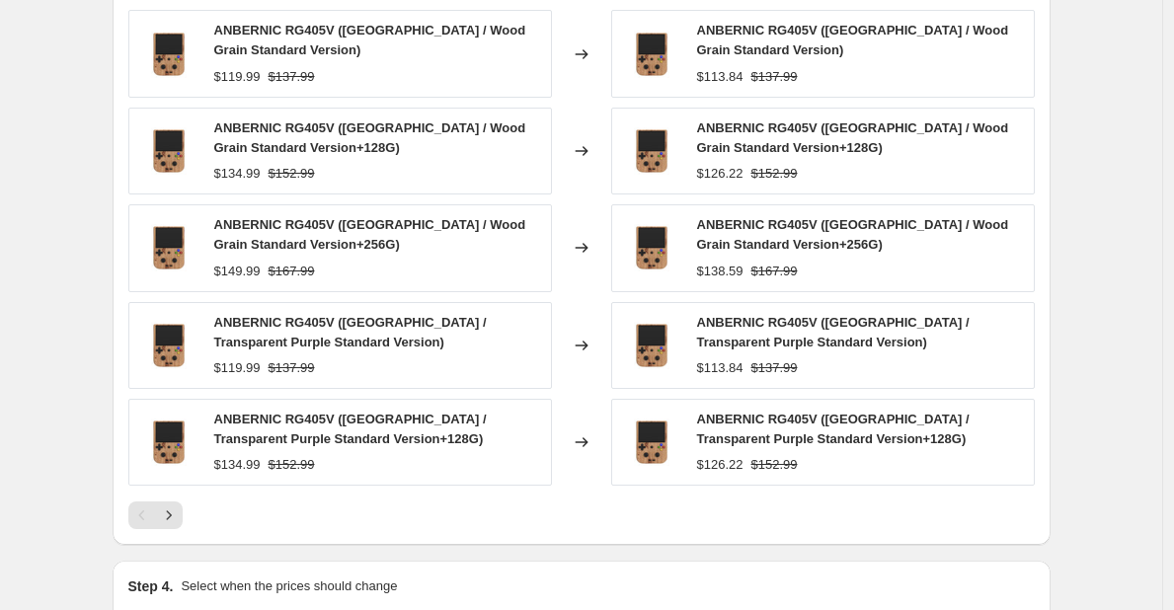
scroll to position [1241, 0]
click at [179, 517] on icon "Next" at bounding box center [169, 514] width 20 height 20
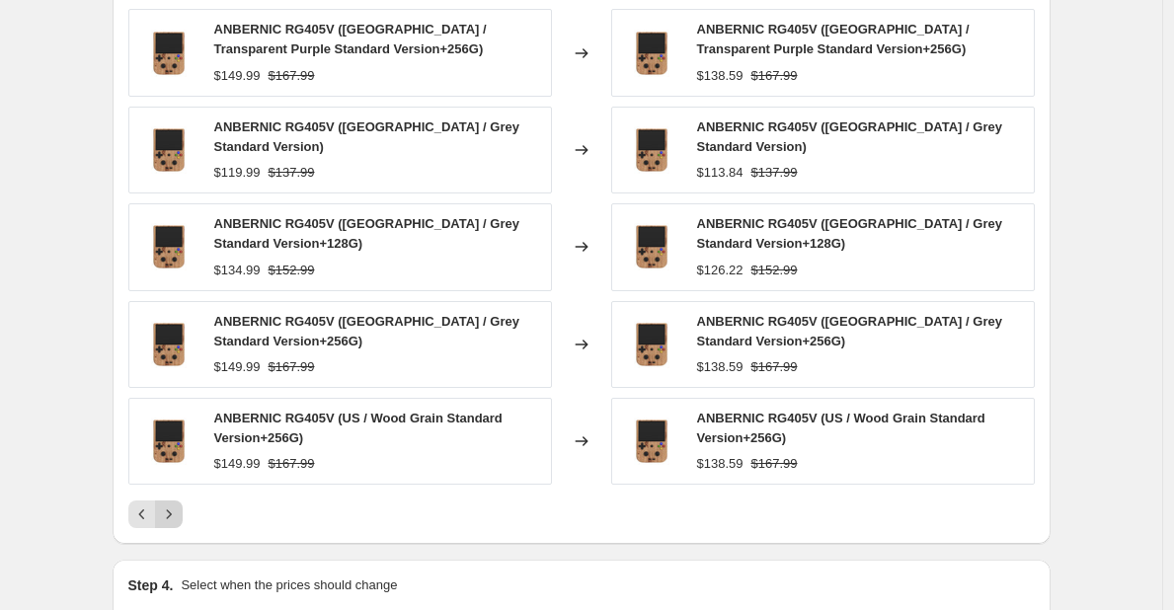
click at [179, 517] on icon "Next" at bounding box center [169, 514] width 20 height 20
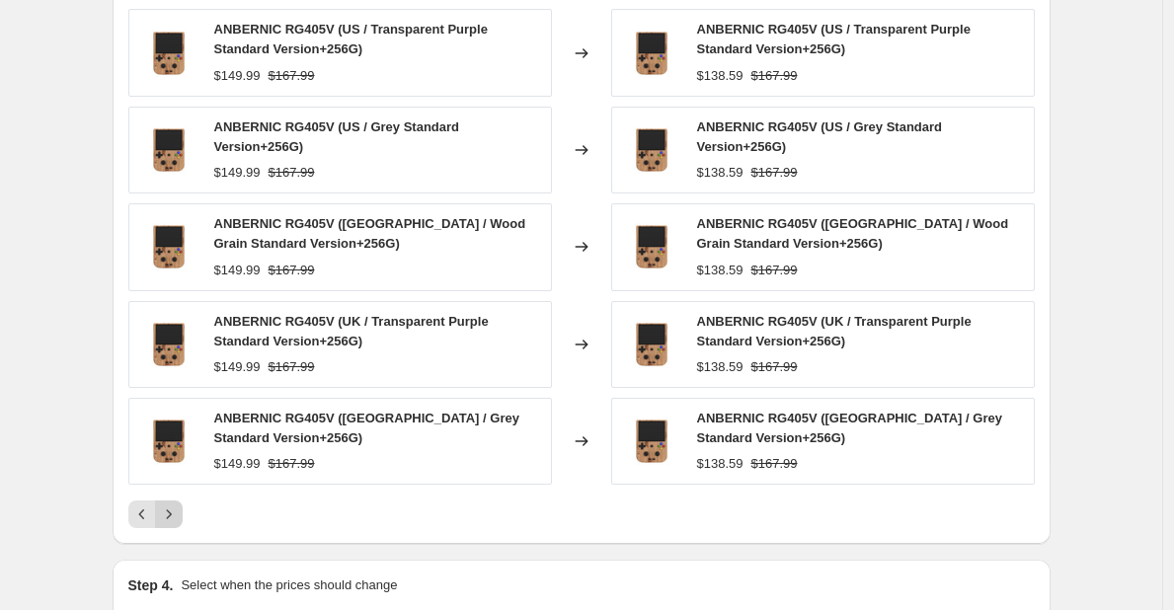
click at [179, 517] on icon "Next" at bounding box center [169, 514] width 20 height 20
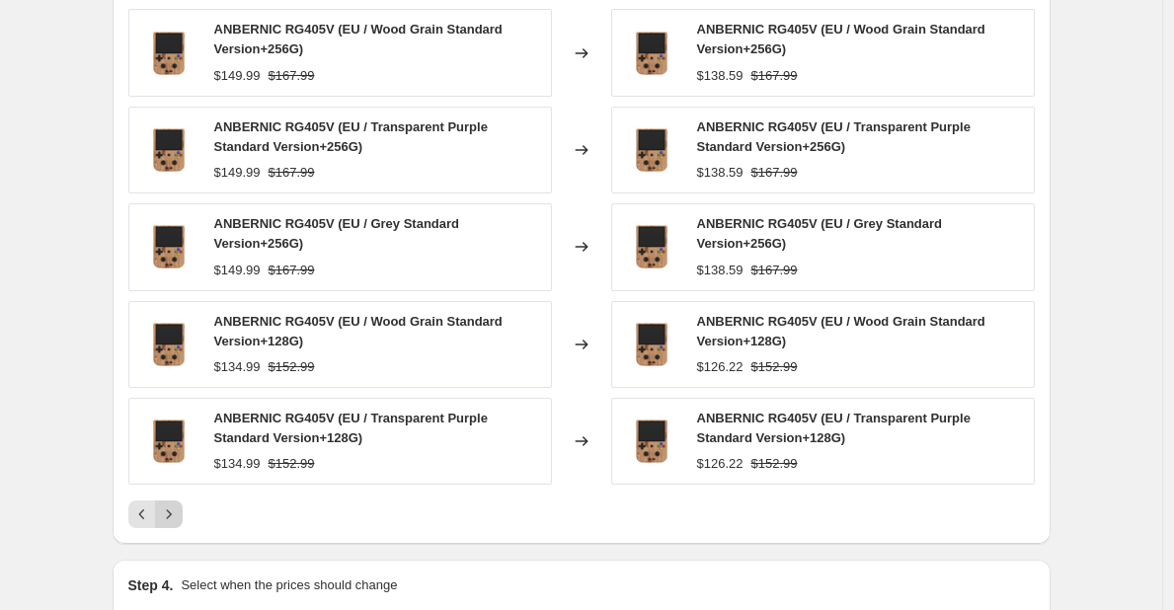
click at [179, 517] on icon "Next" at bounding box center [169, 514] width 20 height 20
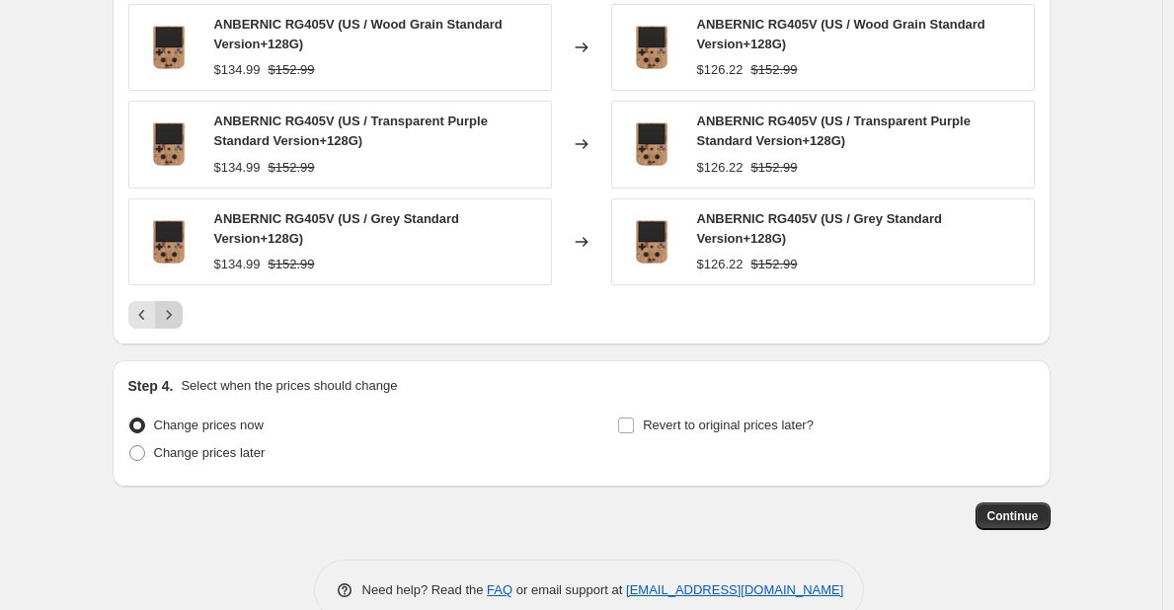
scroll to position [1348, 0]
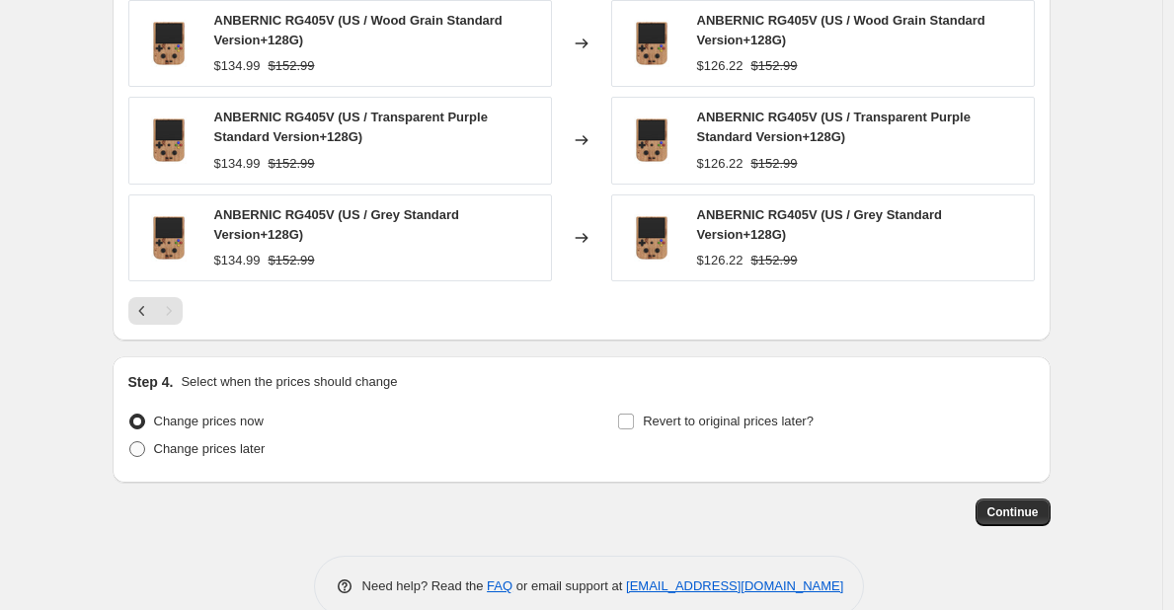
click at [194, 447] on span "Change prices later" at bounding box center [210, 448] width 112 height 15
click at [130, 442] on input "Change prices later" at bounding box center [129, 441] width 1 height 1
radio input "true"
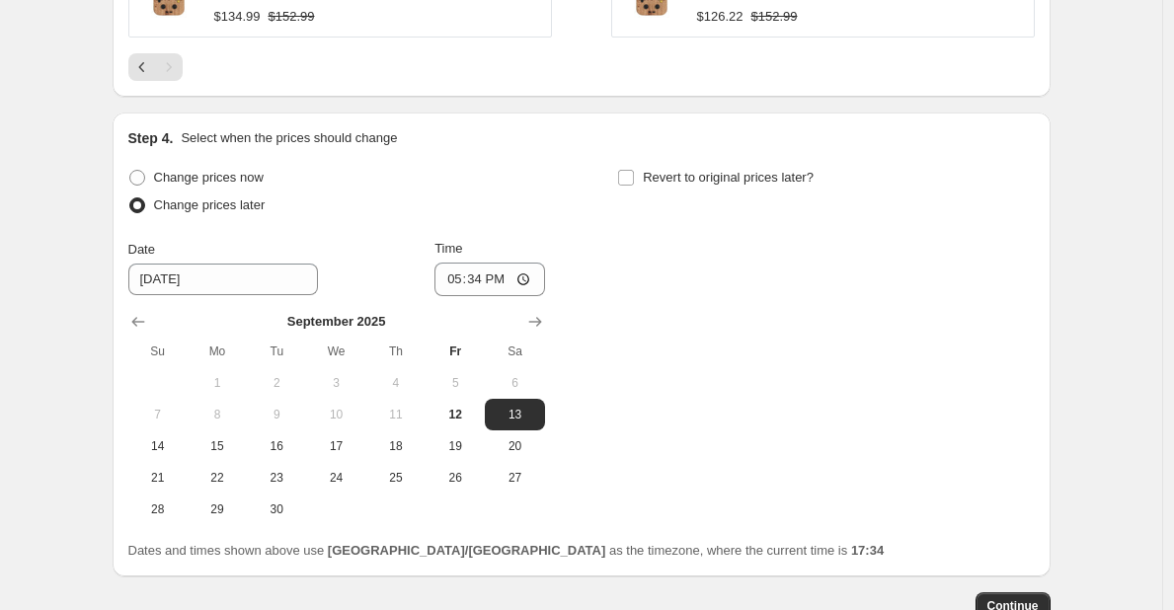
scroll to position [1592, 0]
click at [457, 411] on span "12" at bounding box center [454, 414] width 43 height 16
type input "9/12/2025"
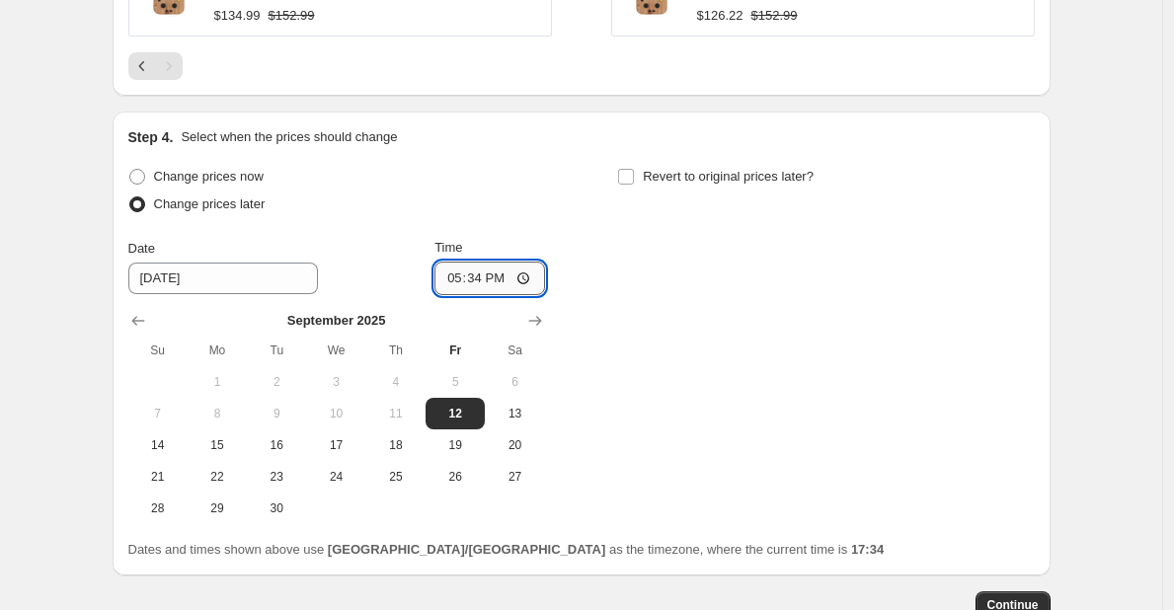
click at [484, 284] on input "17:34" at bounding box center [489, 279] width 111 height 34
type input "18:00"
click at [655, 177] on span "Revert to original prices later?" at bounding box center [728, 176] width 171 height 15
click at [634, 177] on input "Revert to original prices later?" at bounding box center [626, 177] width 16 height 16
checkbox input "true"
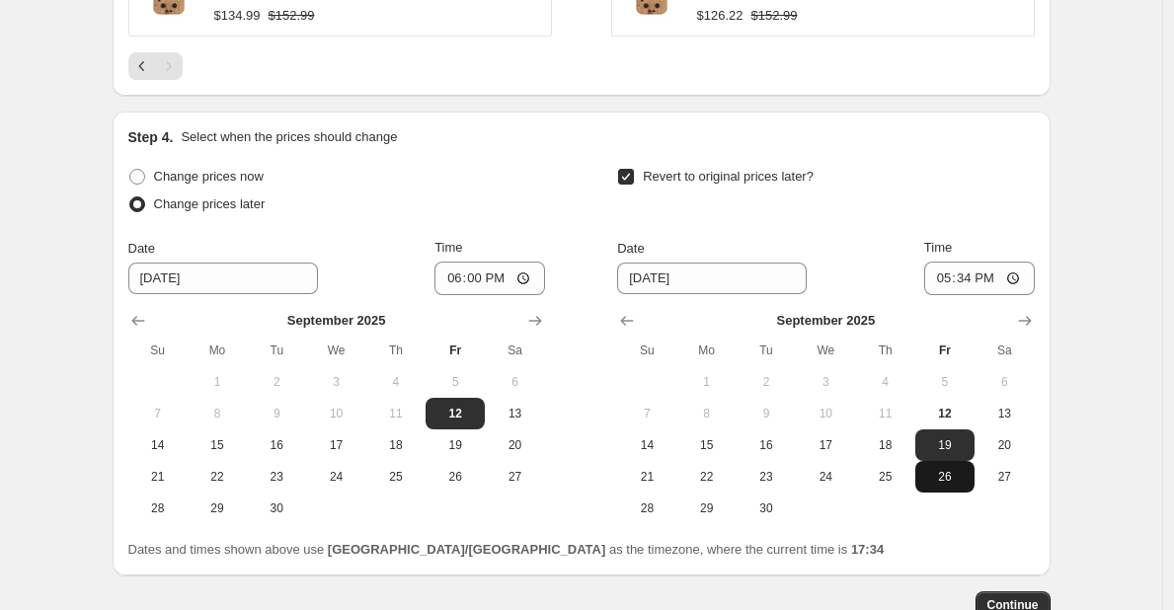
click at [955, 479] on span "26" at bounding box center [944, 477] width 43 height 16
type input "9/26/2025"
click at [980, 282] on input "17:34" at bounding box center [979, 279] width 111 height 34
type input "18:00"
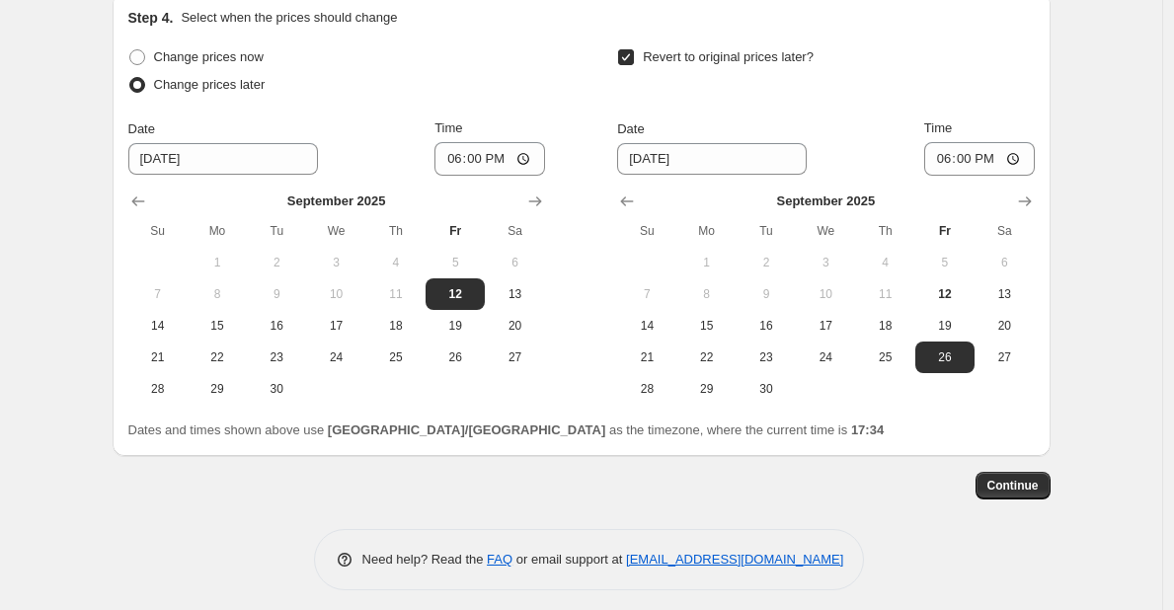
scroll to position [1723, 0]
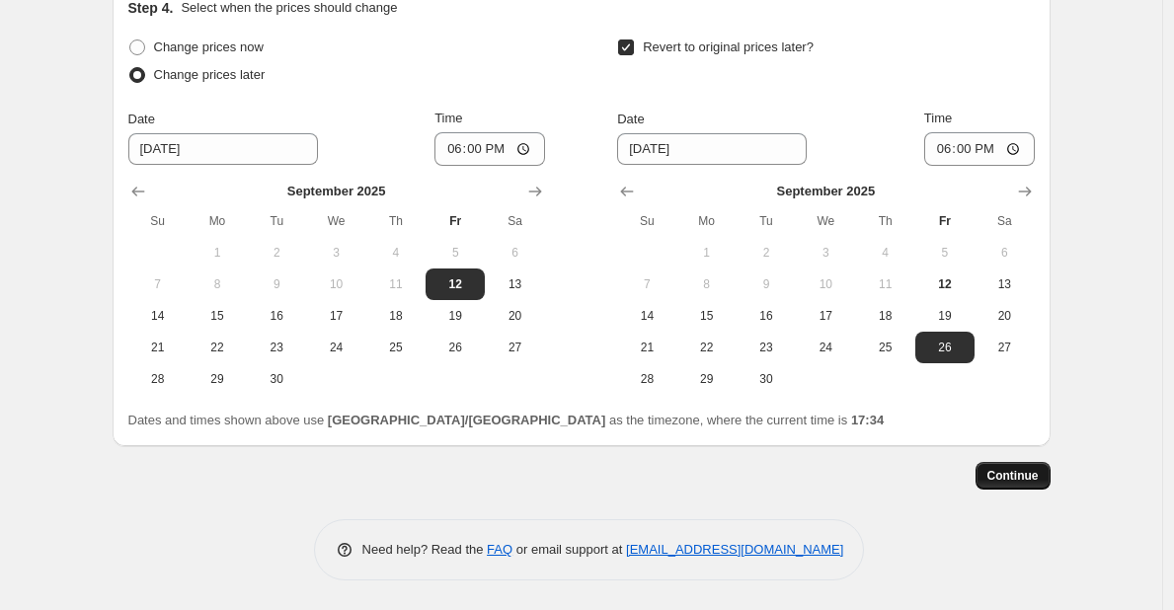
click at [1013, 486] on button "Continue" at bounding box center [1012, 476] width 75 height 28
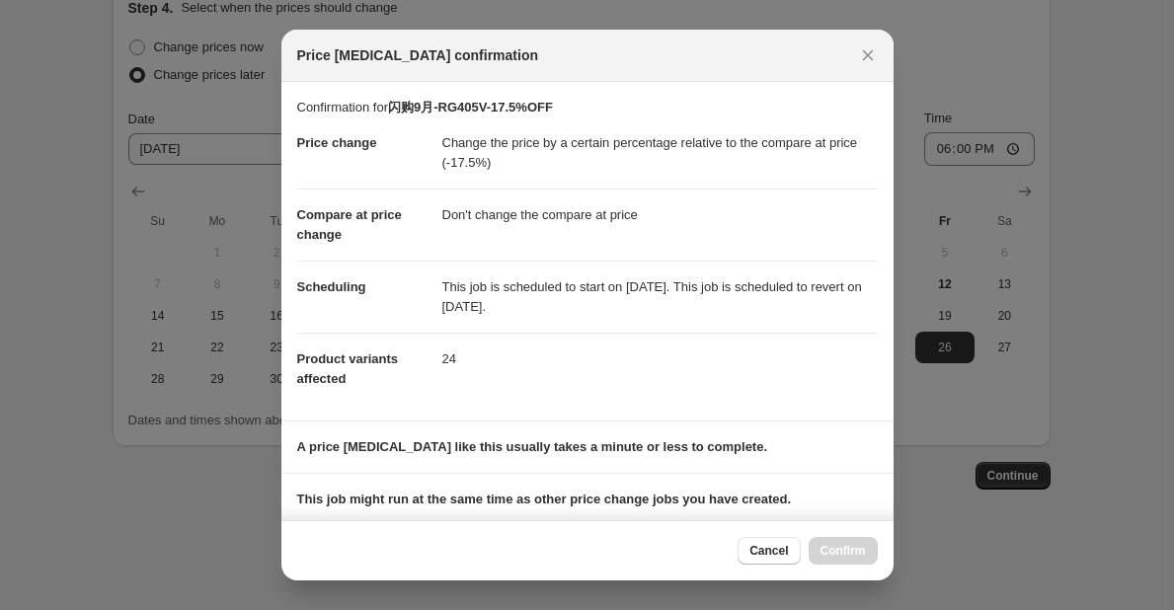
scroll to position [237, 0]
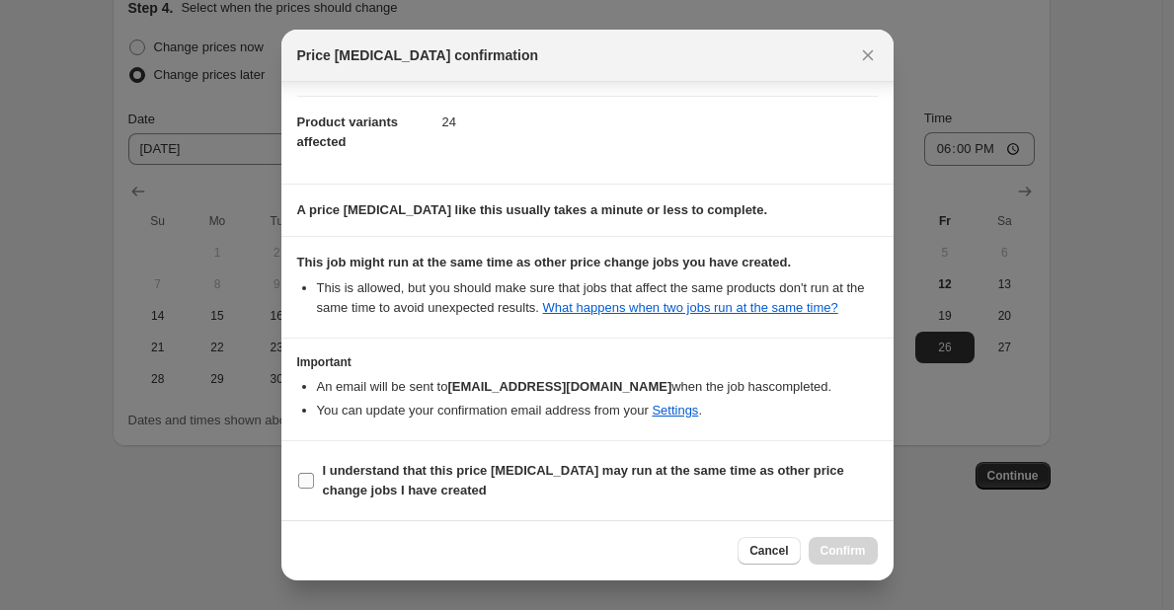
click at [518, 482] on span "I understand that this price change job may run at the same time as other price…" at bounding box center [600, 480] width 555 height 39
click at [314, 482] on input "I understand that this price change job may run at the same time as other price…" at bounding box center [306, 481] width 16 height 16
checkbox input "true"
click at [830, 542] on button "Confirm" at bounding box center [843, 551] width 69 height 28
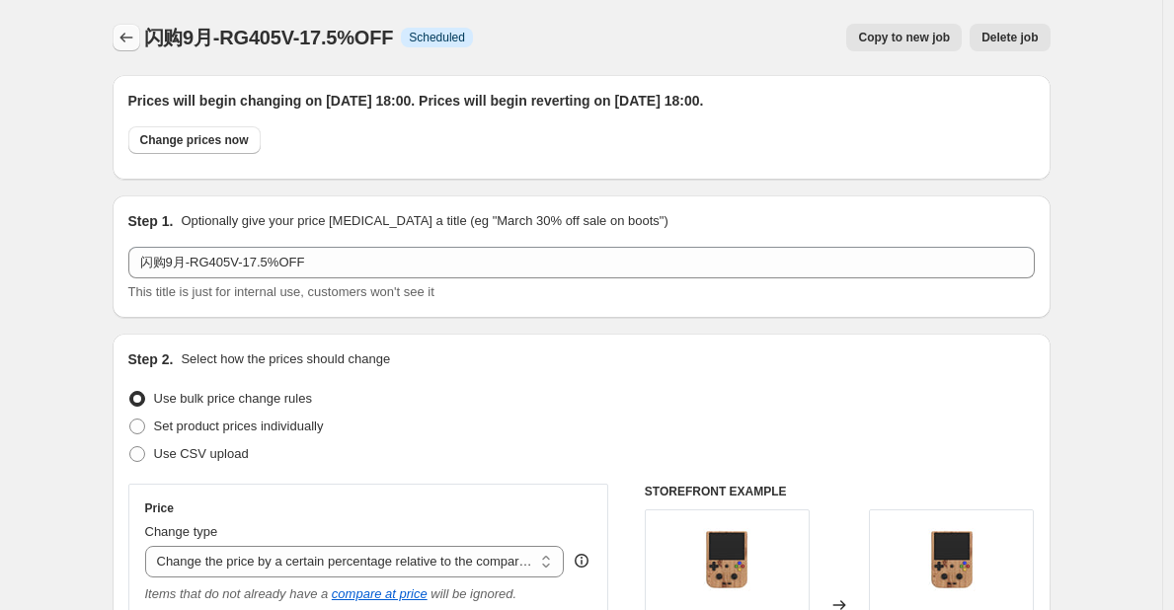
click at [119, 37] on button "Price change jobs" at bounding box center [127, 38] width 28 height 28
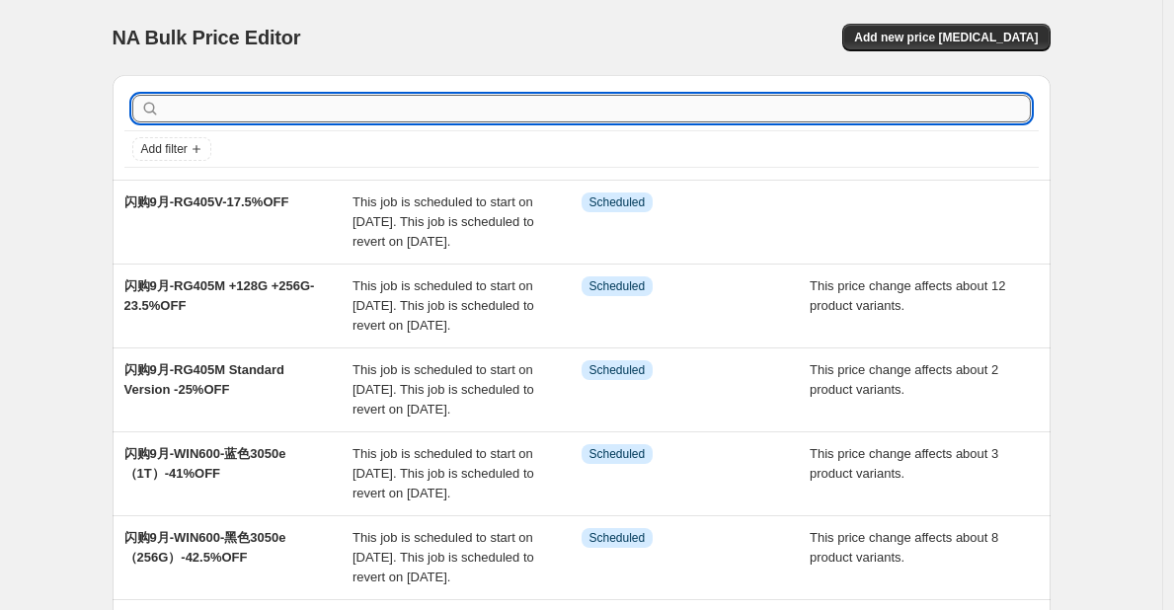
click at [777, 110] on input "text" at bounding box center [597, 109] width 867 height 28
type input "505"
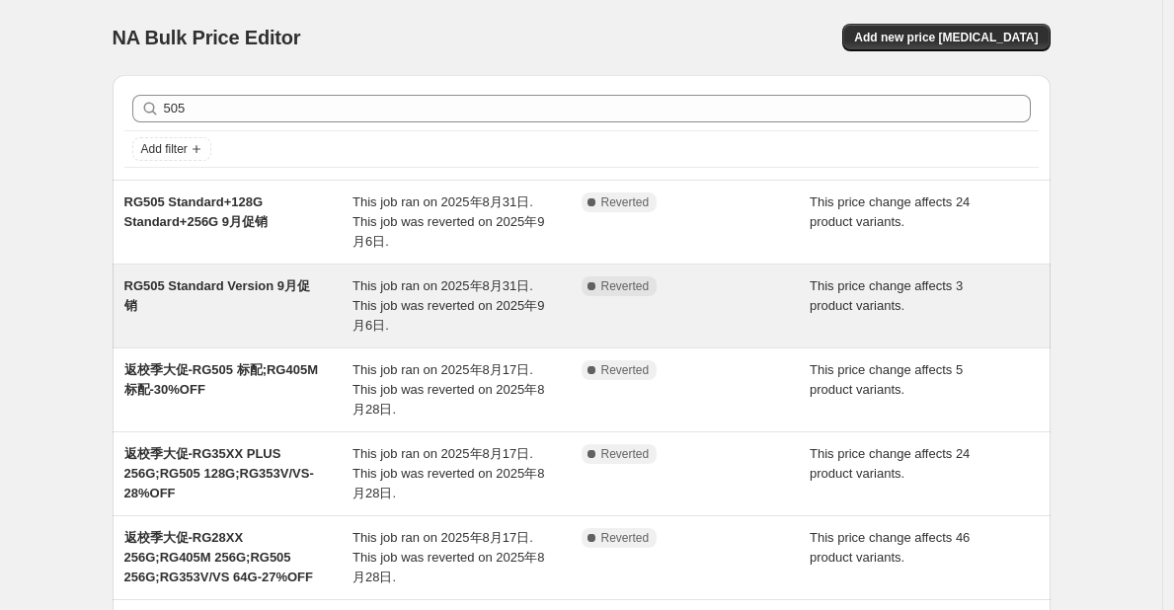
click at [287, 289] on span "RG505 Standard Version 9月促销" at bounding box center [217, 295] width 187 height 35
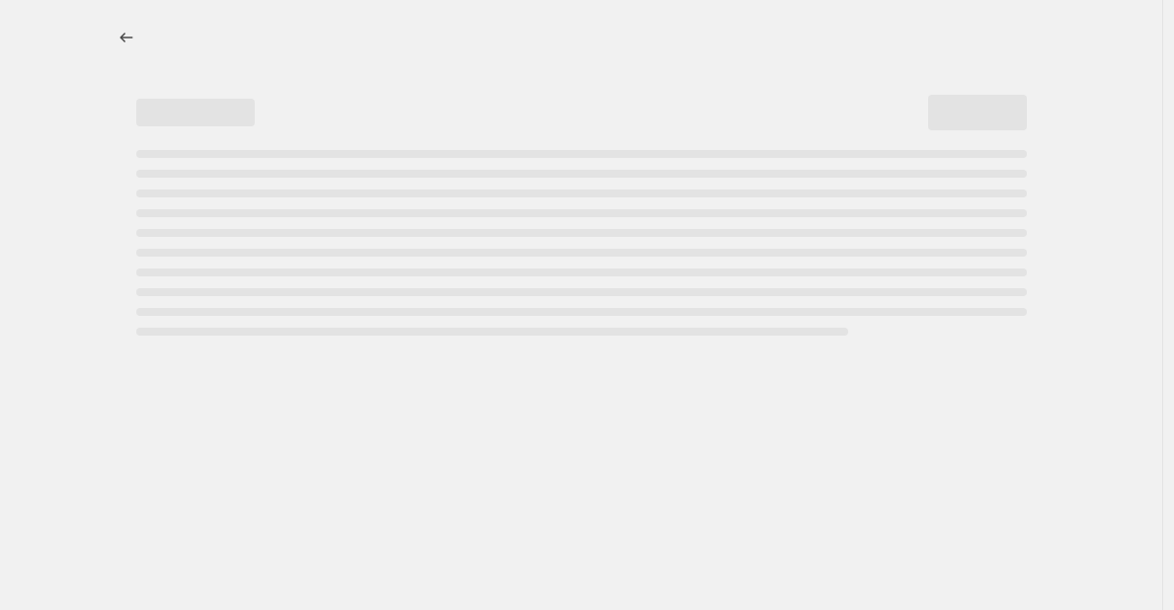
select select "pcap"
select select "no_change"
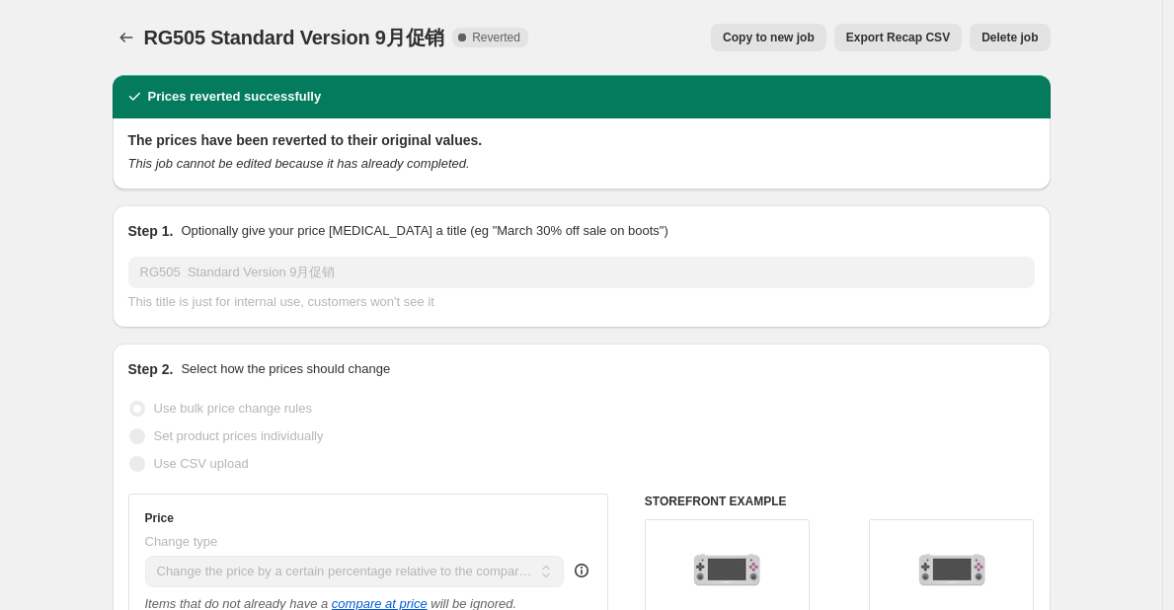
click at [769, 31] on span "Copy to new job" at bounding box center [769, 38] width 92 height 16
select select "pcap"
select select "no_change"
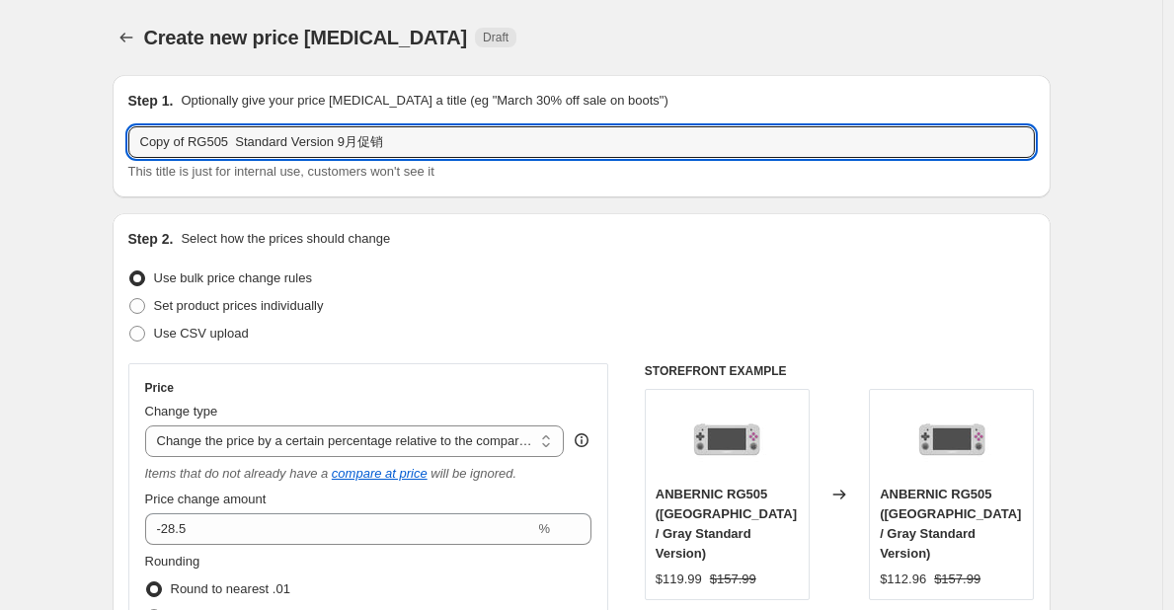
drag, startPoint x: 193, startPoint y: 138, endPoint x: 109, endPoint y: 147, distance: 84.4
drag, startPoint x: 337, startPoint y: 147, endPoint x: 436, endPoint y: 148, distance: 99.7
click at [436, 148] on input "闪购9月-RG505 Standard Version 9月促销" at bounding box center [581, 142] width 906 height 32
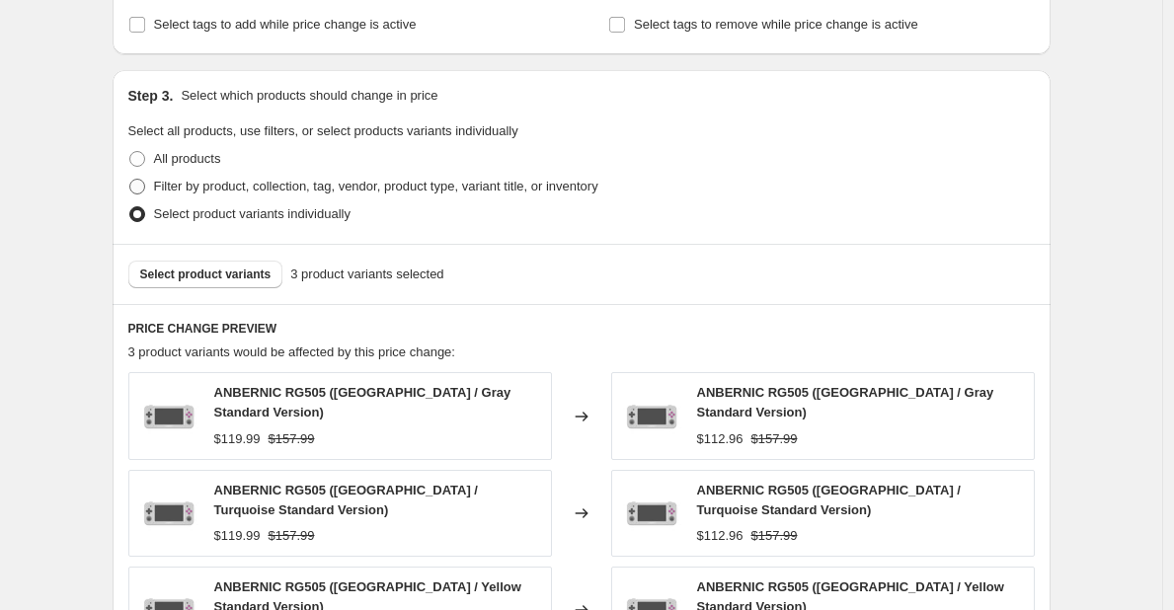
scroll to position [879, 0]
type input "闪购9月-RG505 Standard Version-28.5%OFF"
click at [218, 275] on span "Select product variants" at bounding box center [205, 274] width 131 height 16
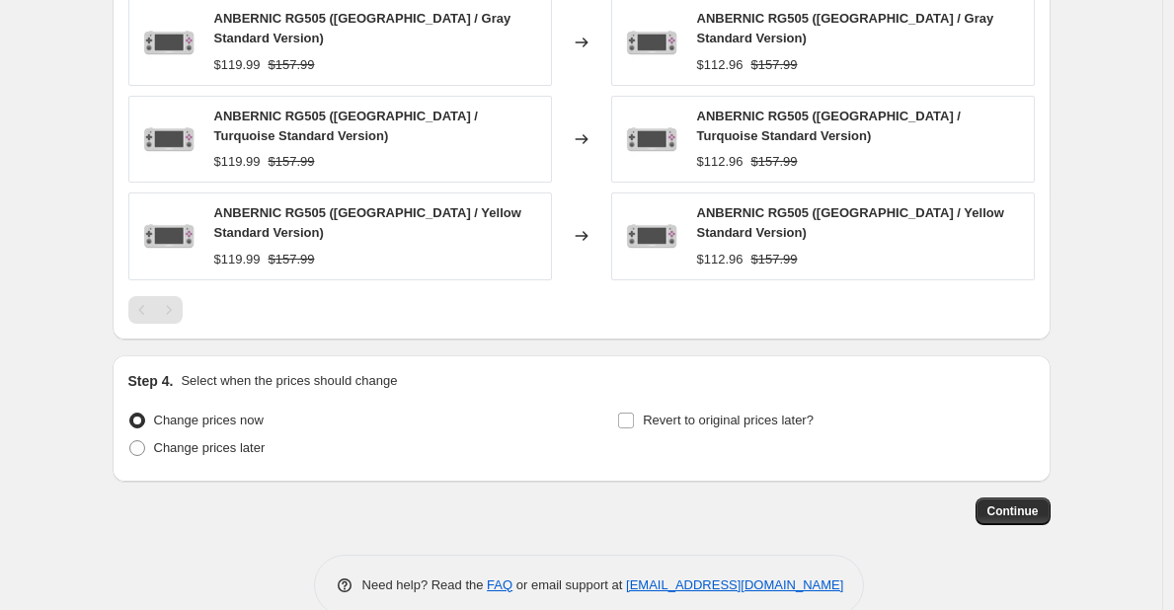
scroll to position [1255, 0]
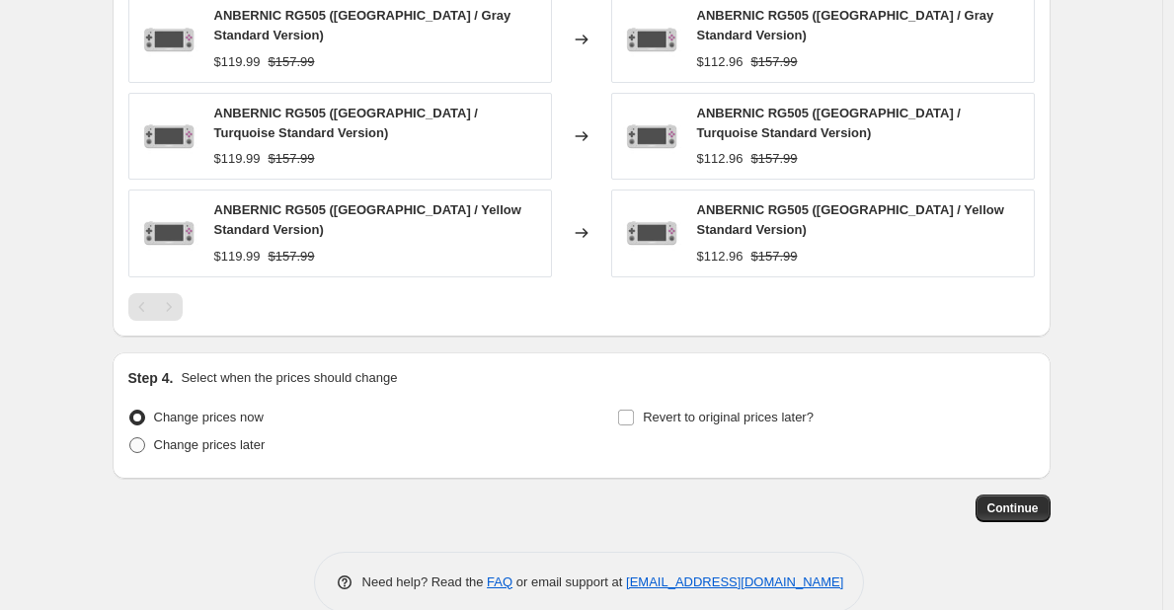
click at [247, 437] on span "Change prices later" at bounding box center [210, 444] width 112 height 15
click at [130, 437] on input "Change prices later" at bounding box center [129, 437] width 1 height 1
radio input "true"
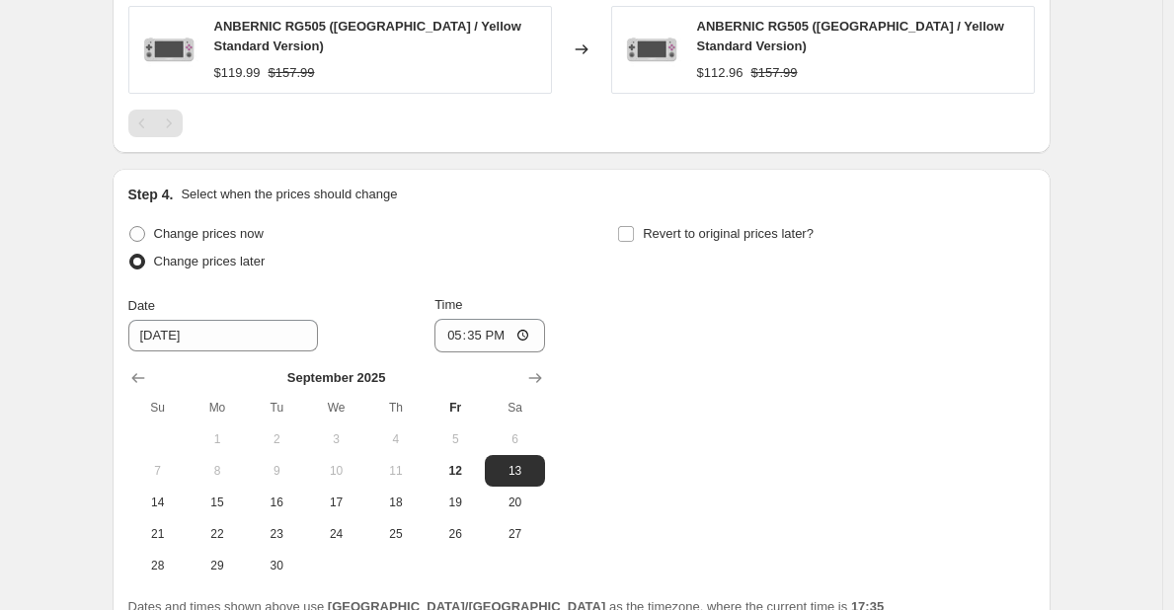
scroll to position [1440, 0]
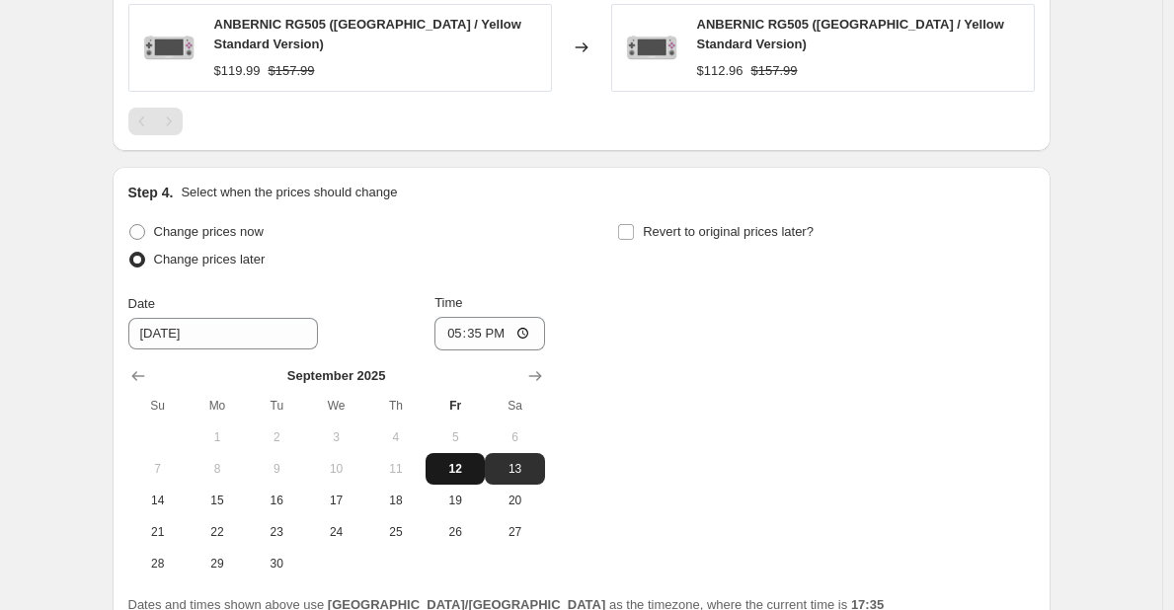
click at [447, 461] on span "12" at bounding box center [454, 469] width 43 height 16
type input "9/12/2025"
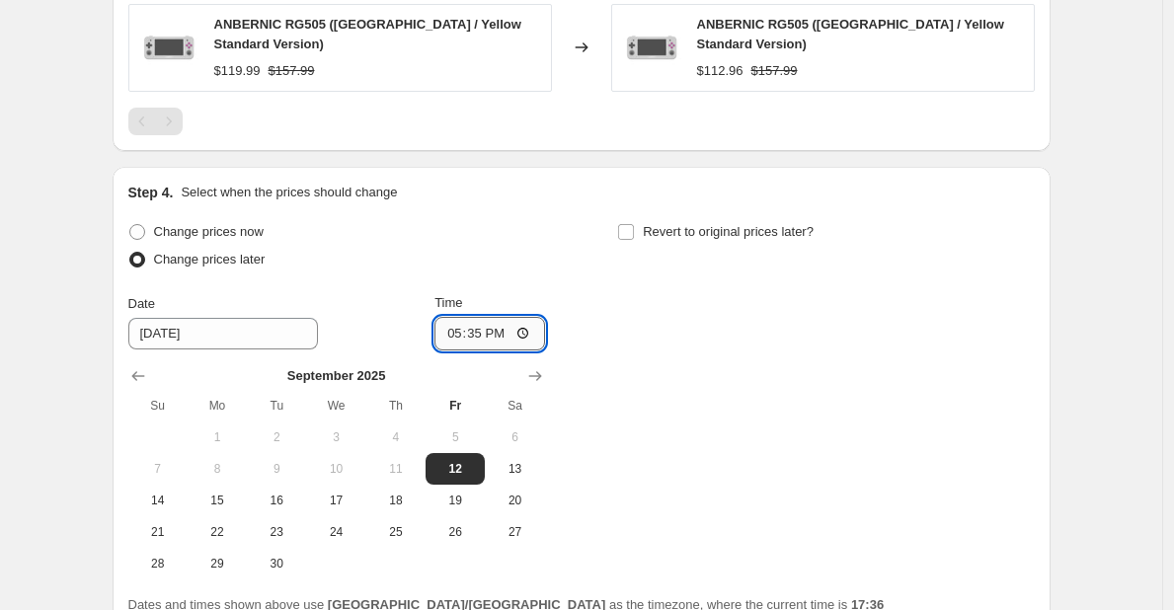
click at [481, 317] on input "17:35" at bounding box center [489, 334] width 111 height 34
type input "18:00"
click at [659, 218] on label "Revert to original prices later?" at bounding box center [715, 232] width 196 height 28
click at [634, 224] on input "Revert to original prices later?" at bounding box center [626, 232] width 16 height 16
checkbox input "true"
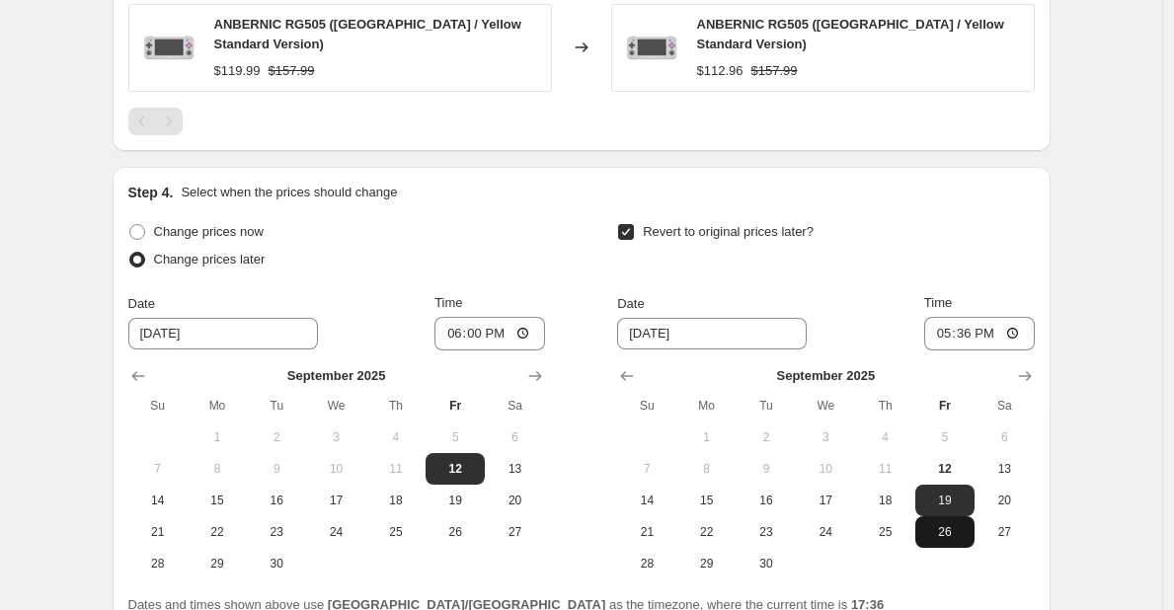
click at [955, 524] on span "26" at bounding box center [944, 532] width 43 height 16
type input "9/26/2025"
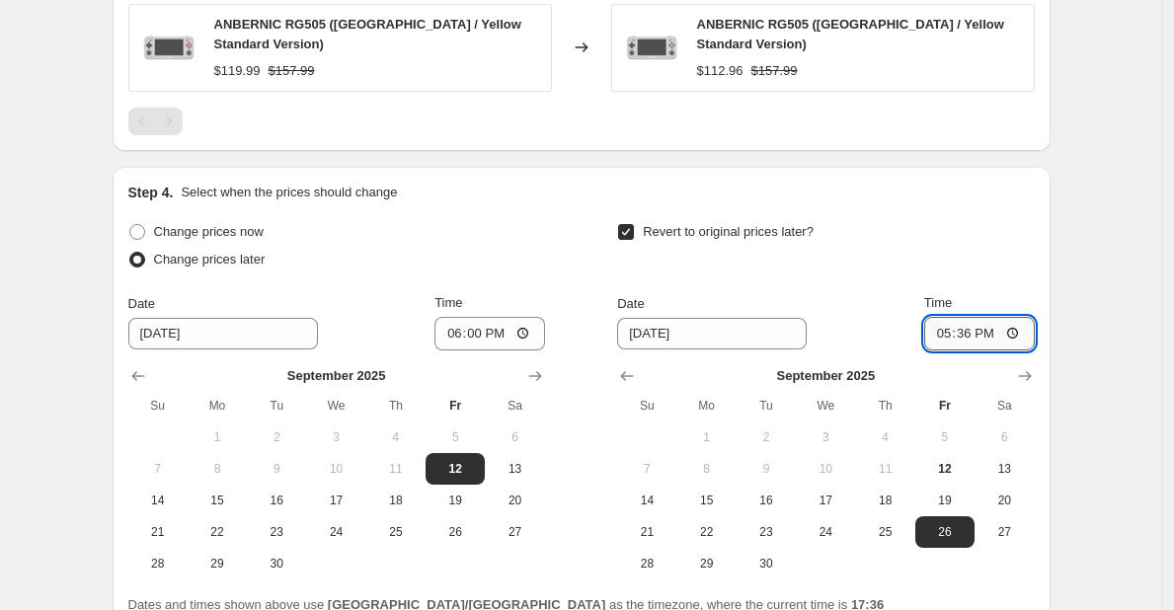
click at [977, 319] on input "17:36" at bounding box center [979, 334] width 111 height 34
type input "18:00"
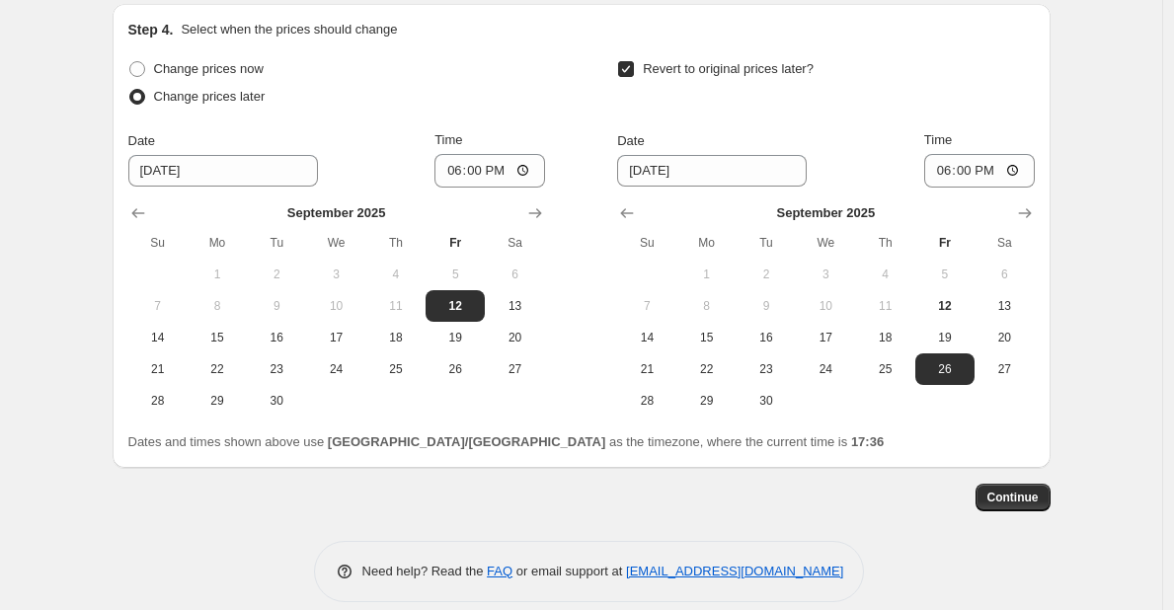
scroll to position [1611, 0]
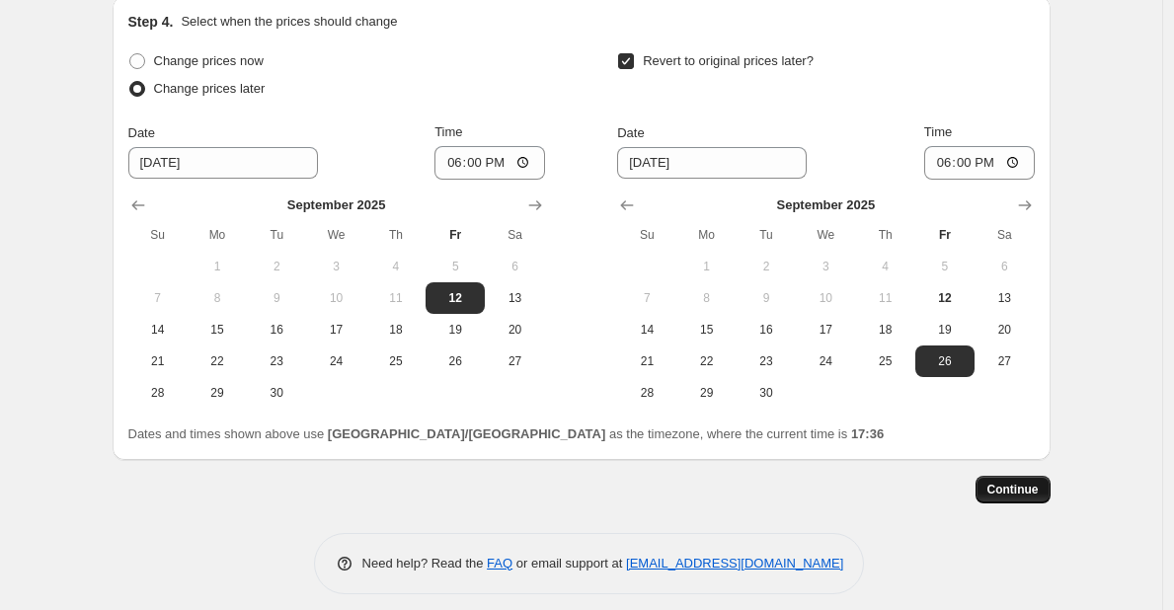
click at [1012, 482] on span "Continue" at bounding box center [1012, 490] width 51 height 16
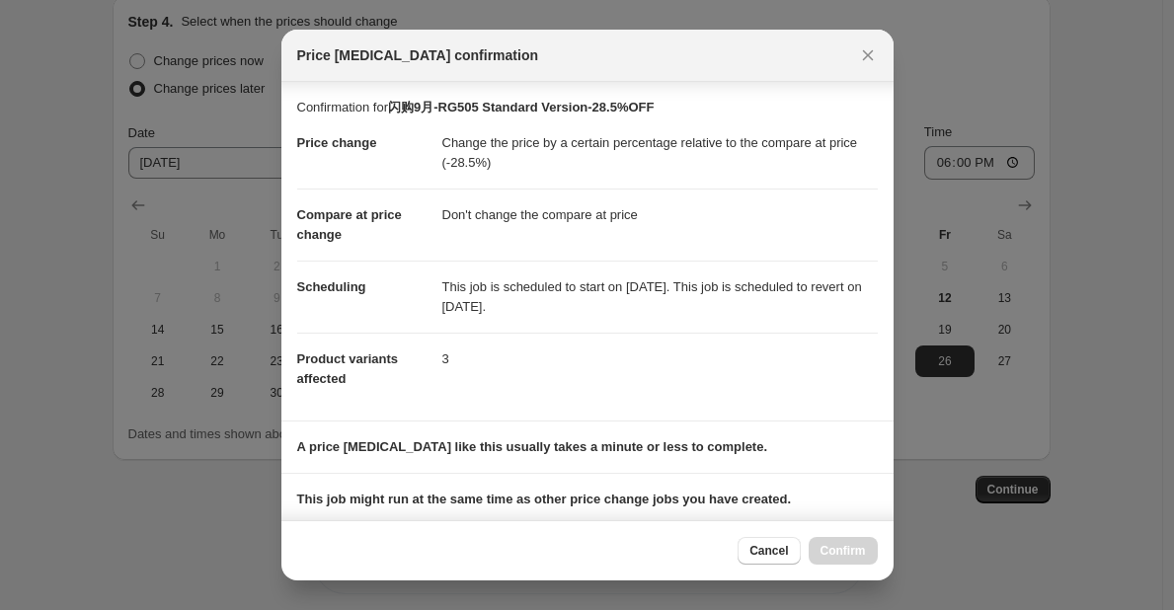
scroll to position [237, 0]
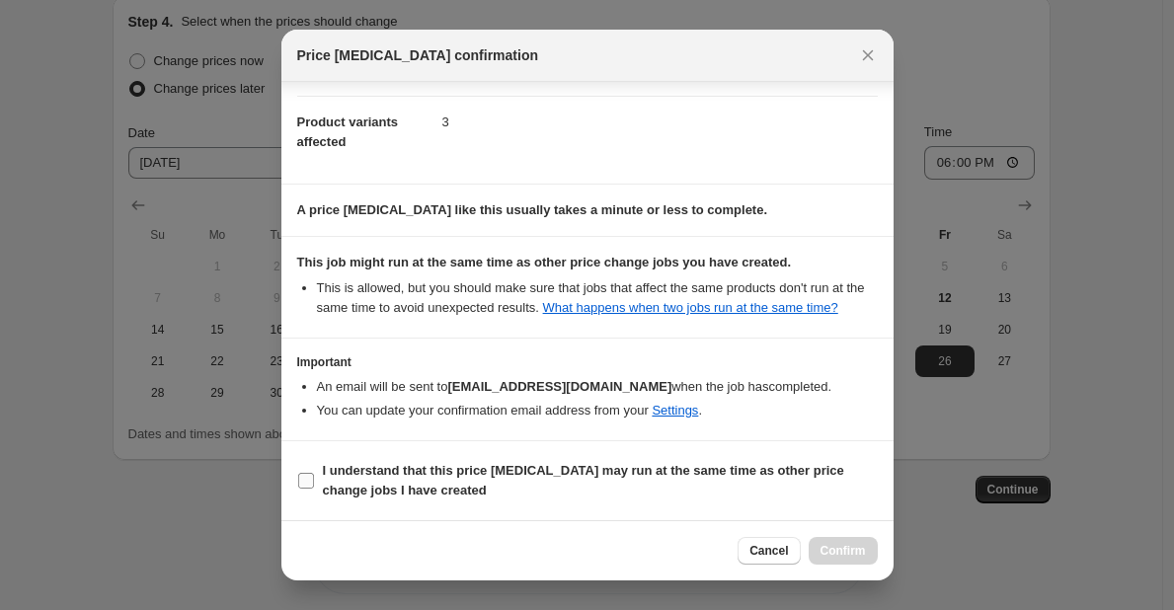
click at [616, 478] on b "I understand that this price change job may run at the same time as other price…" at bounding box center [583, 480] width 521 height 35
click at [314, 478] on input "I understand that this price change job may run at the same time as other price…" at bounding box center [306, 481] width 16 height 16
checkbox input "true"
click at [846, 546] on span "Confirm" at bounding box center [842, 551] width 45 height 16
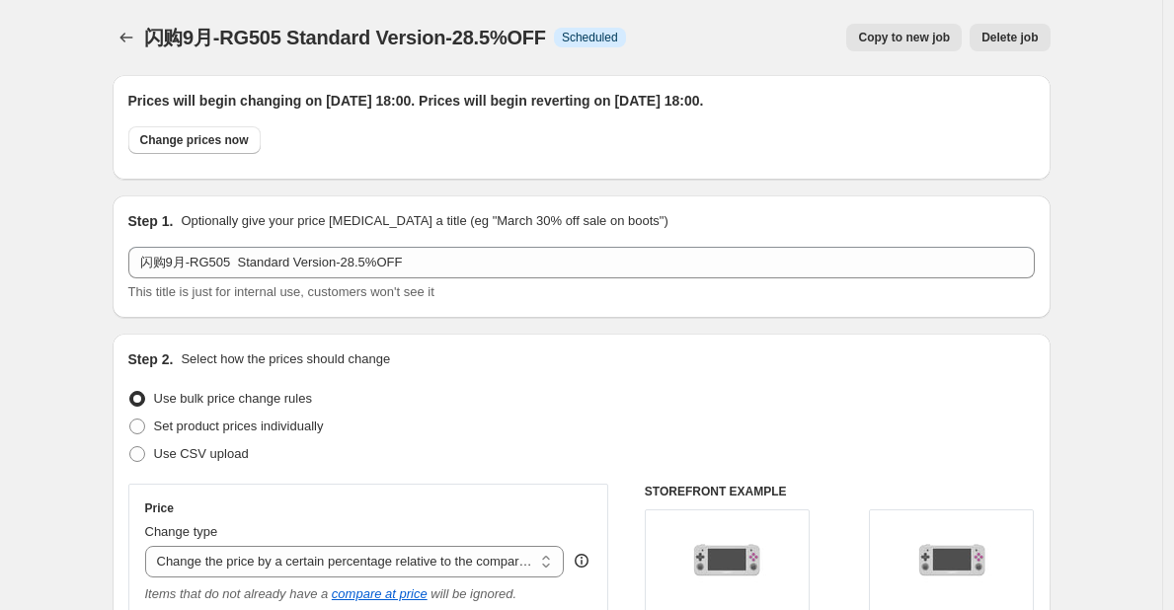
scroll to position [1611, 0]
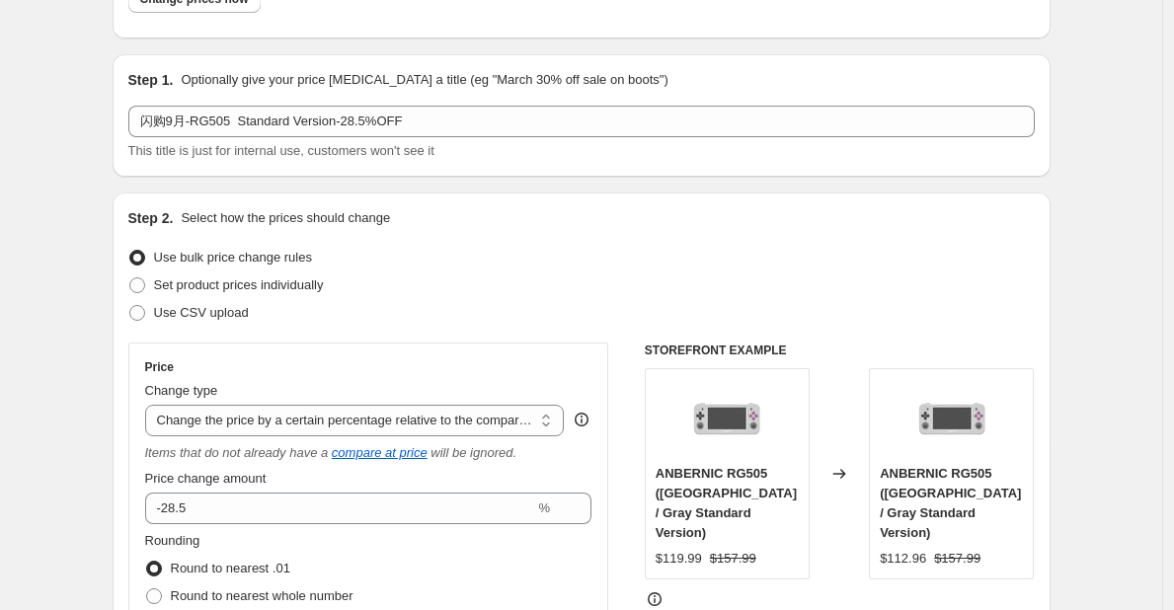
scroll to position [0, 0]
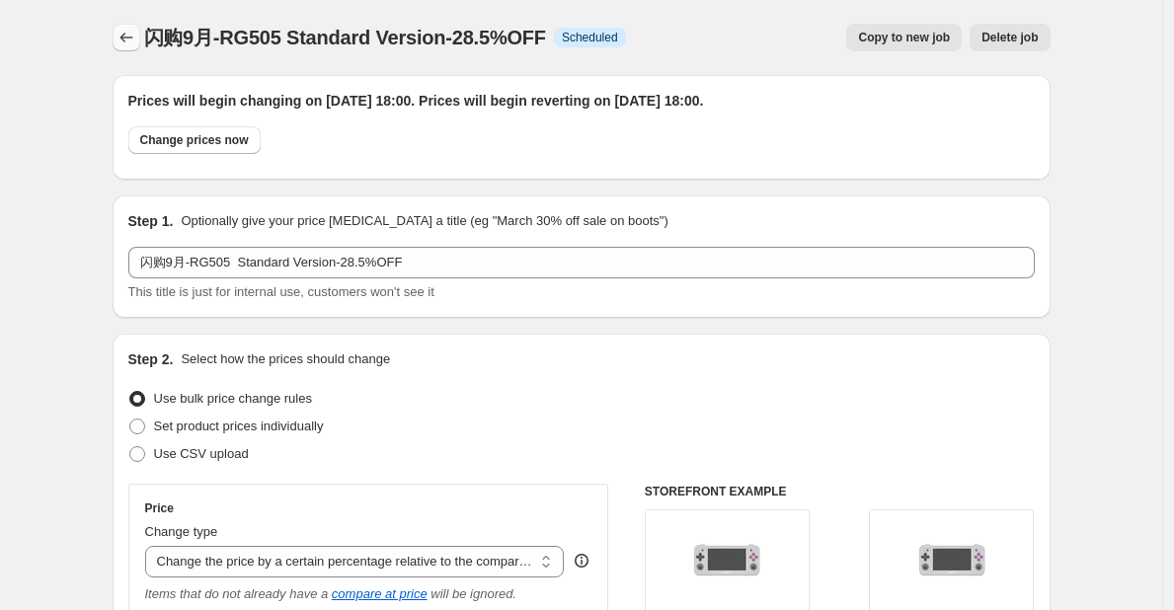
click at [129, 32] on icon "Price change jobs" at bounding box center [126, 38] width 20 height 20
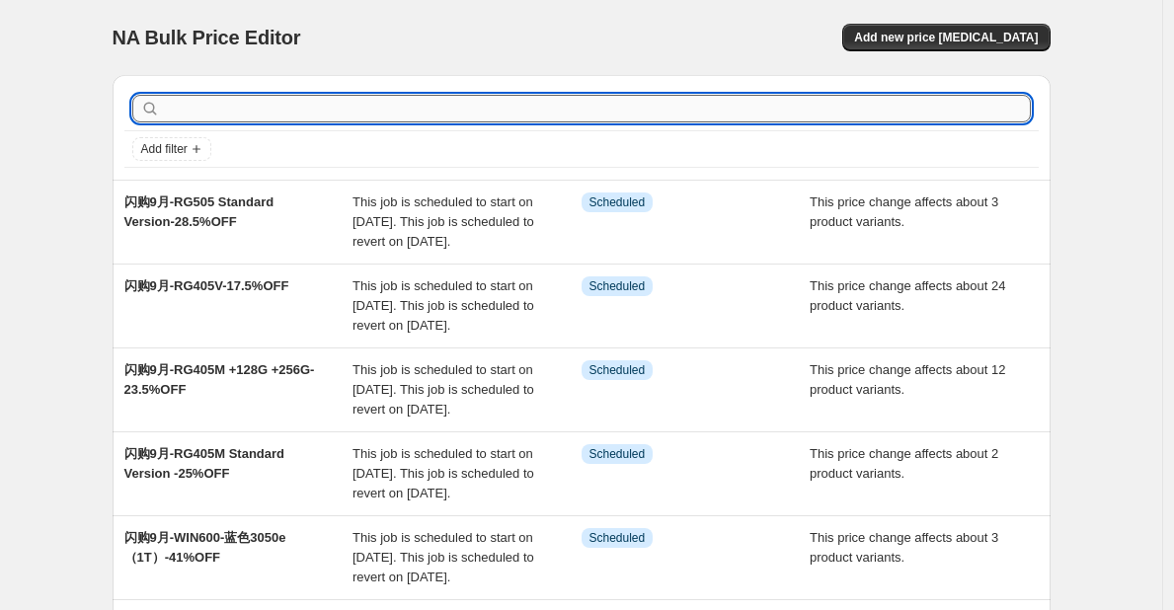
click at [317, 116] on input "text" at bounding box center [597, 109] width 867 height 28
type input "505"
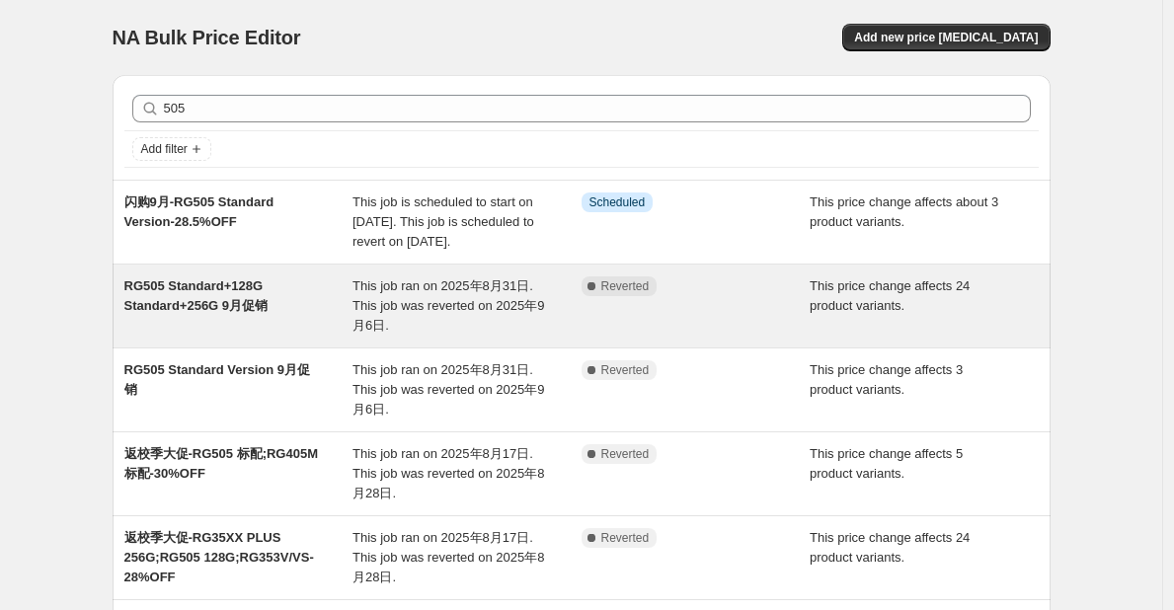
click at [259, 313] on span "RG505 Standard+128G Standard+256G 9月促销" at bounding box center [196, 295] width 144 height 35
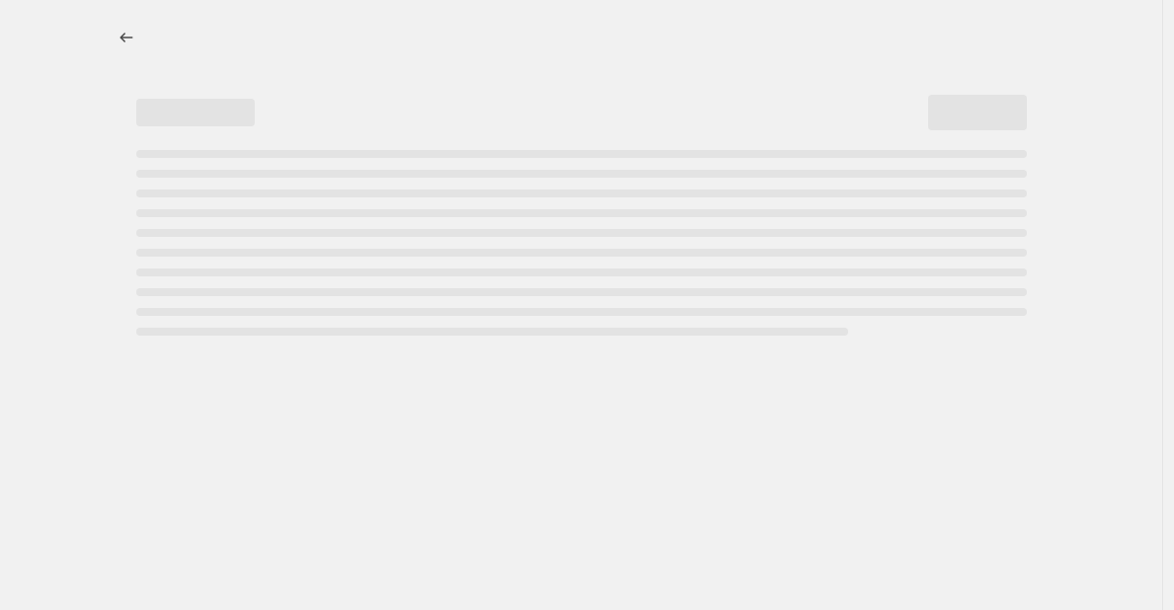
select select "pcap"
select select "no_change"
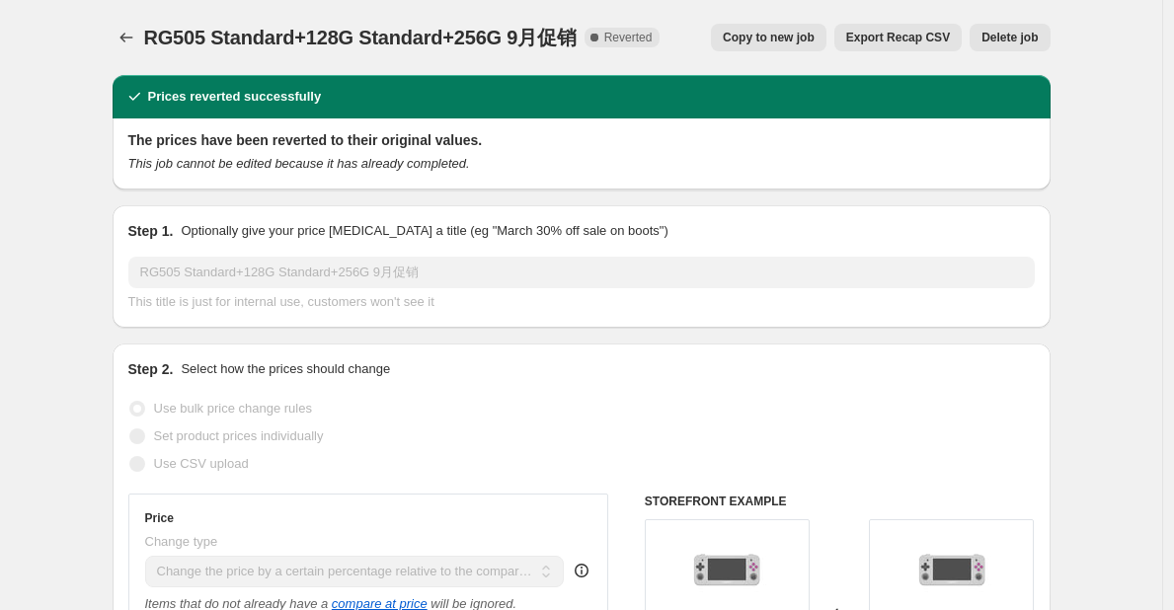
click at [795, 46] on button "Copy to new job" at bounding box center [769, 38] width 116 height 28
select select "pcap"
select select "no_change"
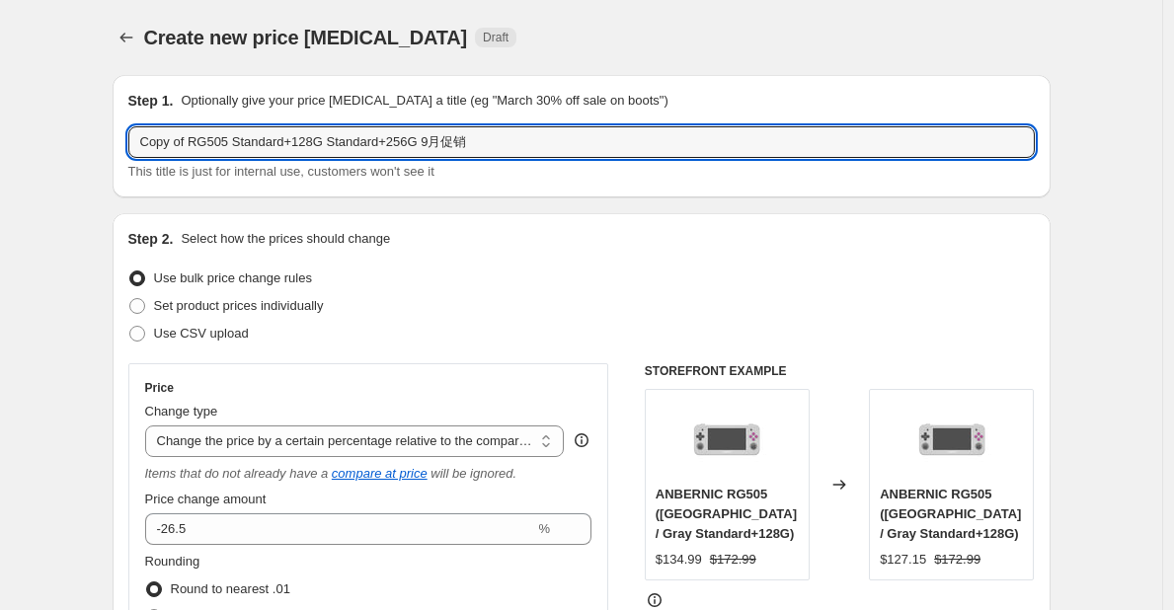
drag, startPoint x: 194, startPoint y: 147, endPoint x: 116, endPoint y: 145, distance: 79.0
drag, startPoint x: 424, startPoint y: 143, endPoint x: 510, endPoint y: 146, distance: 86.9
click at [510, 146] on input "闪购9月-RG505 Standard+128G Standard+256G 9月促销" at bounding box center [581, 142] width 906 height 32
type input "闪购9月-RG505 Standard+128G Standard+256G-26.5%OFF"
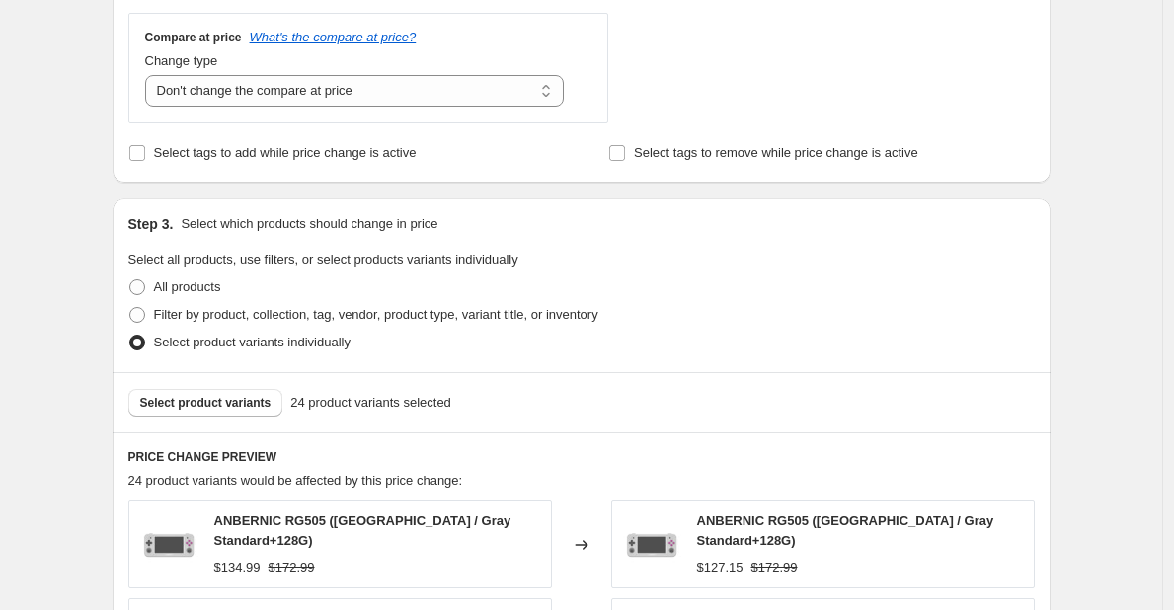
scroll to position [750, 0]
click at [250, 397] on span "Select product variants" at bounding box center [205, 402] width 131 height 16
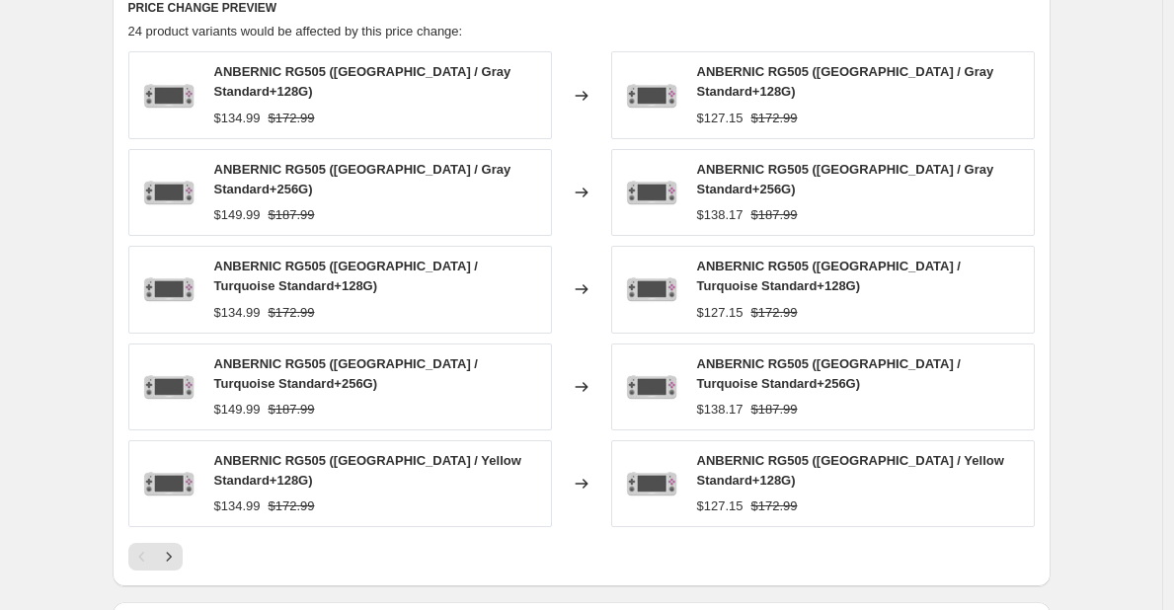
scroll to position [1209, 0]
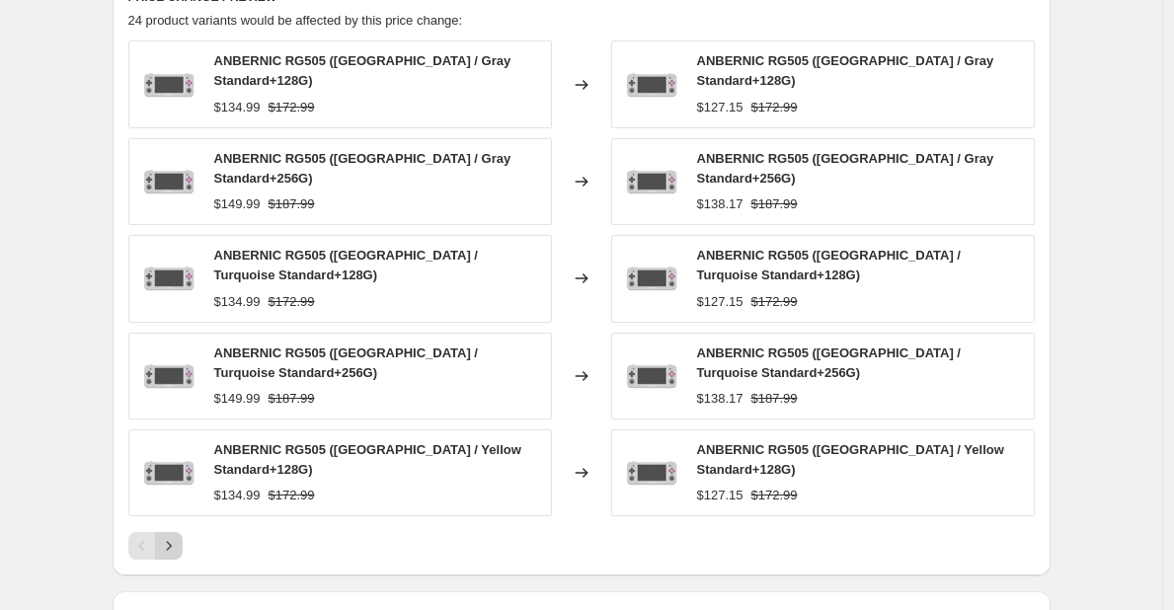
click at [179, 536] on icon "Next" at bounding box center [169, 546] width 20 height 20
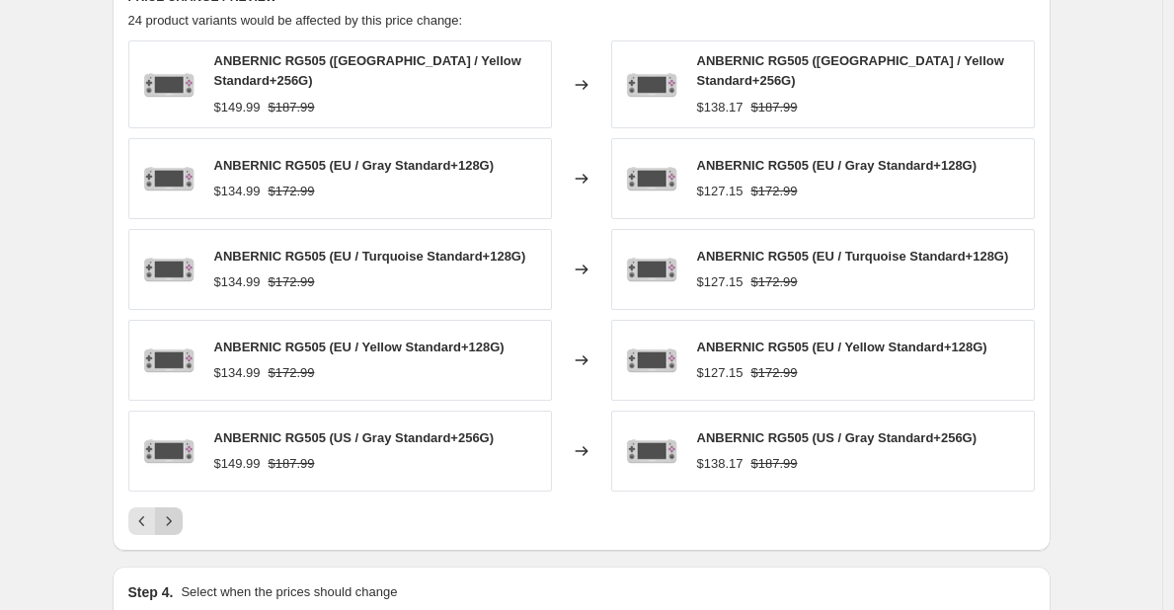
click at [179, 514] on icon "Next" at bounding box center [169, 521] width 20 height 20
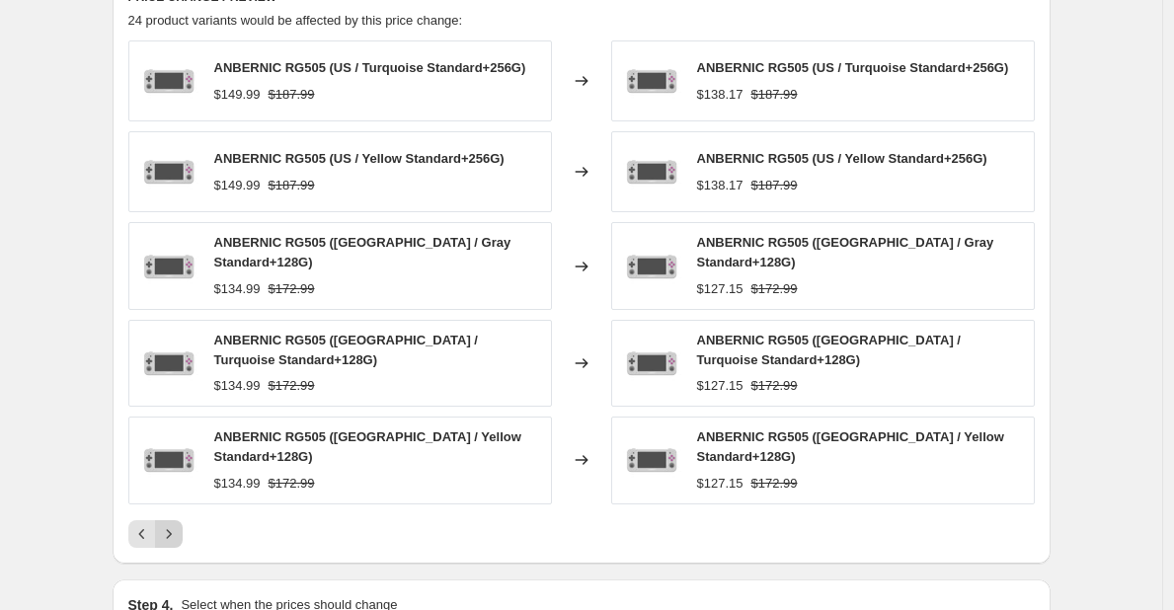
click at [179, 524] on icon "Next" at bounding box center [169, 534] width 20 height 20
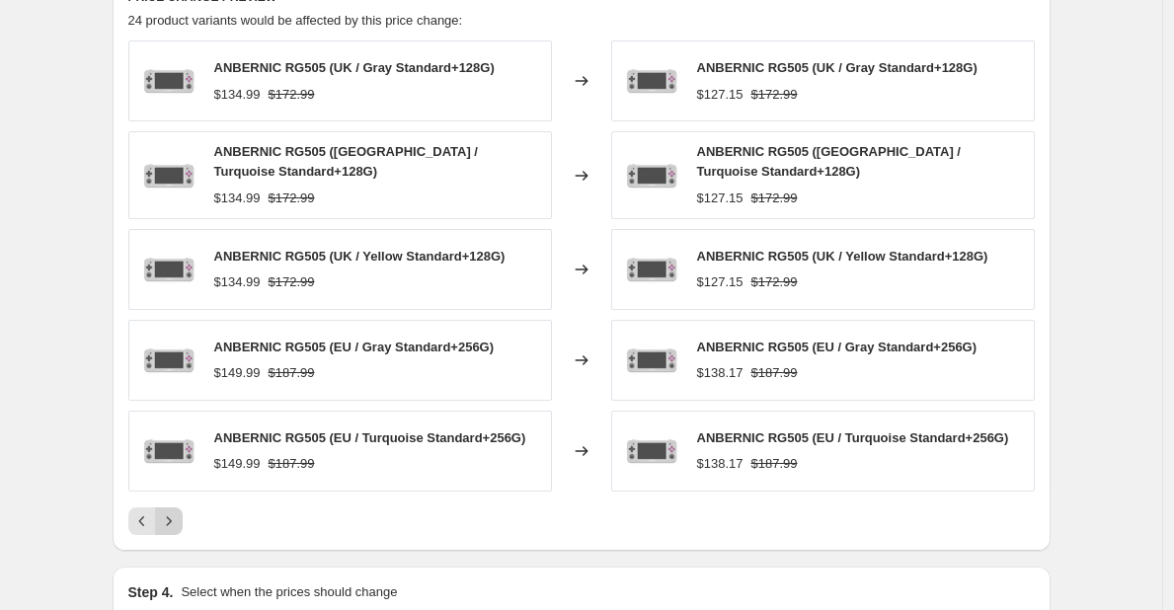
click at [179, 514] on icon "Next" at bounding box center [169, 521] width 20 height 20
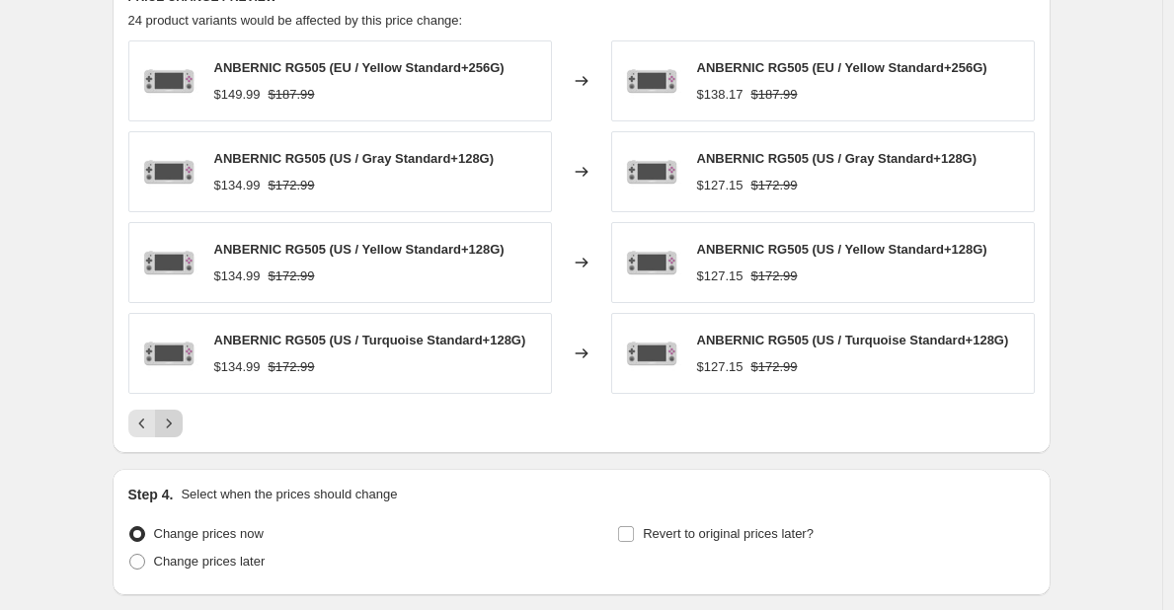
scroll to position [1360, 0]
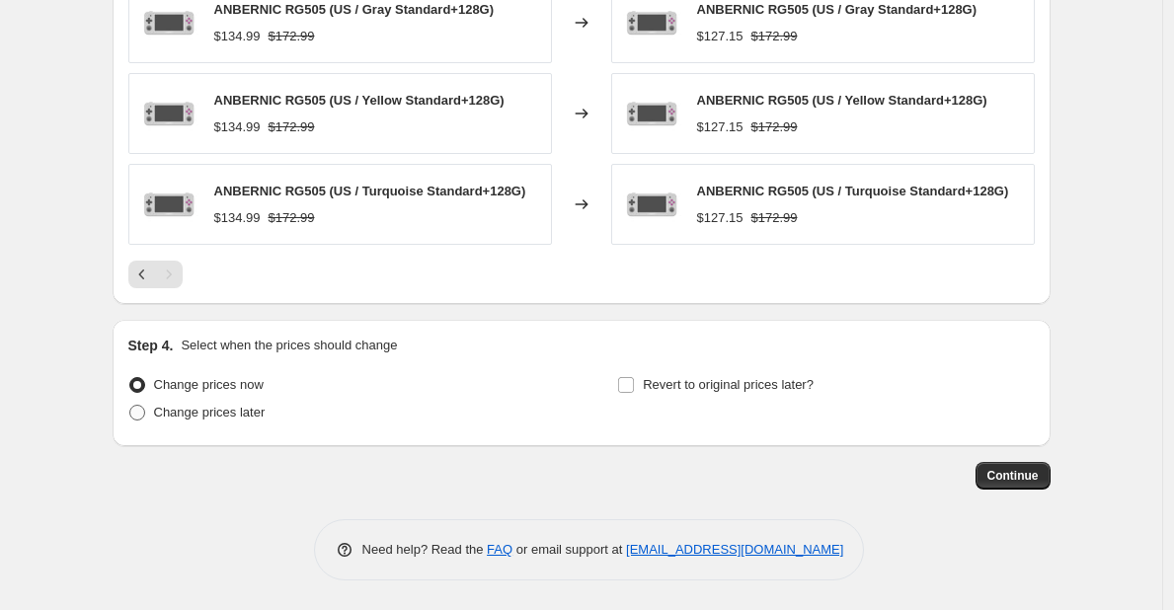
click at [207, 417] on span "Change prices later" at bounding box center [210, 412] width 112 height 15
click at [130, 406] on input "Change prices later" at bounding box center [129, 405] width 1 height 1
radio input "true"
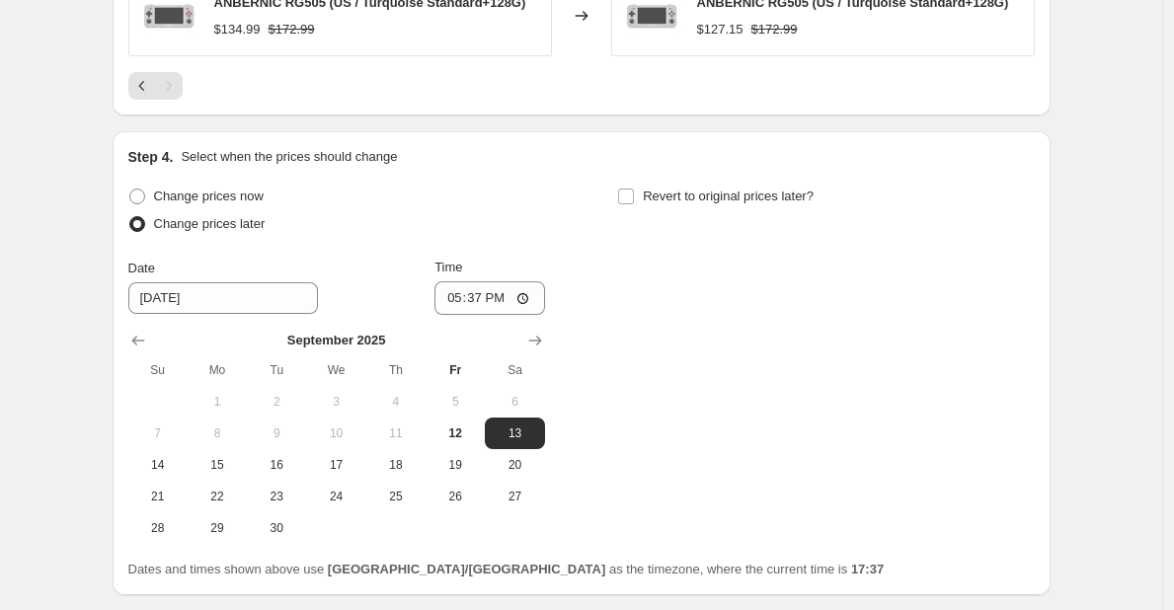
scroll to position [1548, 0]
click at [472, 425] on span "12" at bounding box center [454, 433] width 43 height 16
type input "9/12/2025"
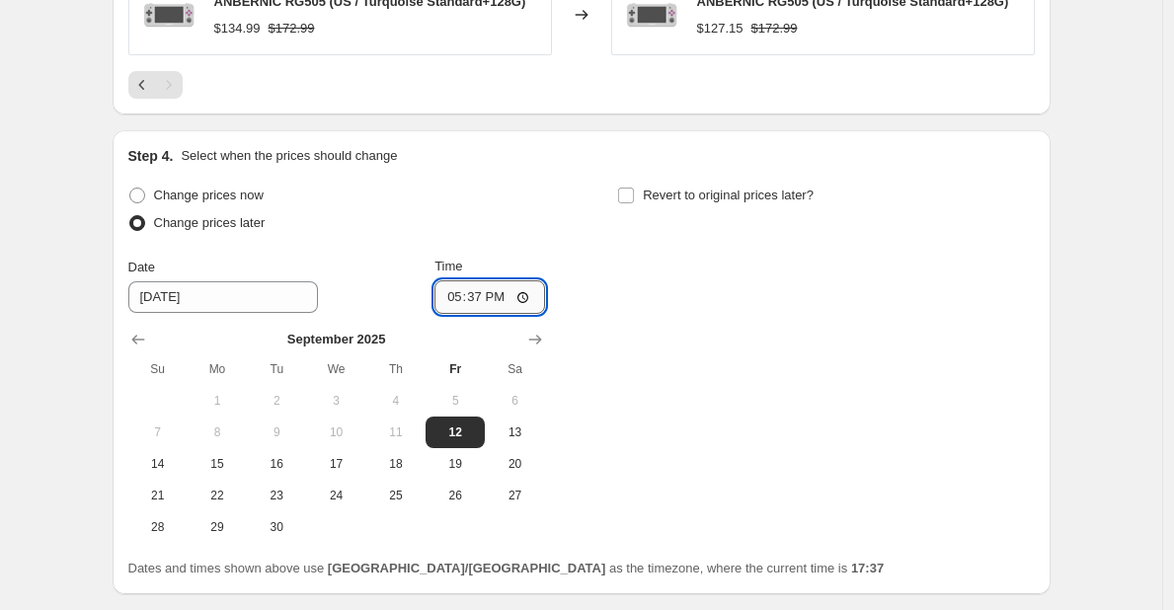
click at [484, 301] on input "17:37" at bounding box center [489, 297] width 111 height 34
type input "18:00"
click at [705, 197] on span "Revert to original prices later?" at bounding box center [728, 195] width 171 height 15
click at [634, 197] on input "Revert to original prices later?" at bounding box center [626, 196] width 16 height 16
checkbox input "true"
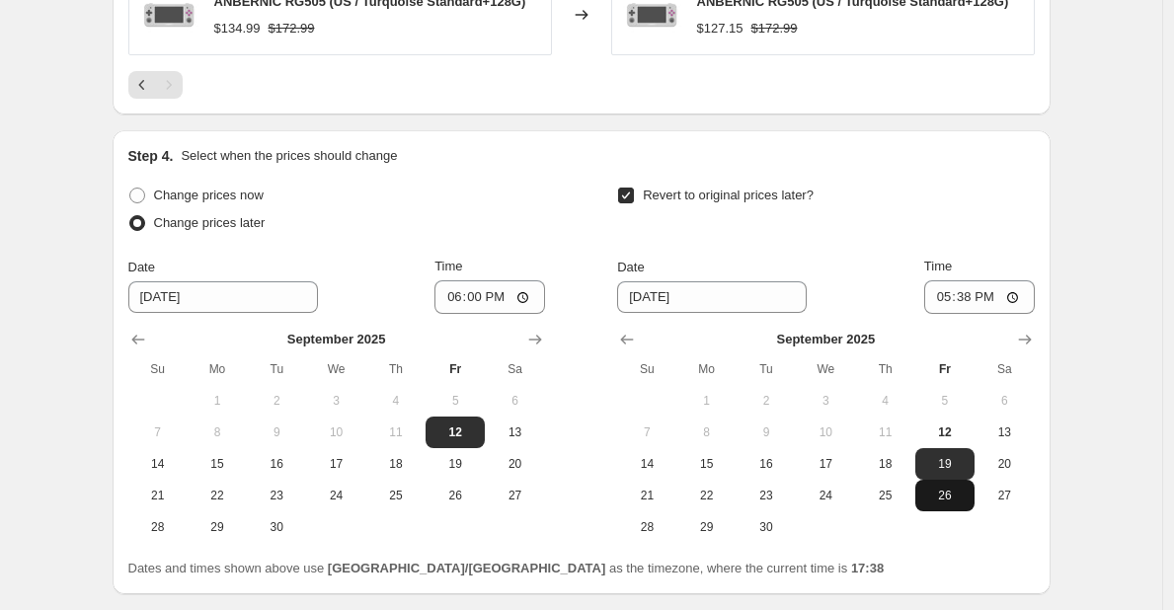
click at [960, 500] on span "26" at bounding box center [944, 496] width 43 height 16
type input "9/26/2025"
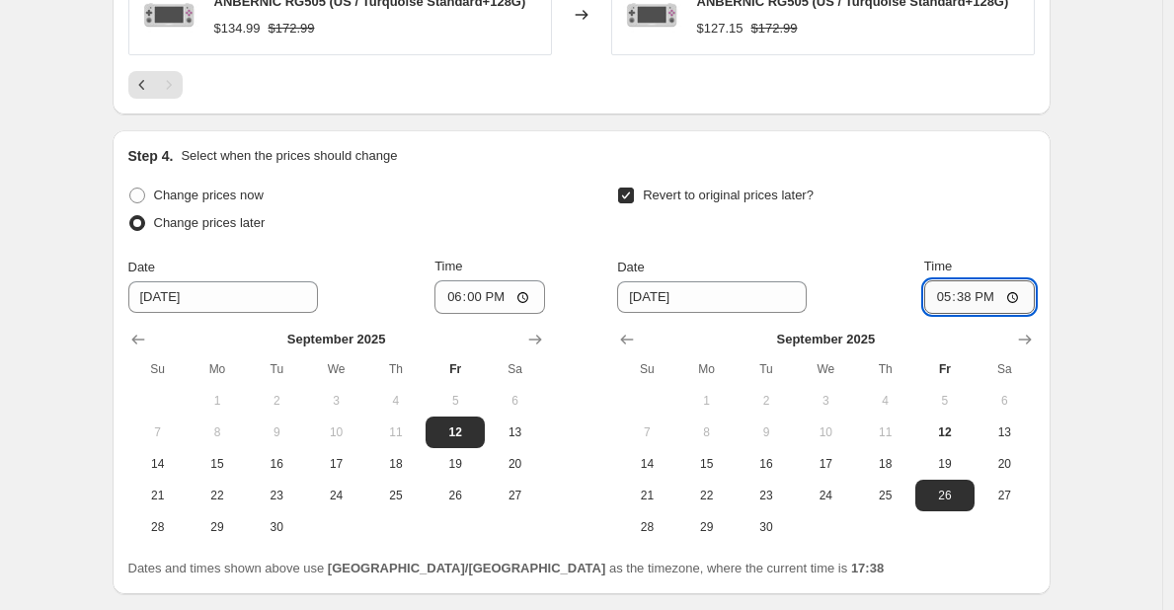
click at [970, 299] on input "17:38" at bounding box center [979, 297] width 111 height 34
type input "18:00"
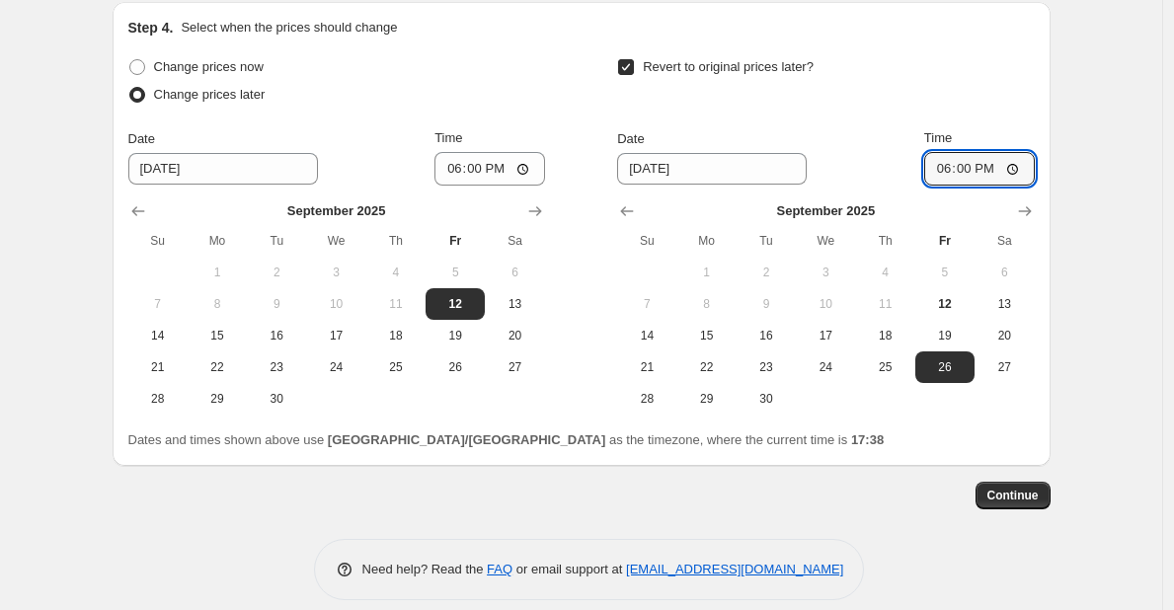
scroll to position [1677, 0]
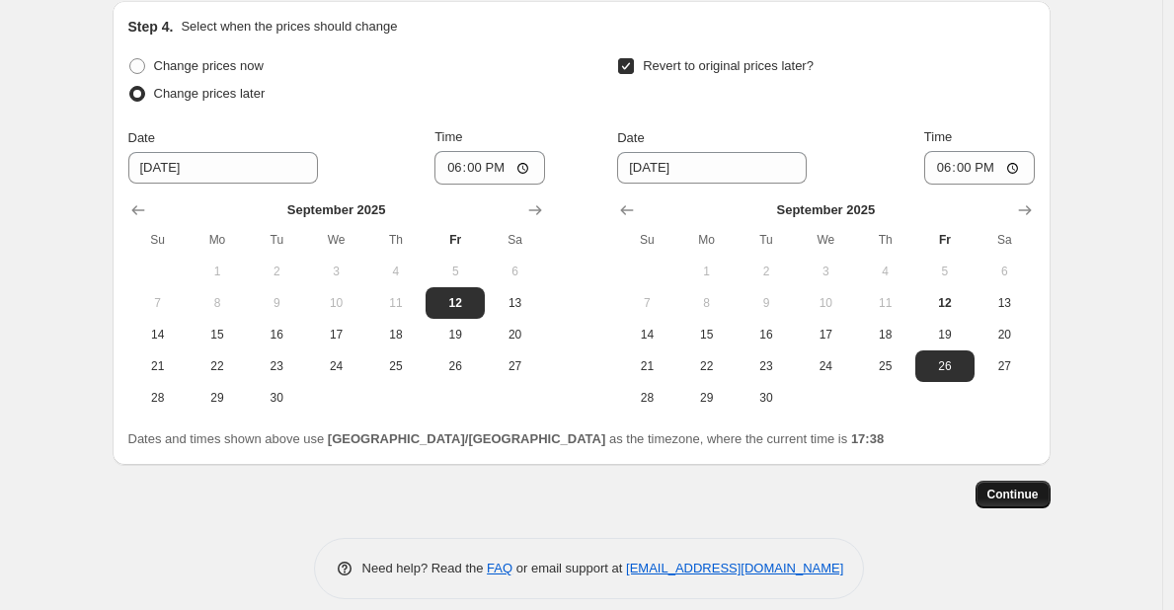
click at [1020, 493] on span "Continue" at bounding box center [1012, 495] width 51 height 16
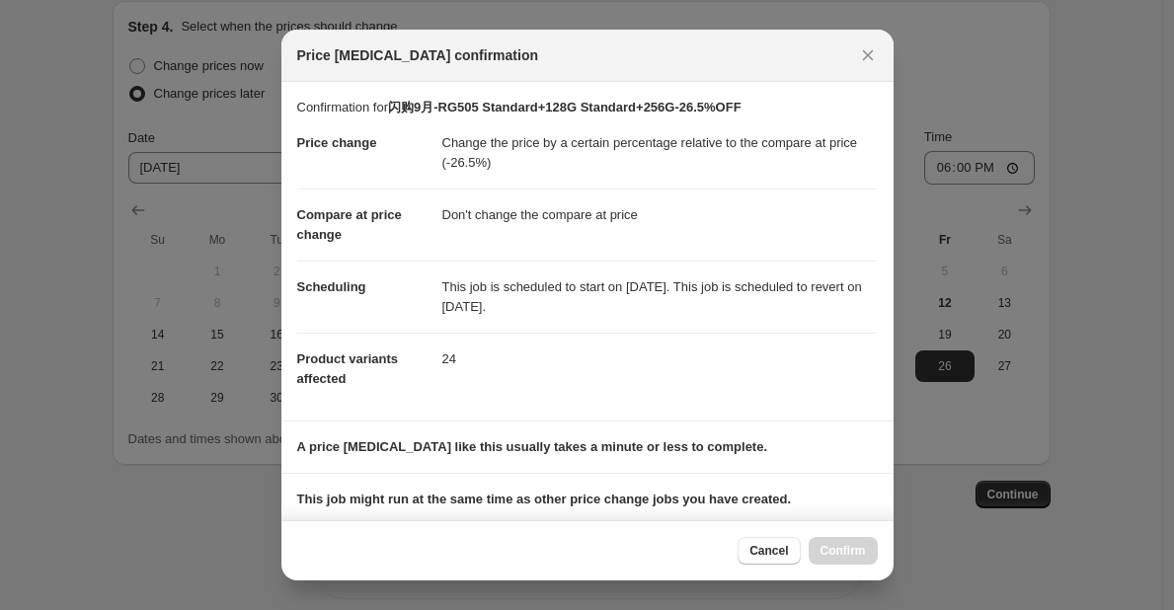
scroll to position [237, 0]
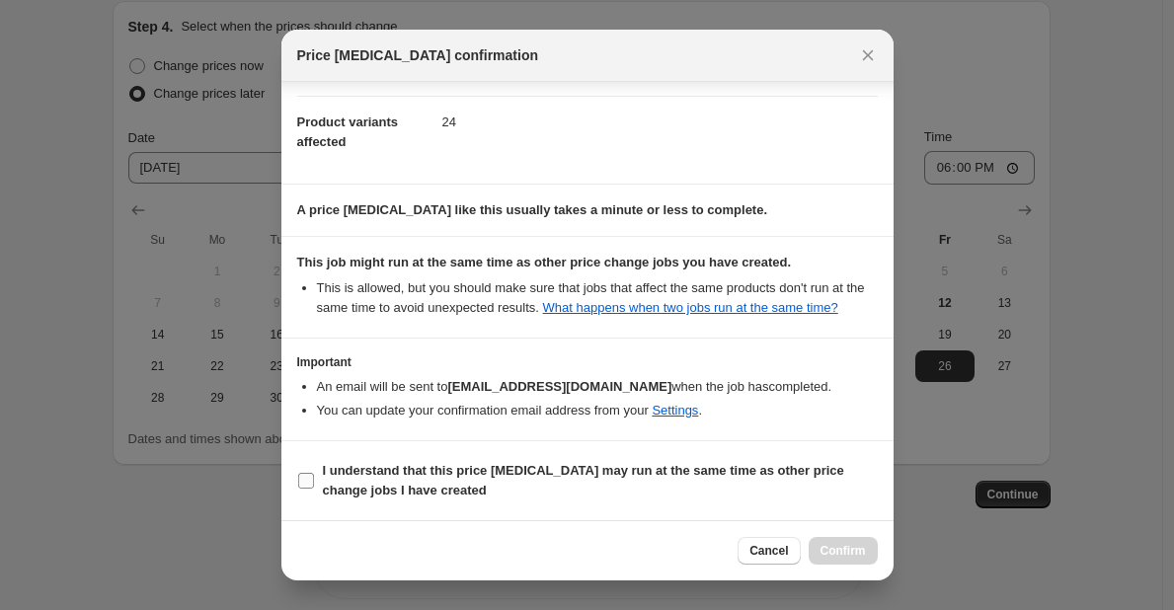
click at [580, 469] on b "I understand that this price change job may run at the same time as other price…" at bounding box center [583, 480] width 521 height 35
click at [314, 473] on input "I understand that this price change job may run at the same time as other price…" at bounding box center [306, 481] width 16 height 16
checkbox input "true"
click at [852, 546] on span "Confirm" at bounding box center [842, 551] width 45 height 16
